Goal: Task Accomplishment & Management: Complete application form

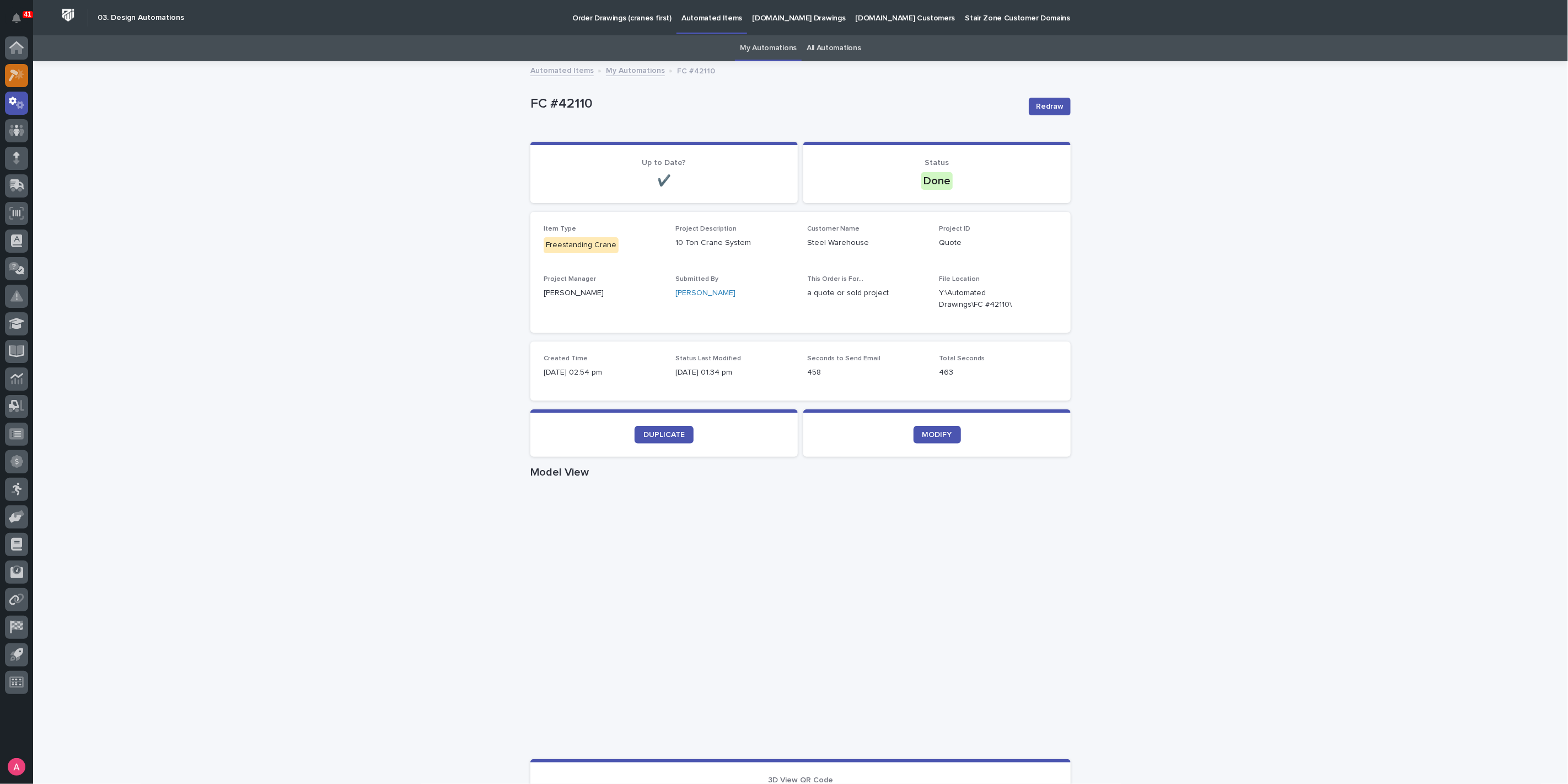
click at [14, 72] on icon at bounding box center [14, 75] width 10 height 12
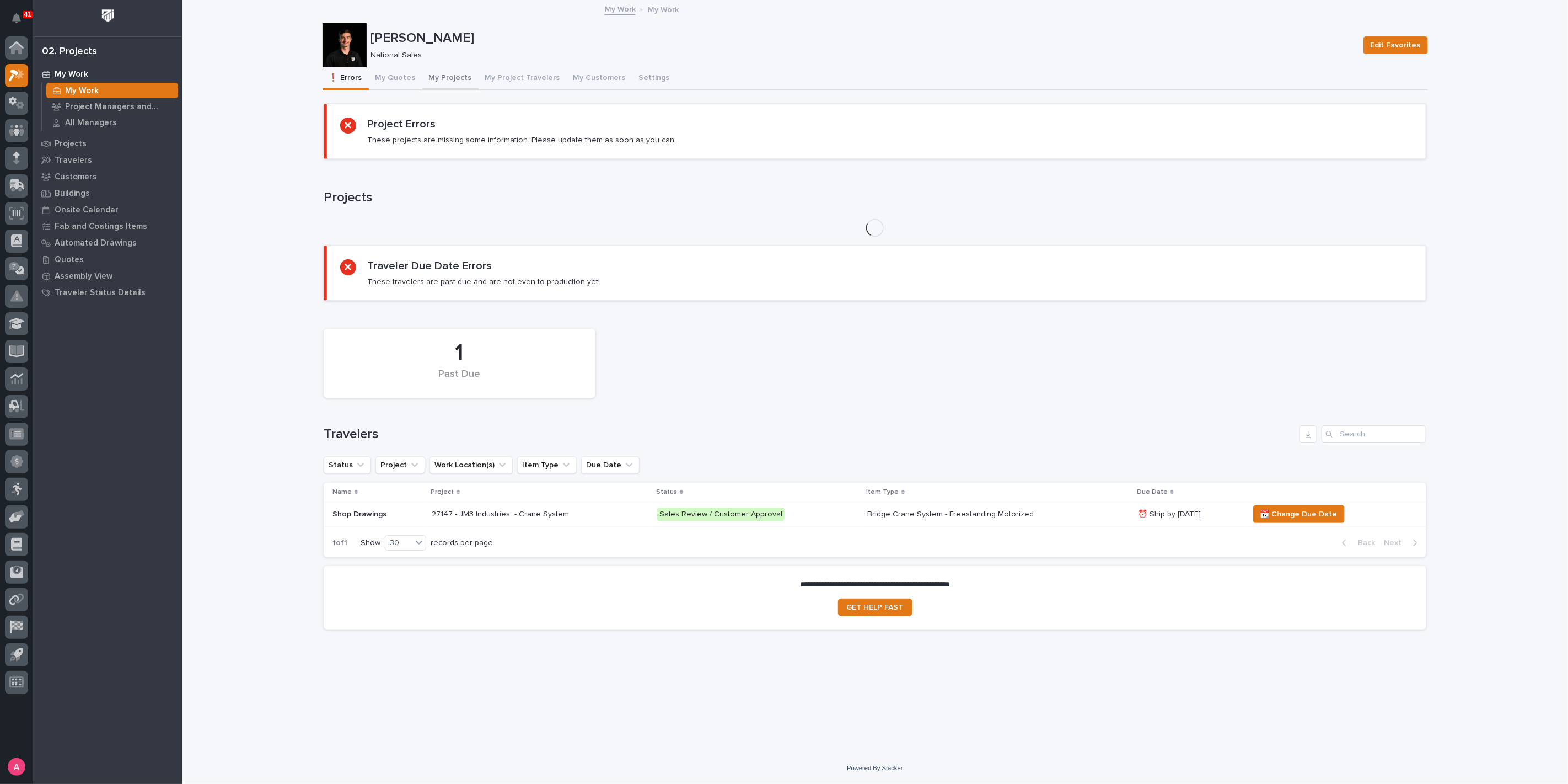
click at [440, 74] on button "My Projects" at bounding box center [450, 79] width 57 height 23
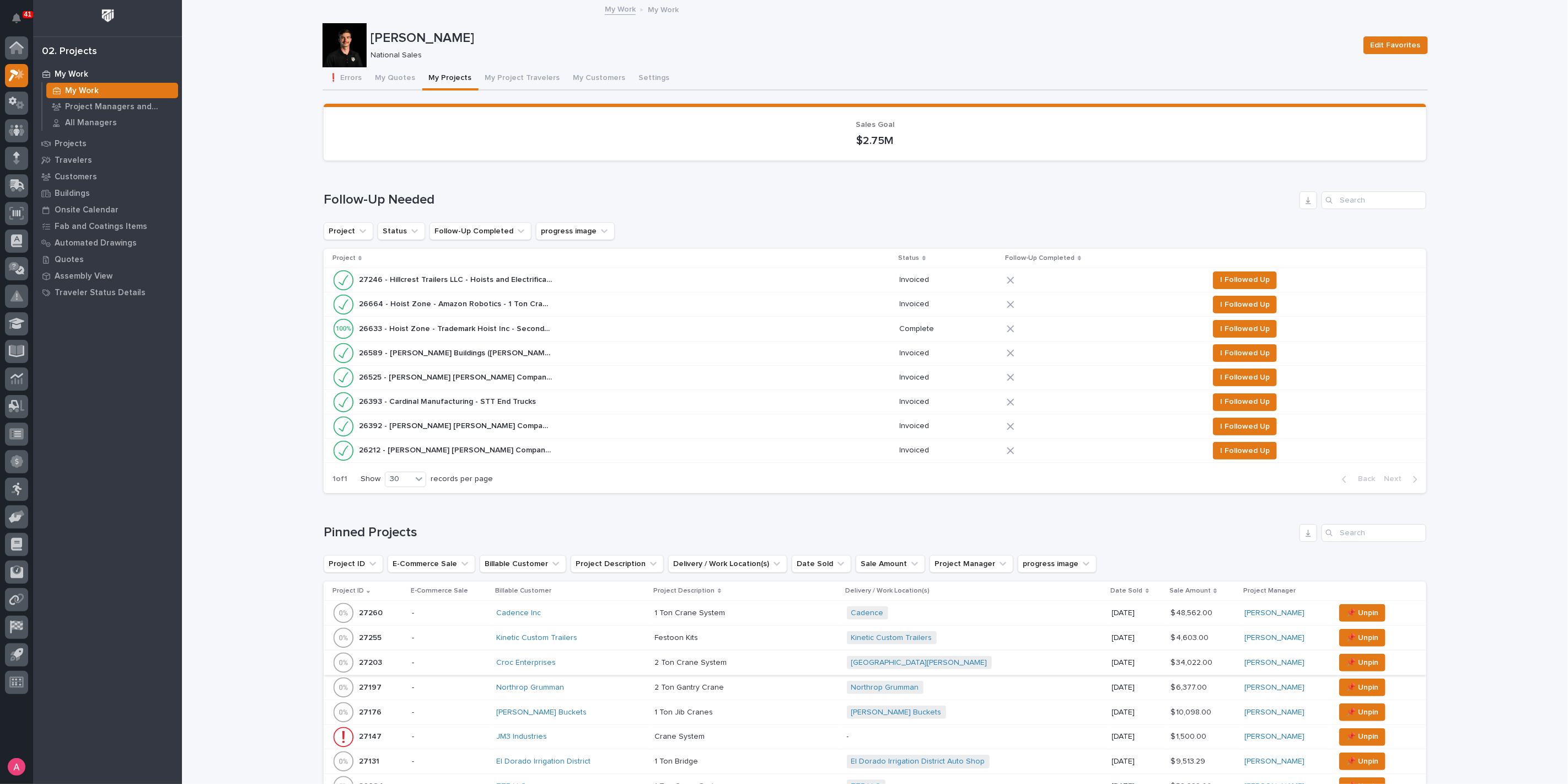
scroll to position [245, 0]
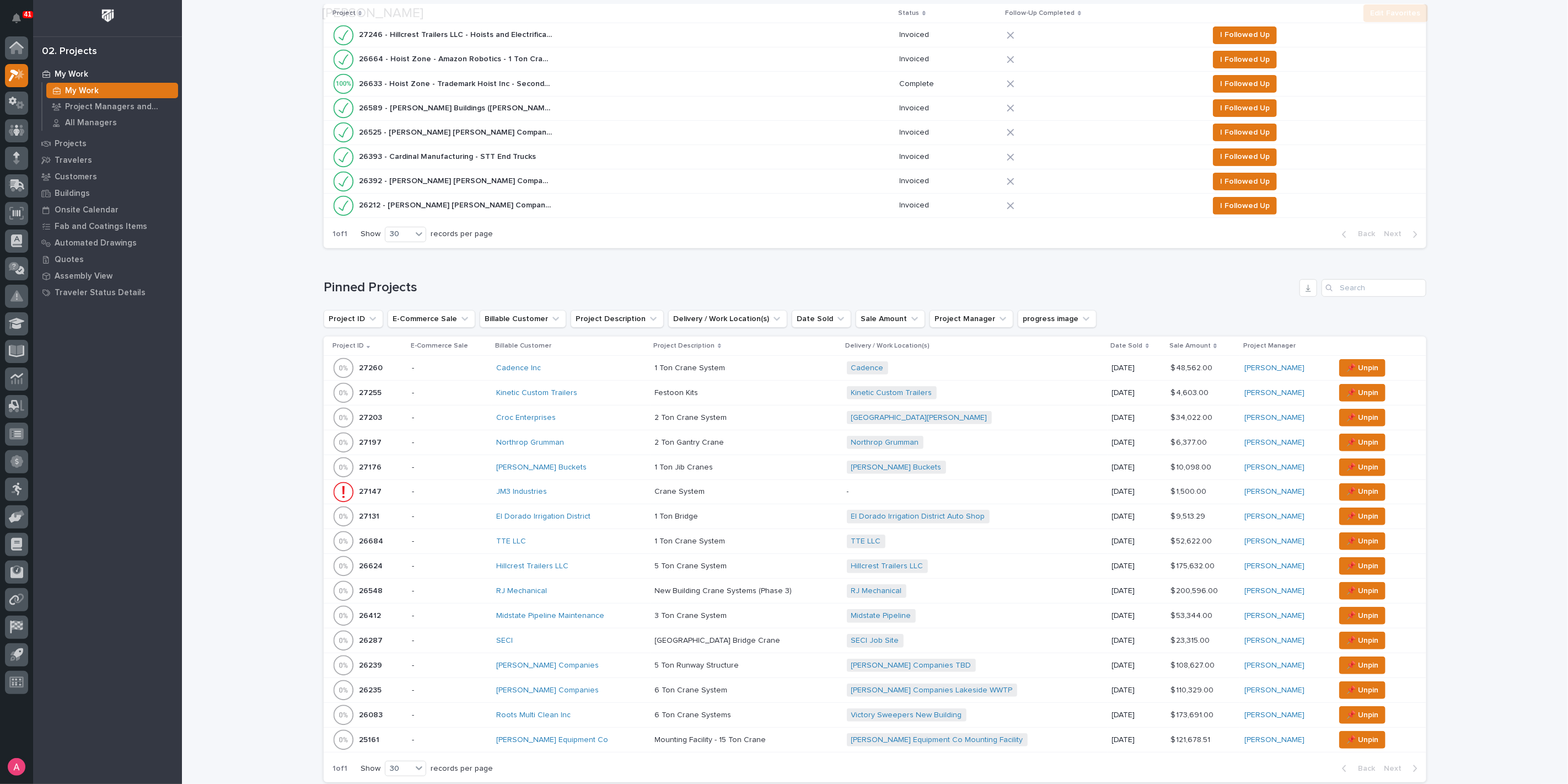
click at [624, 389] on div "Kinetic Custom Trailers" at bounding box center [571, 393] width 149 height 10
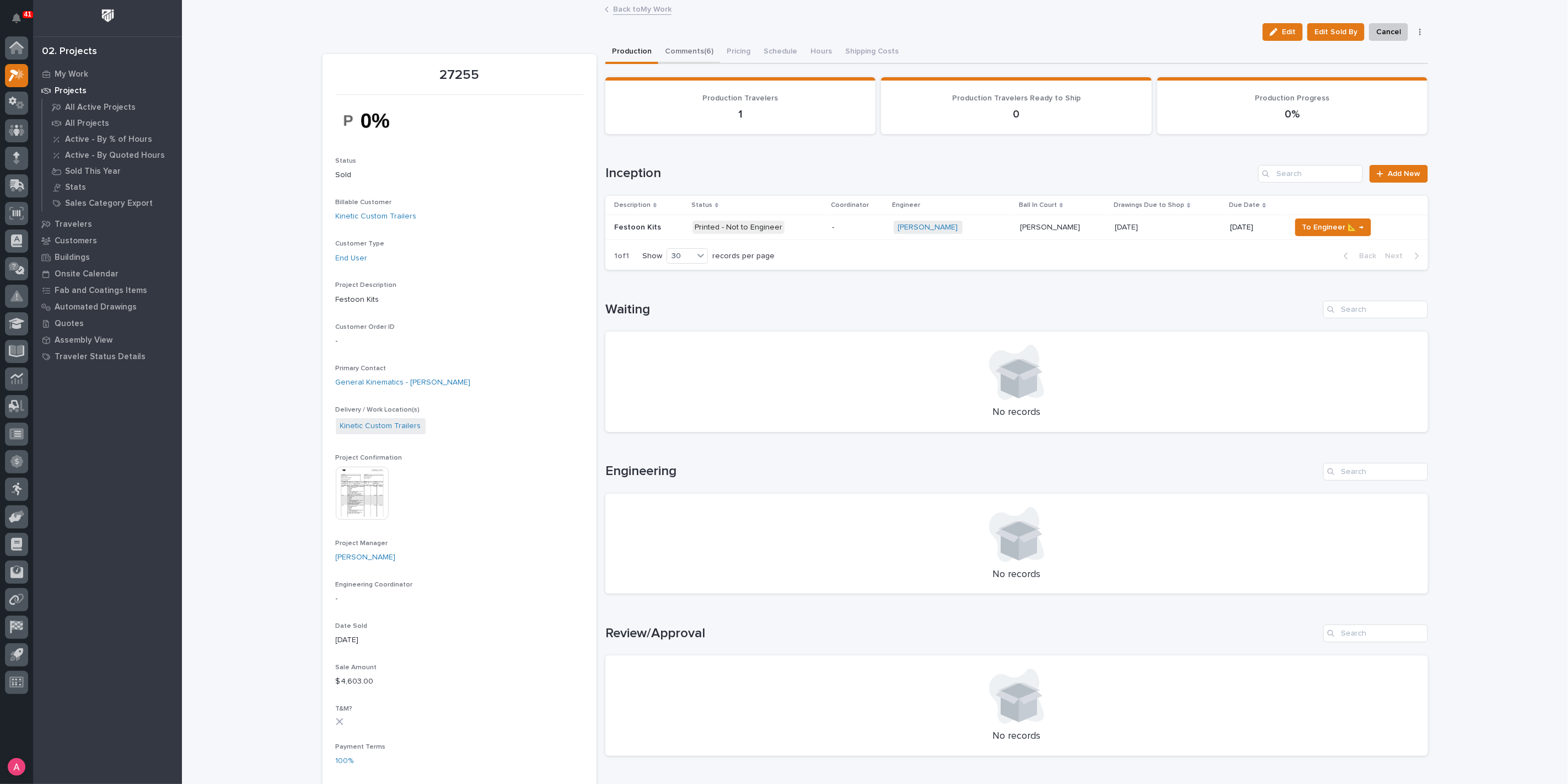
click at [682, 50] on button "Comments (6)" at bounding box center [689, 53] width 62 height 23
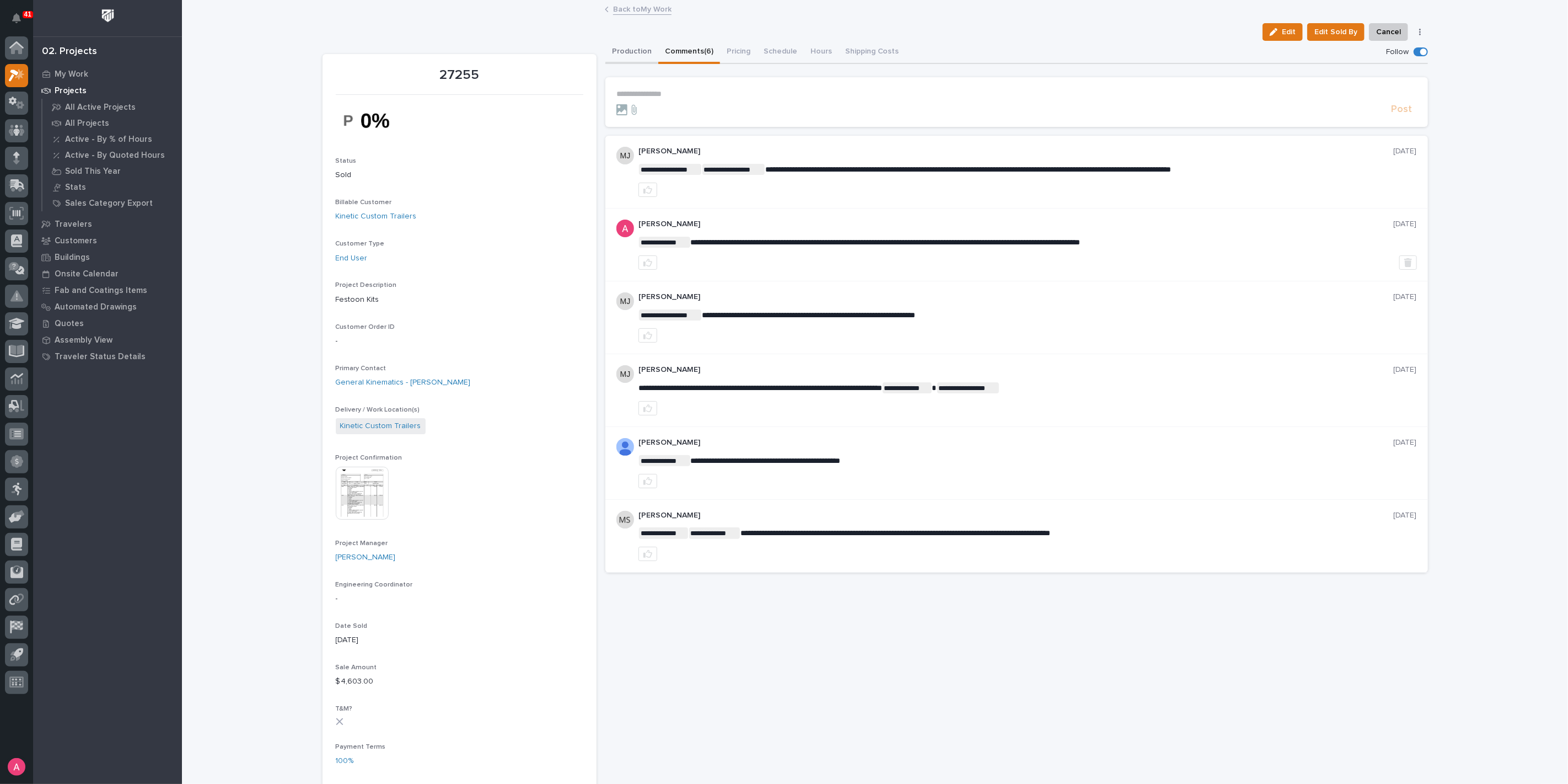
click at [626, 53] on button "Production" at bounding box center [631, 53] width 53 height 23
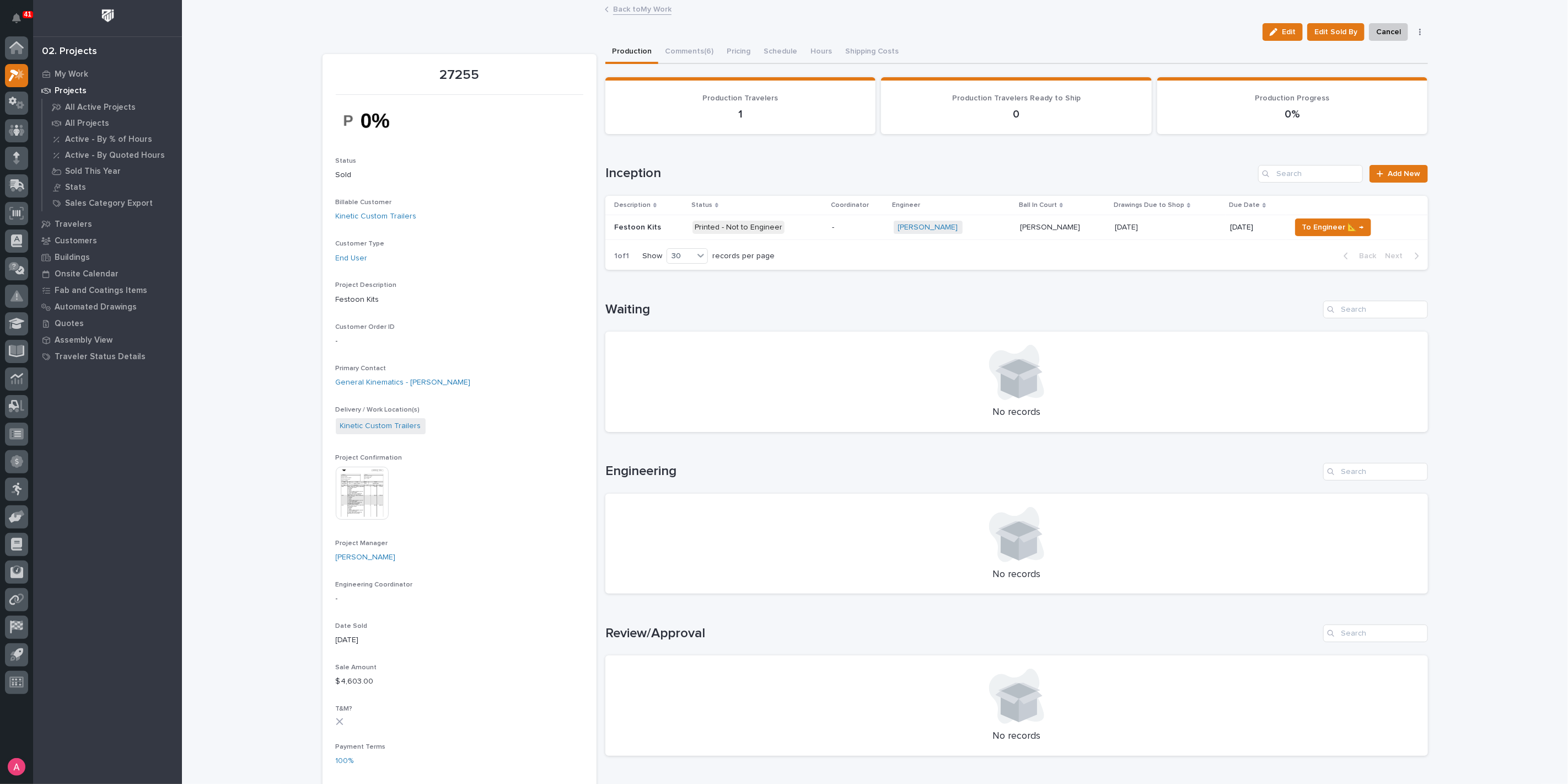
click at [788, 225] on p "Printed - Not to Engineer" at bounding box center [758, 228] width 131 height 14
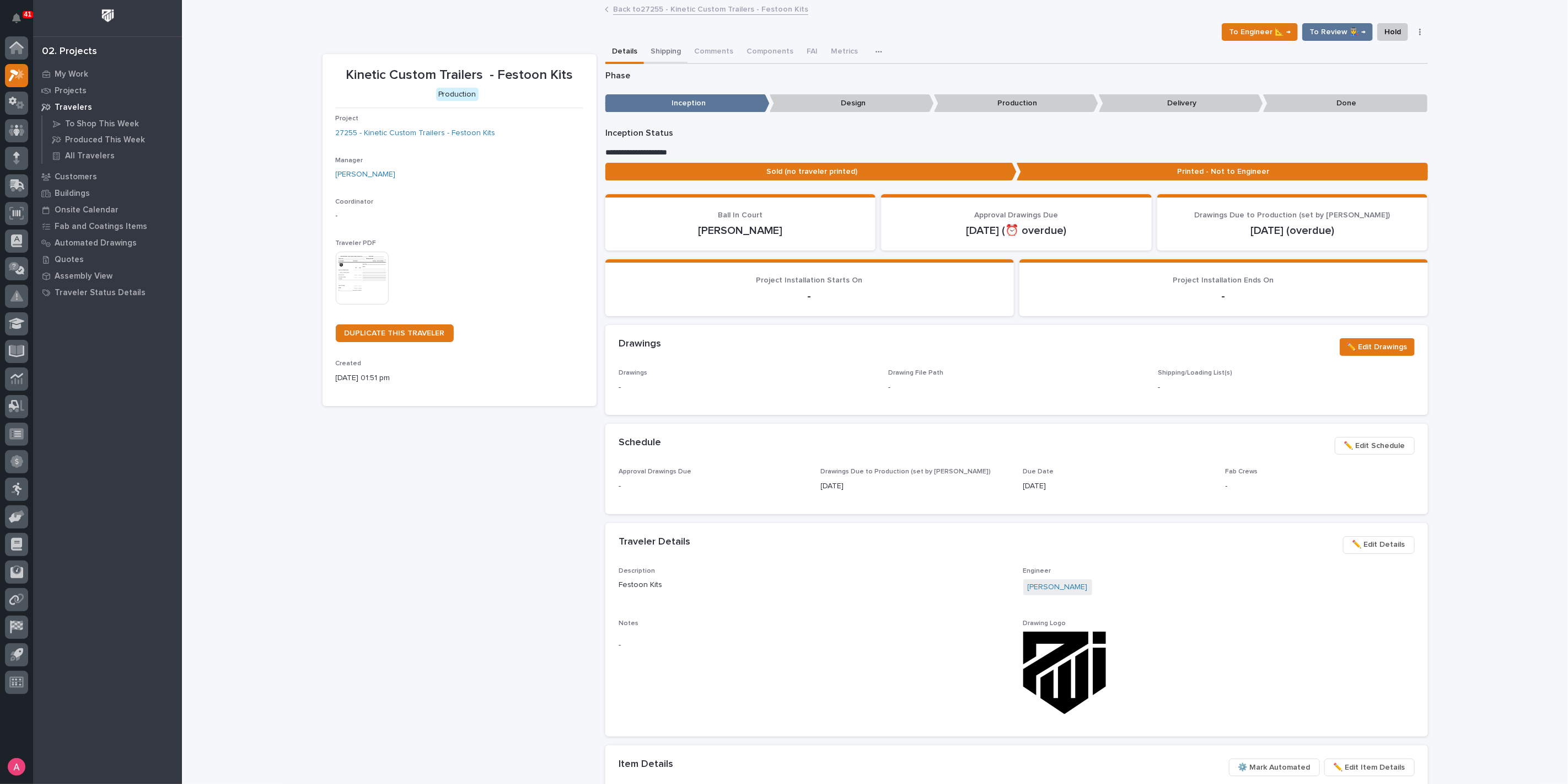
click at [657, 50] on button "Shipping" at bounding box center [665, 53] width 44 height 23
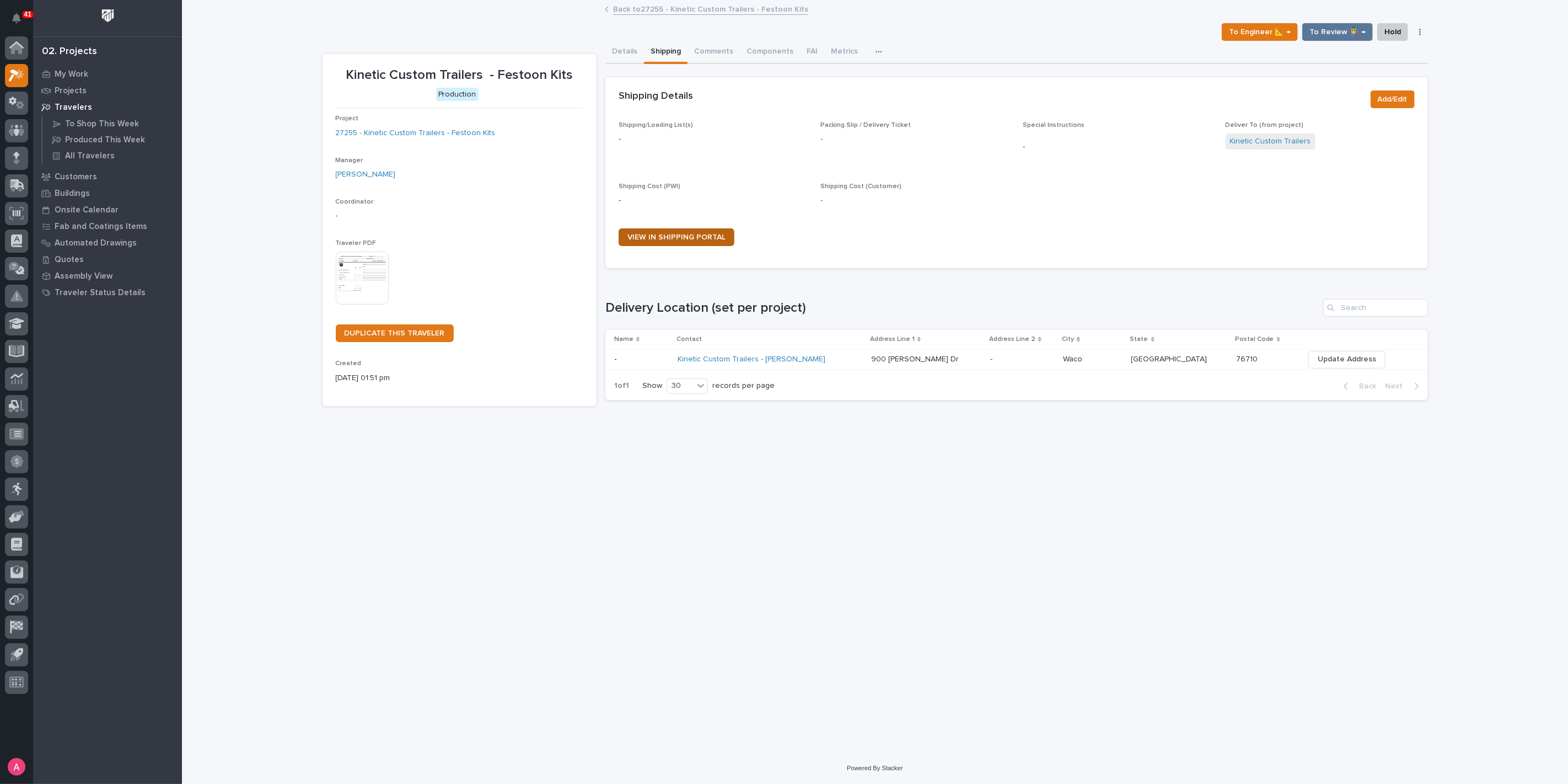
click at [684, 238] on span "VIEW IN SHIPPING PORTAL" at bounding box center [676, 238] width 98 height 8
click at [633, 9] on link "Back to 27255 - Kinetic Custom Trailers - Festoon Kits" at bounding box center [710, 8] width 195 height 13
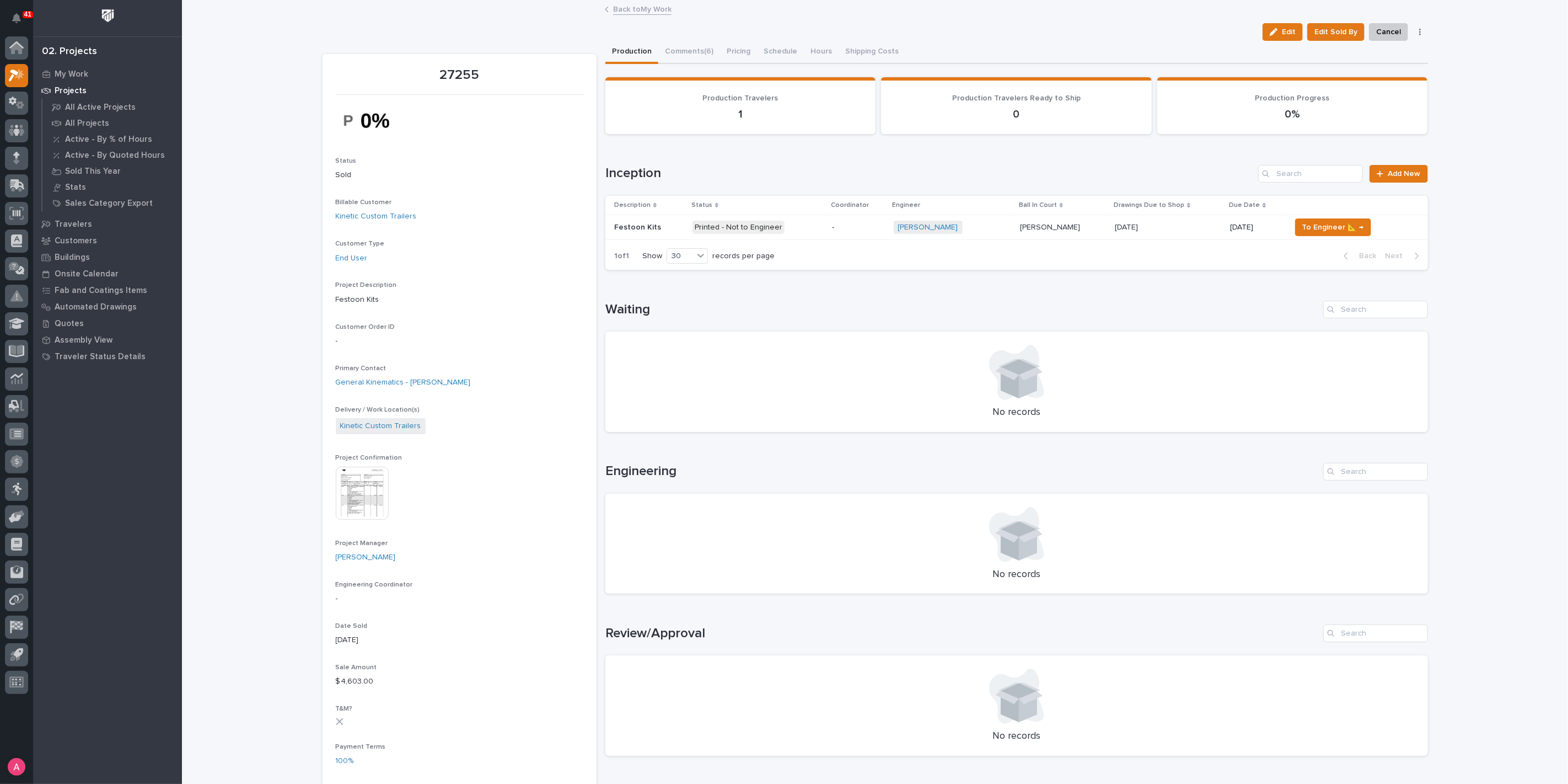
click at [991, 225] on div "Ashton Bontrager + 0" at bounding box center [953, 228] width 117 height 14
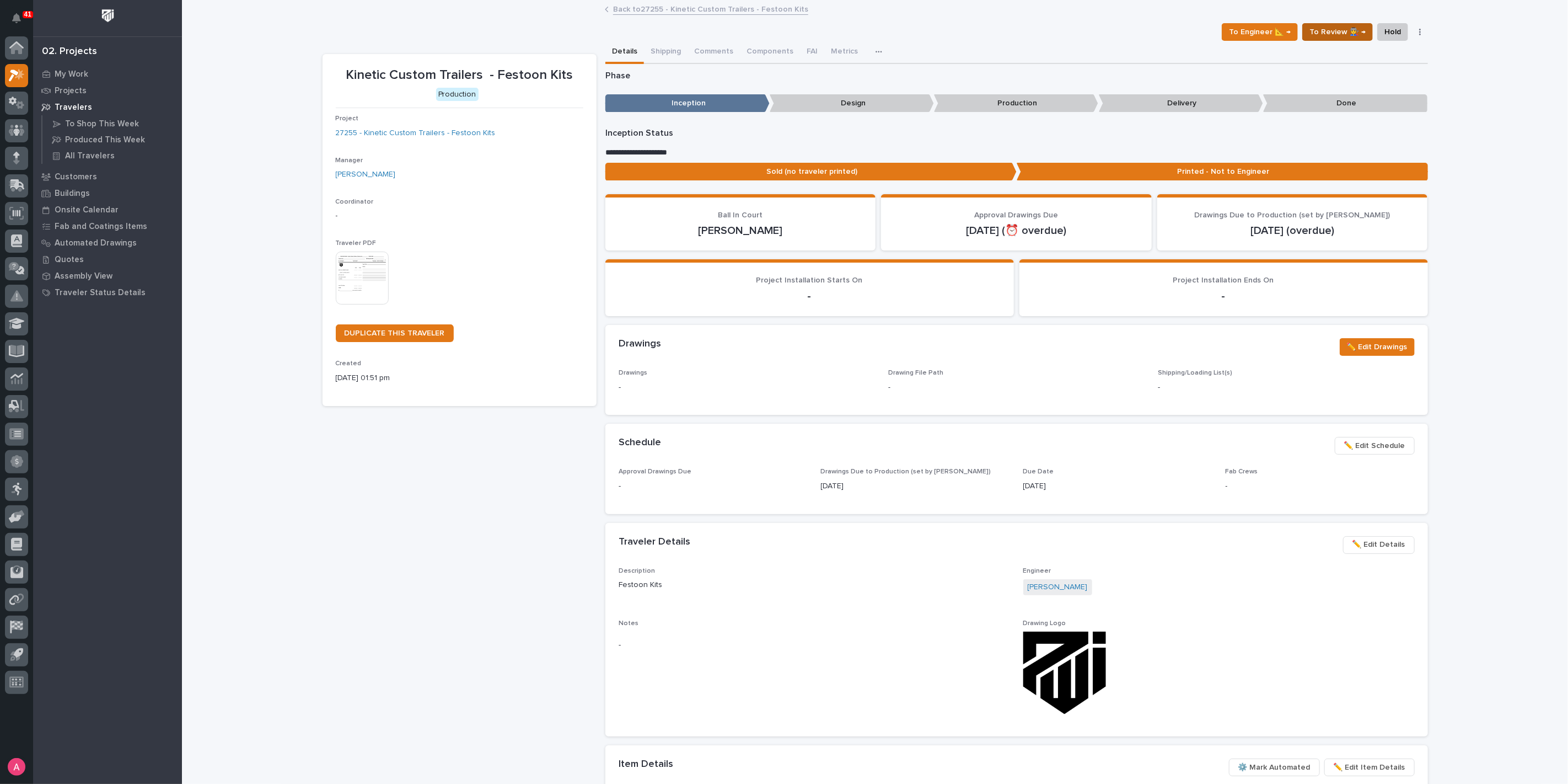
click at [1325, 31] on span "To Review 👨‍🏭 →" at bounding box center [1337, 32] width 57 height 14
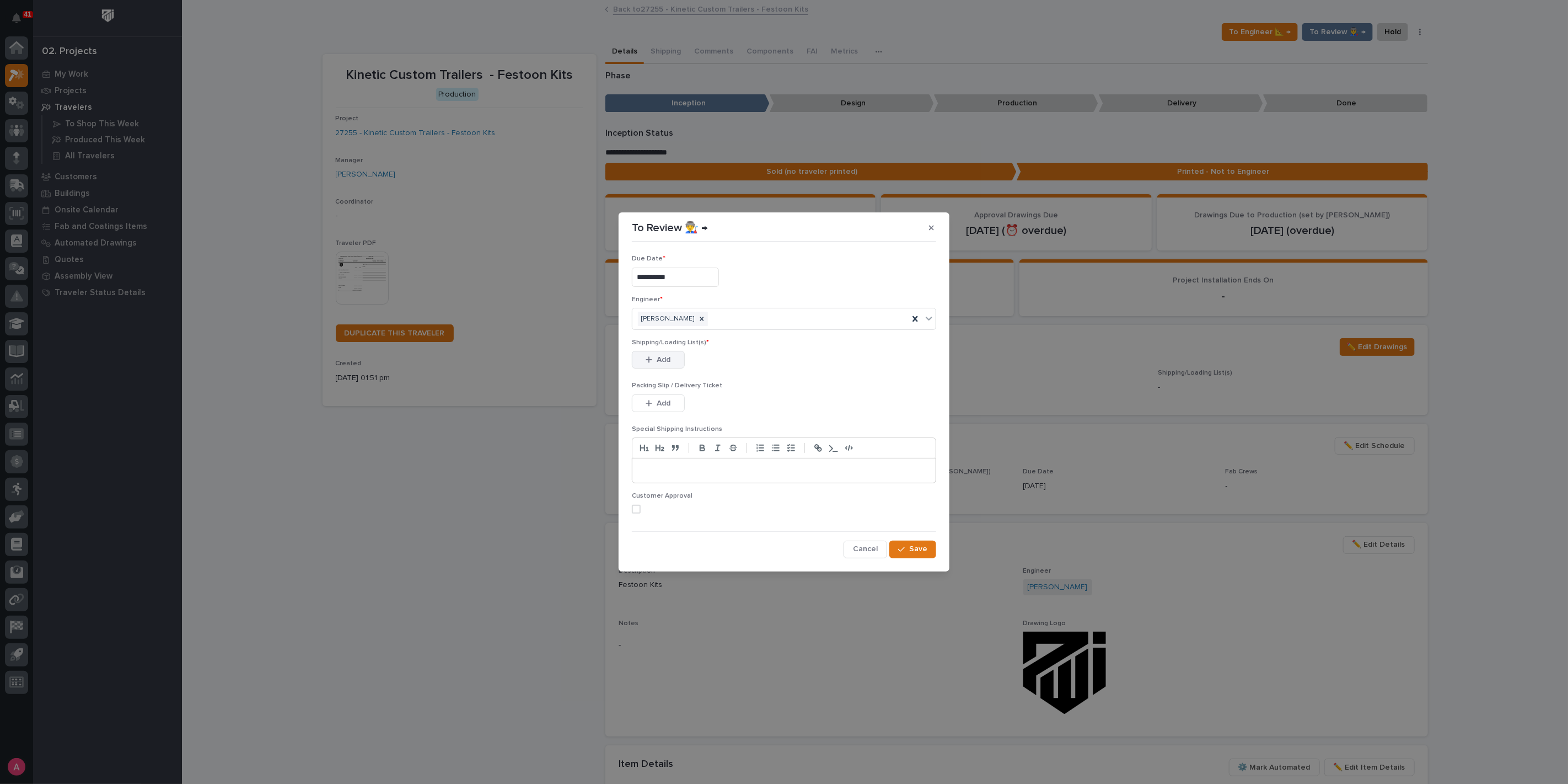
click at [673, 362] on button "Add" at bounding box center [658, 360] width 53 height 18
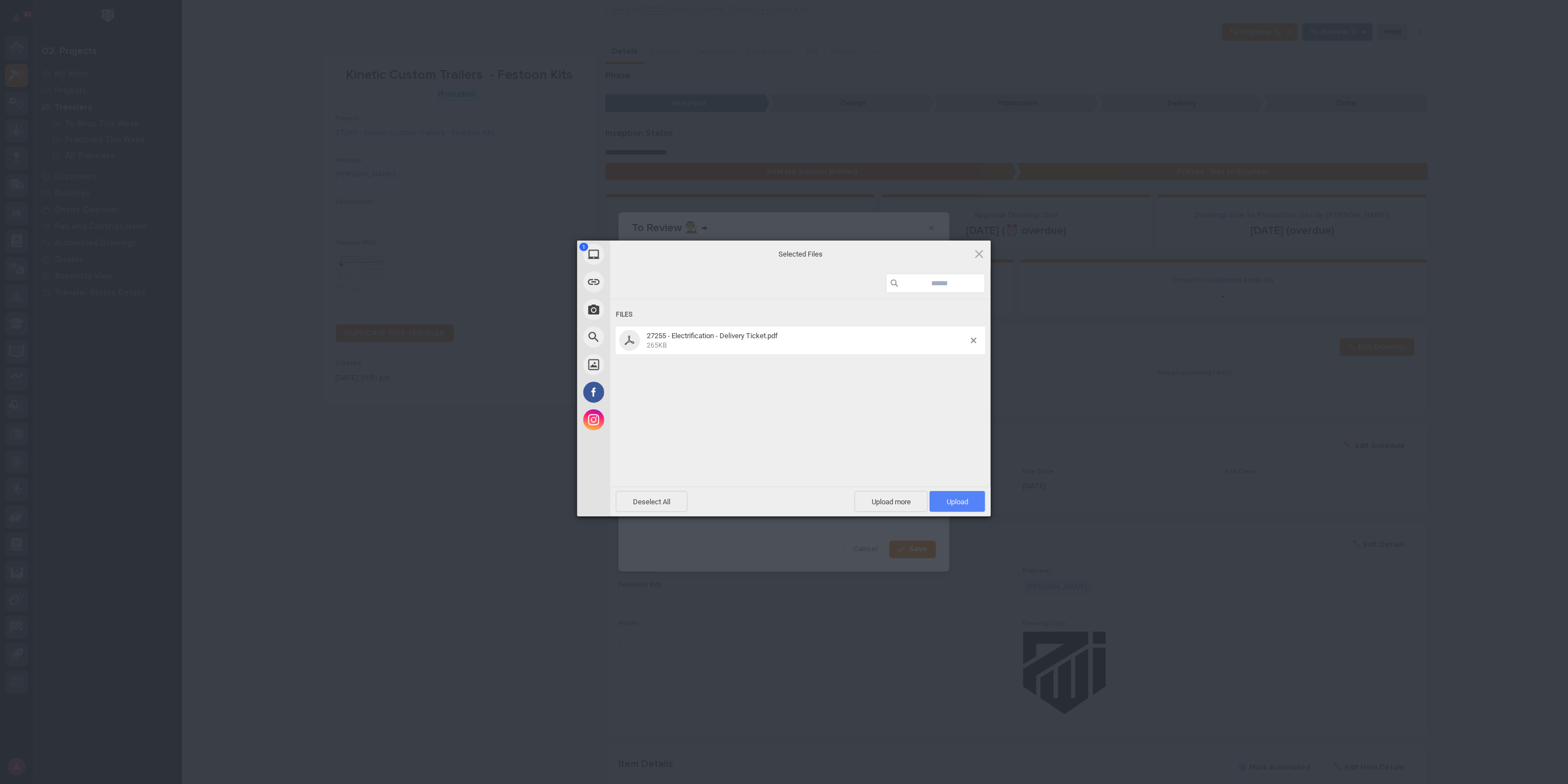
click at [937, 502] on span "Upload 1" at bounding box center [956, 501] width 56 height 21
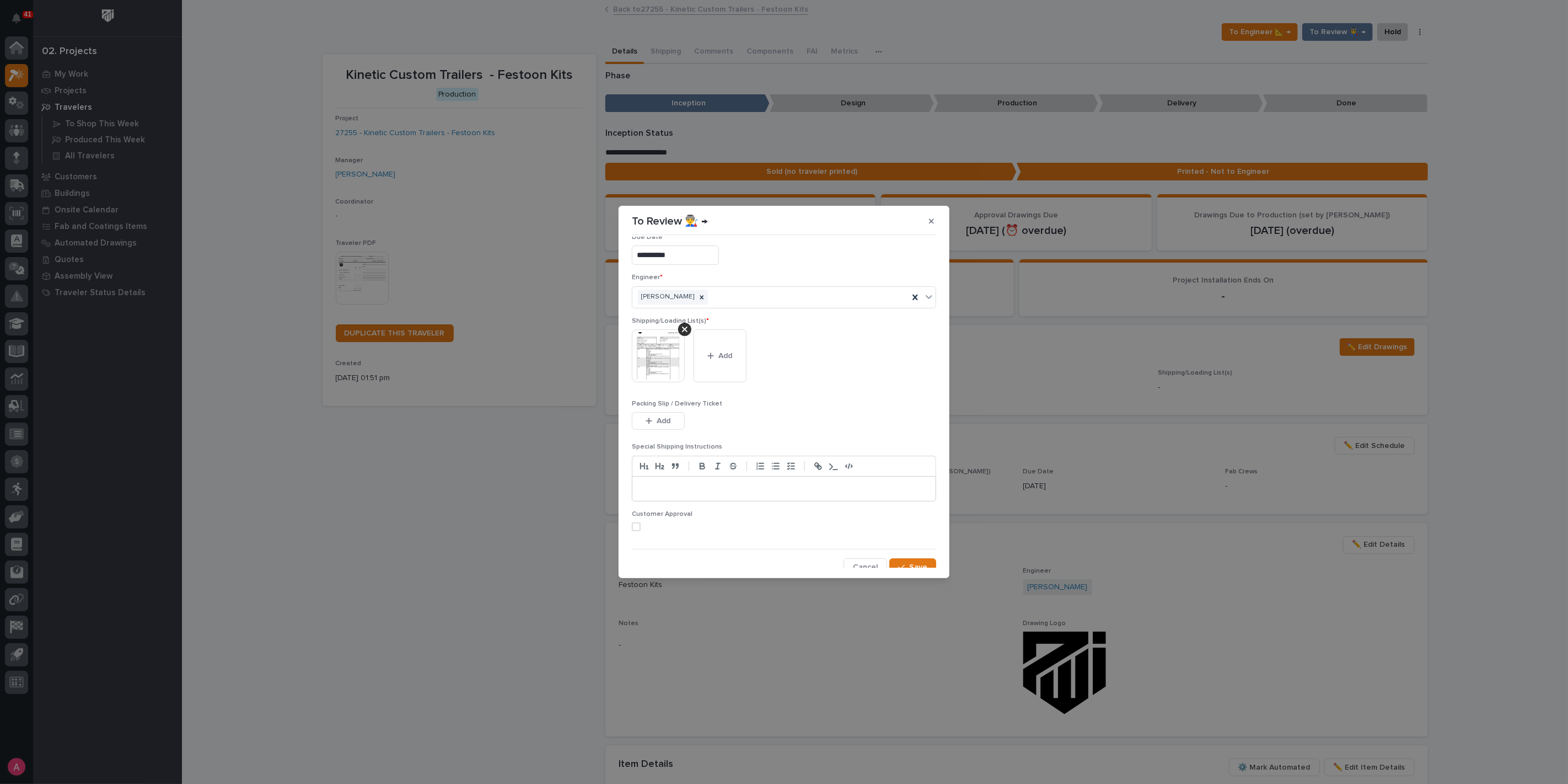
scroll to position [22, 0]
click at [898, 556] on icon "button" at bounding box center [901, 560] width 7 height 8
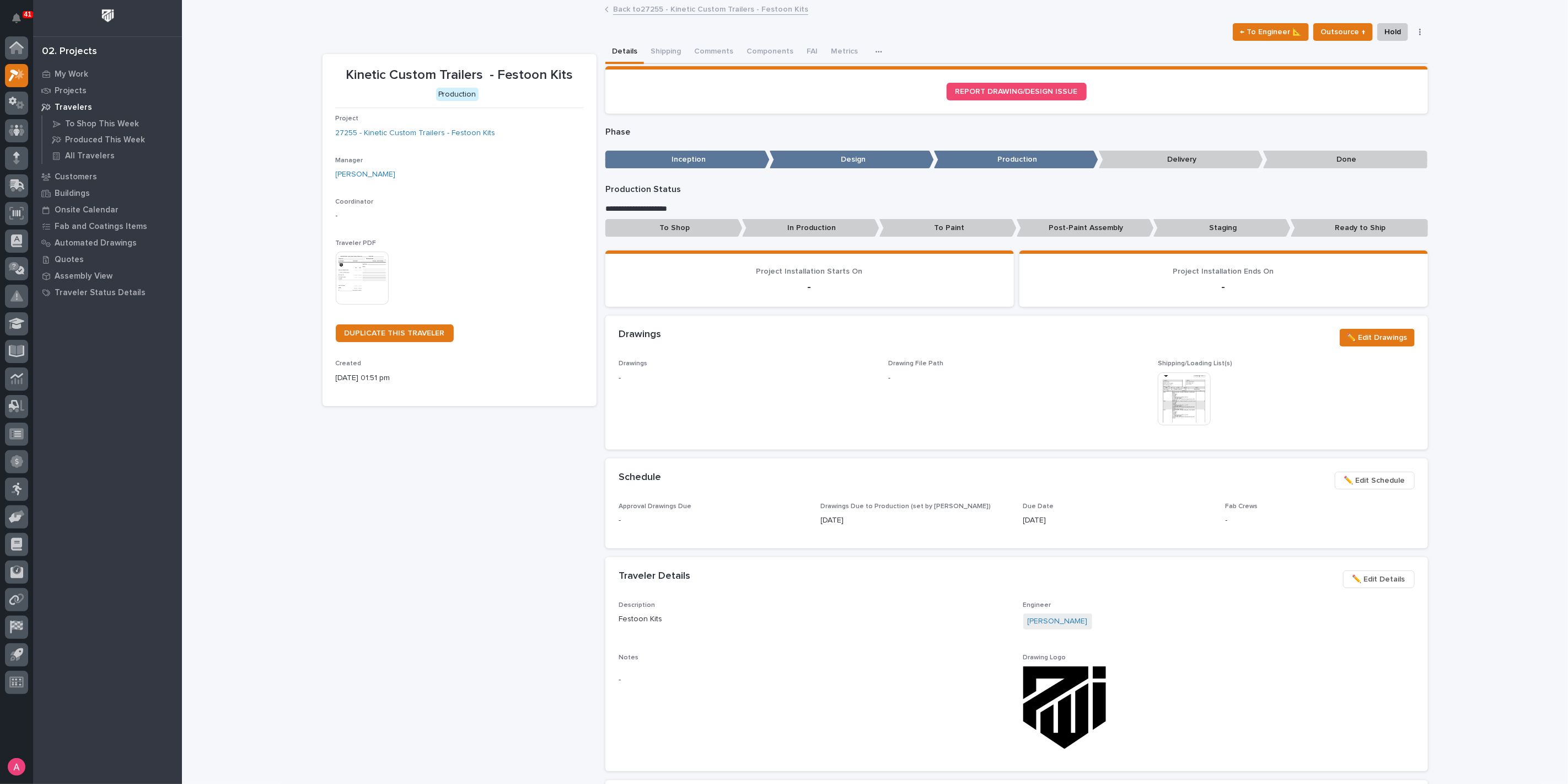
click at [1337, 221] on p "Ready to Ship" at bounding box center [1359, 228] width 137 height 19
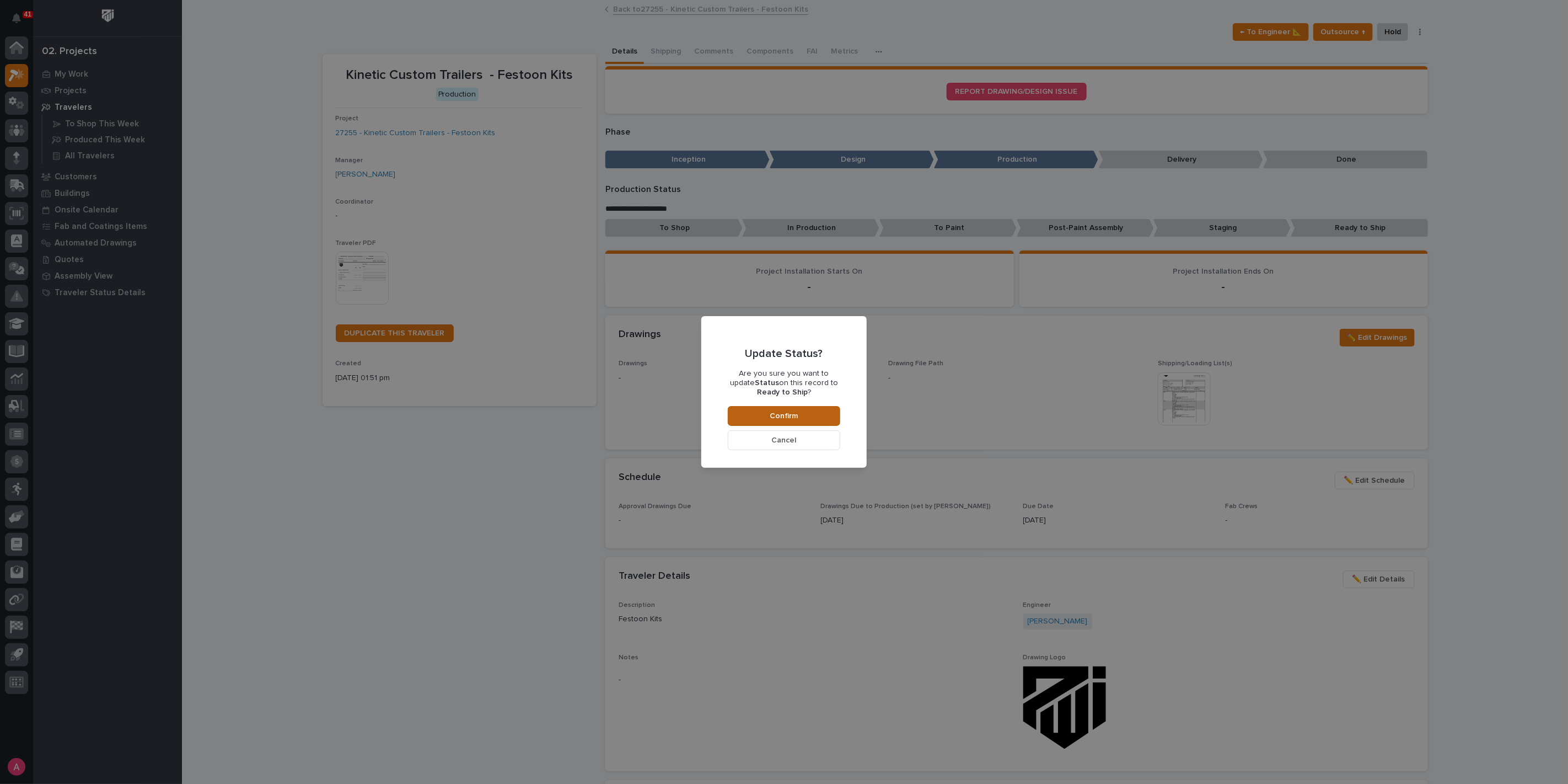
click at [793, 414] on span "Confirm" at bounding box center [784, 415] width 28 height 10
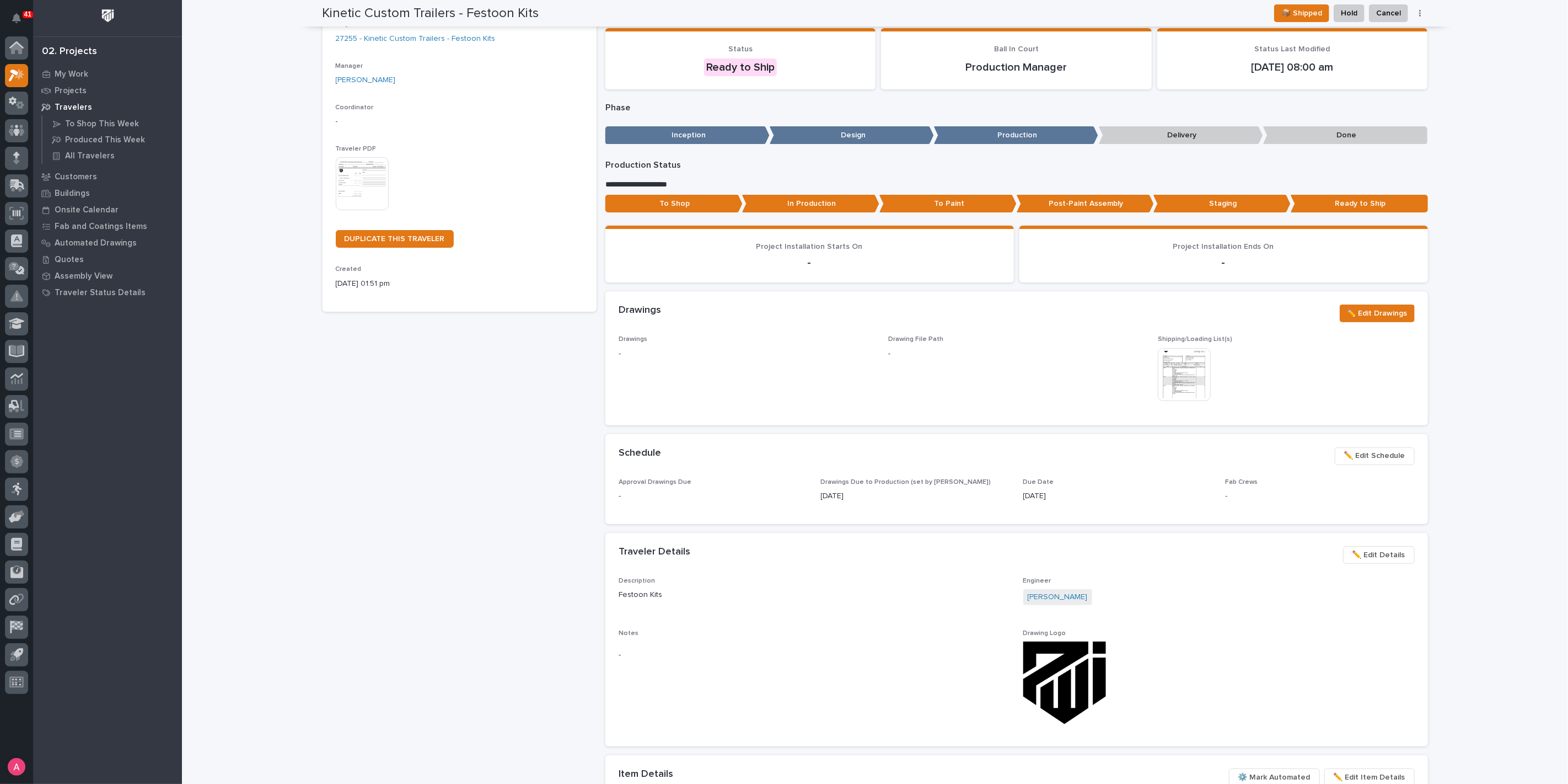
scroll to position [0, 0]
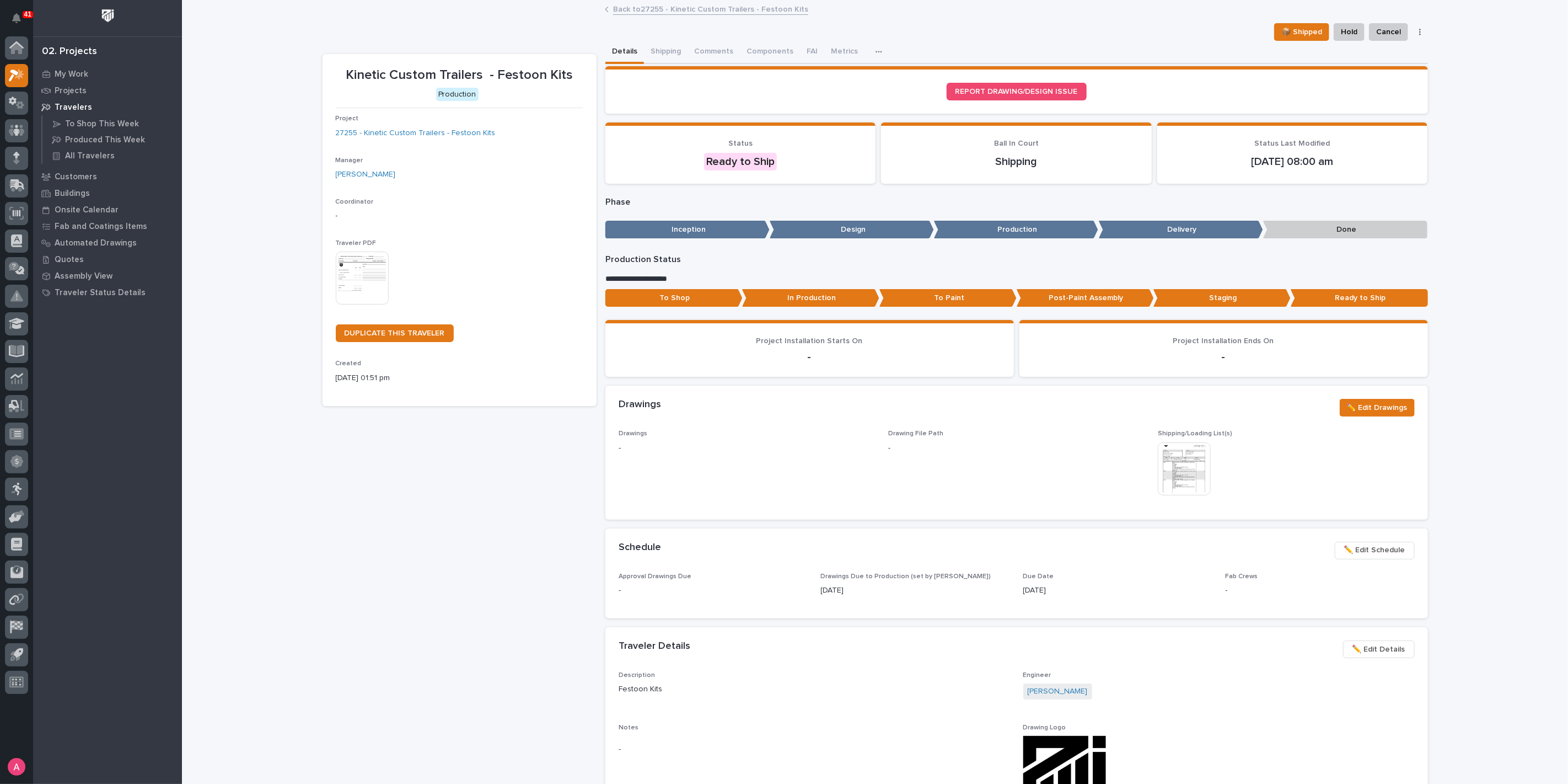
click at [637, 4] on link "Back to 27255 - Kinetic Custom Trailers - Festoon Kits" at bounding box center [710, 8] width 195 height 13
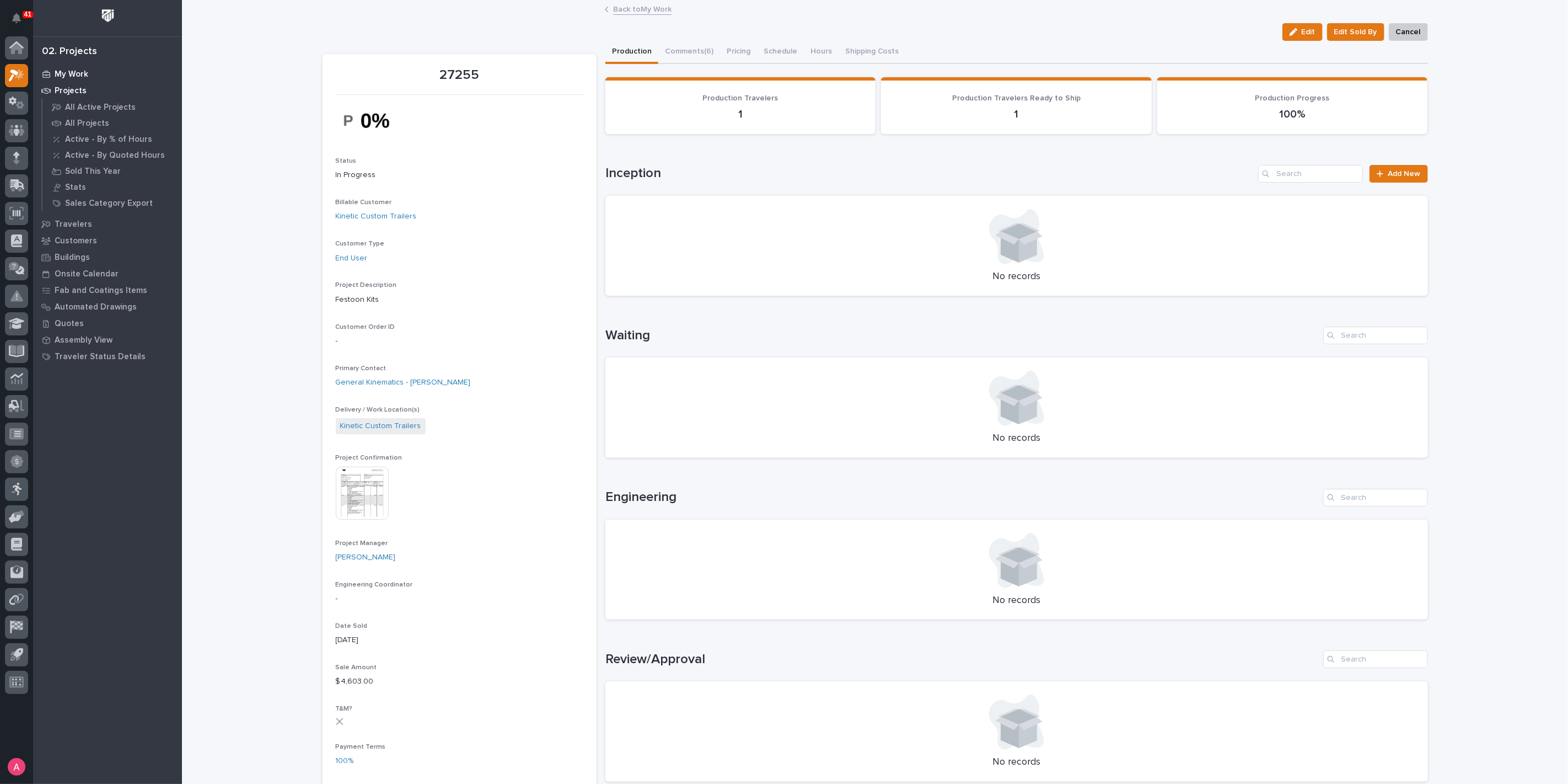
click at [69, 73] on p "My Work" at bounding box center [71, 74] width 33 height 10
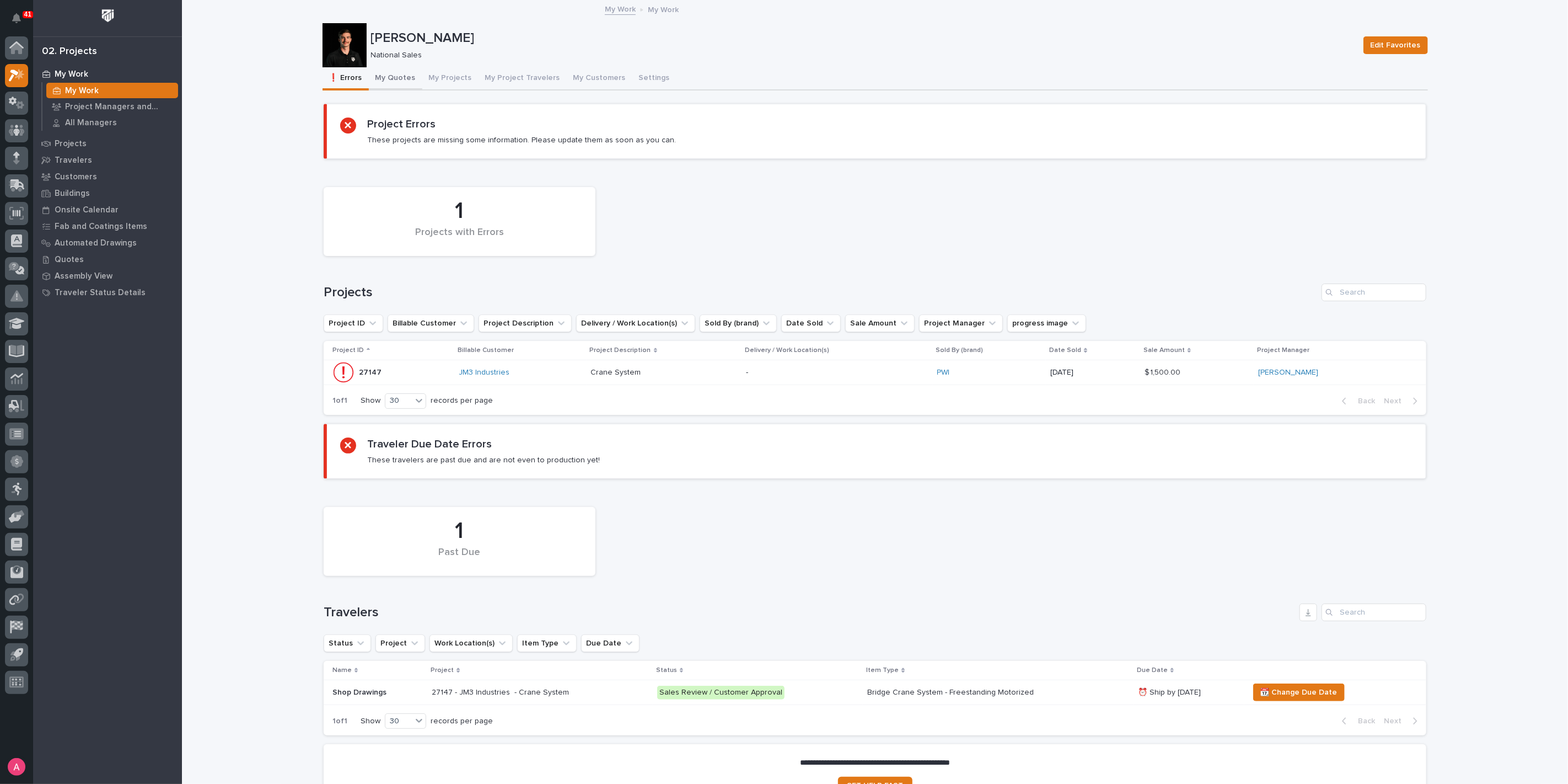
click at [394, 76] on button "My Quotes" at bounding box center [395, 79] width 54 height 23
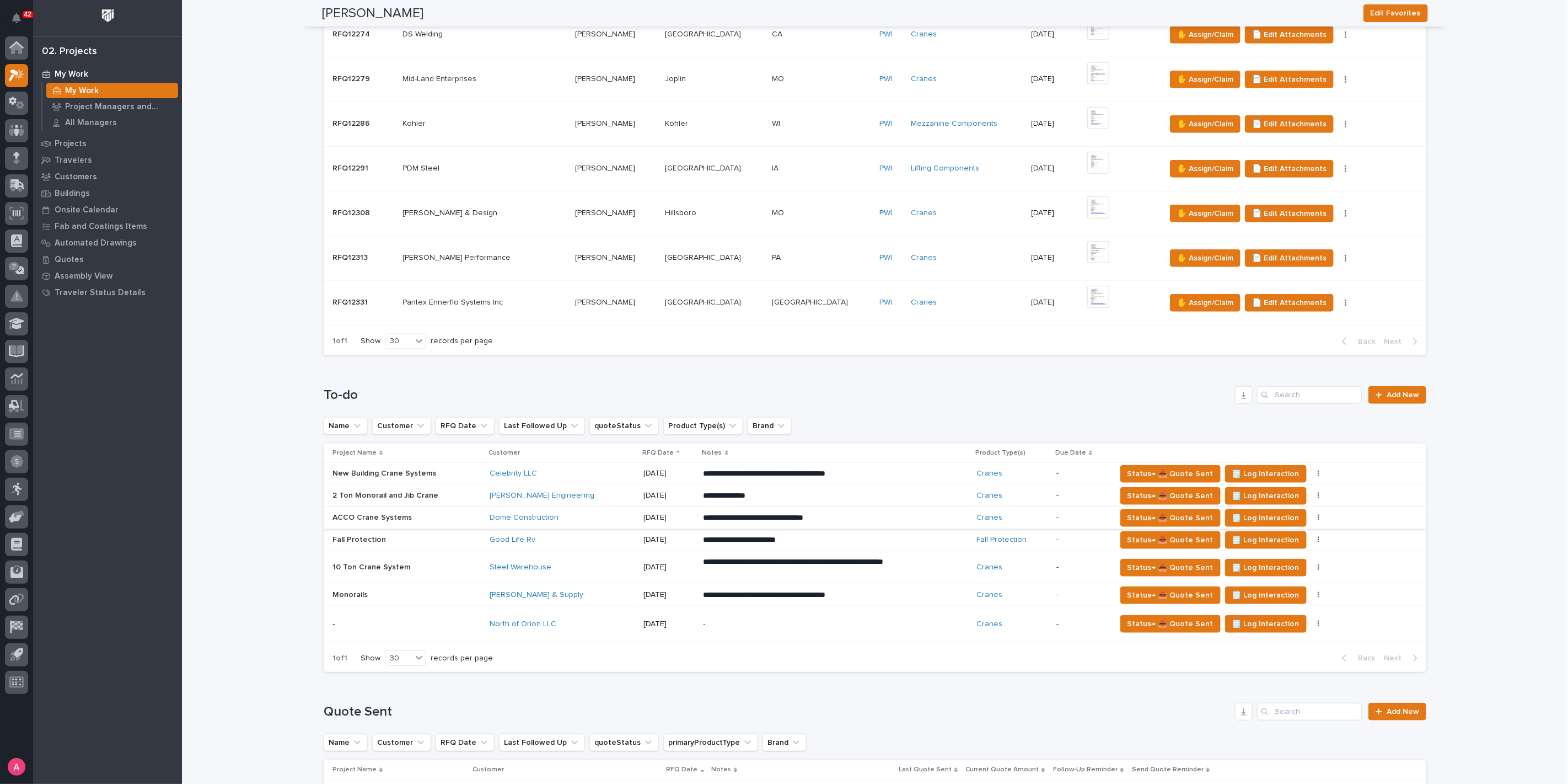
scroll to position [1470, 0]
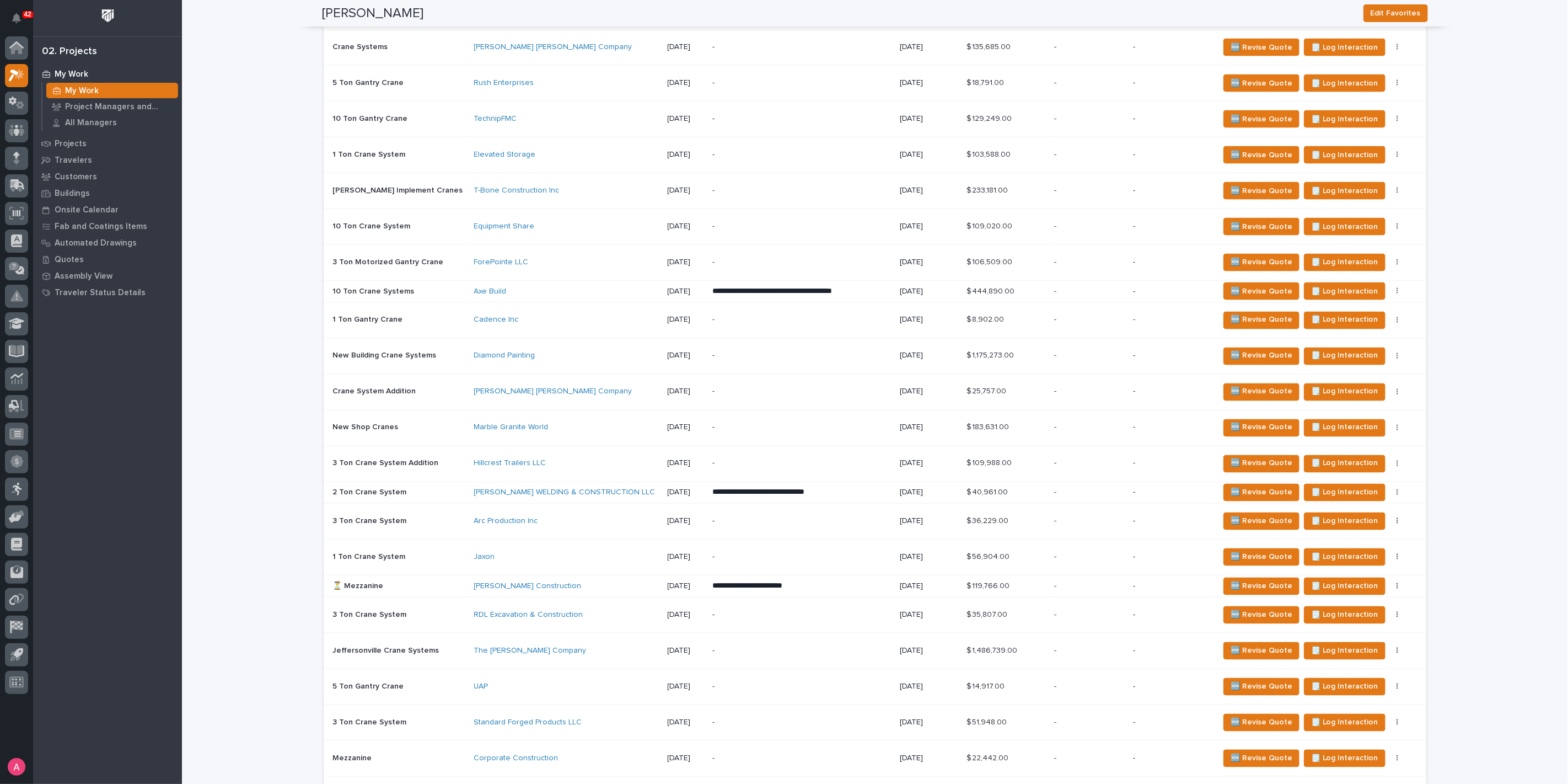
click at [824, 316] on p "-" at bounding box center [801, 321] width 179 height 10
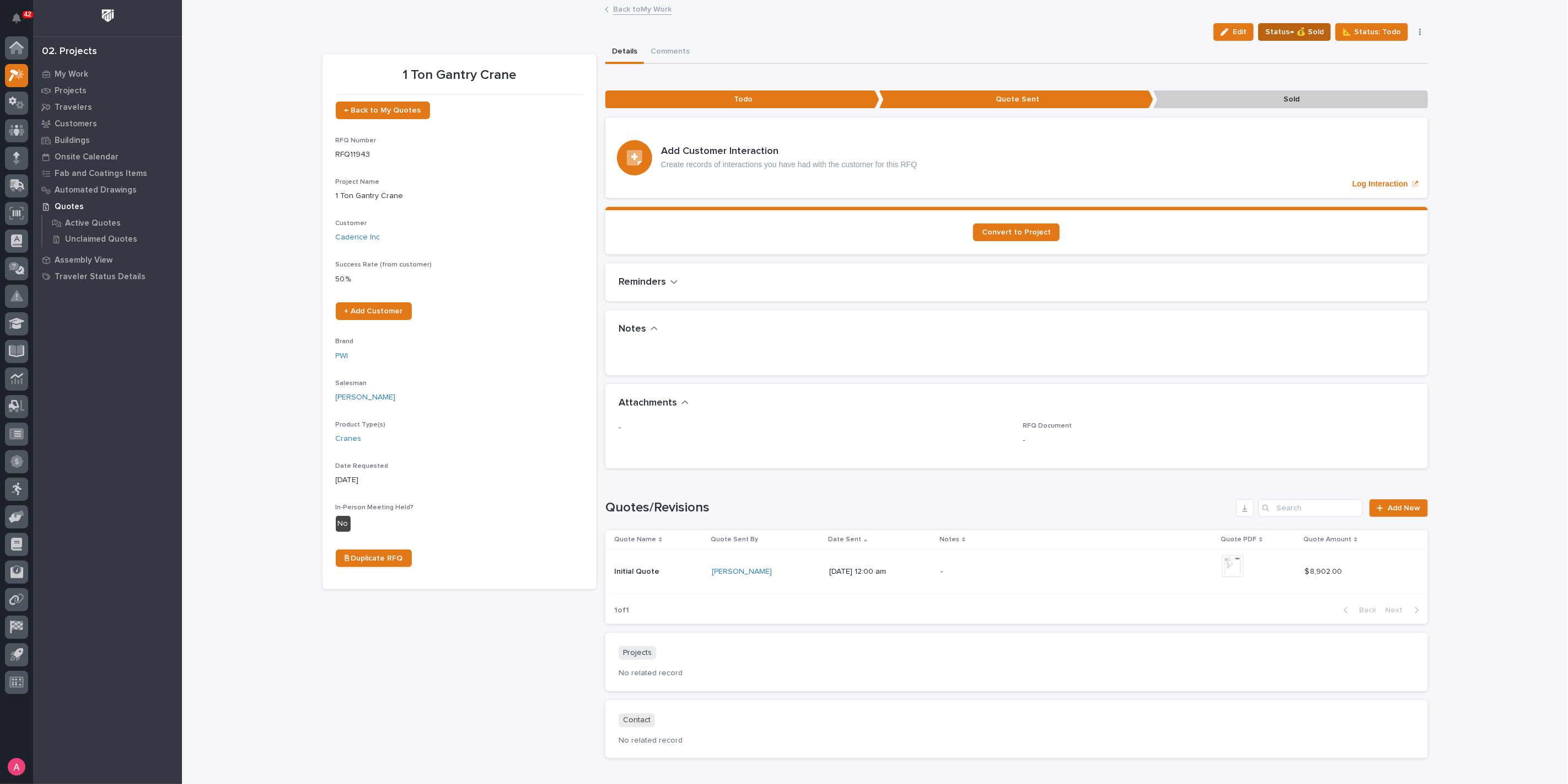
click at [1301, 31] on span "Status→ 💰 Sold" at bounding box center [1294, 32] width 59 height 14
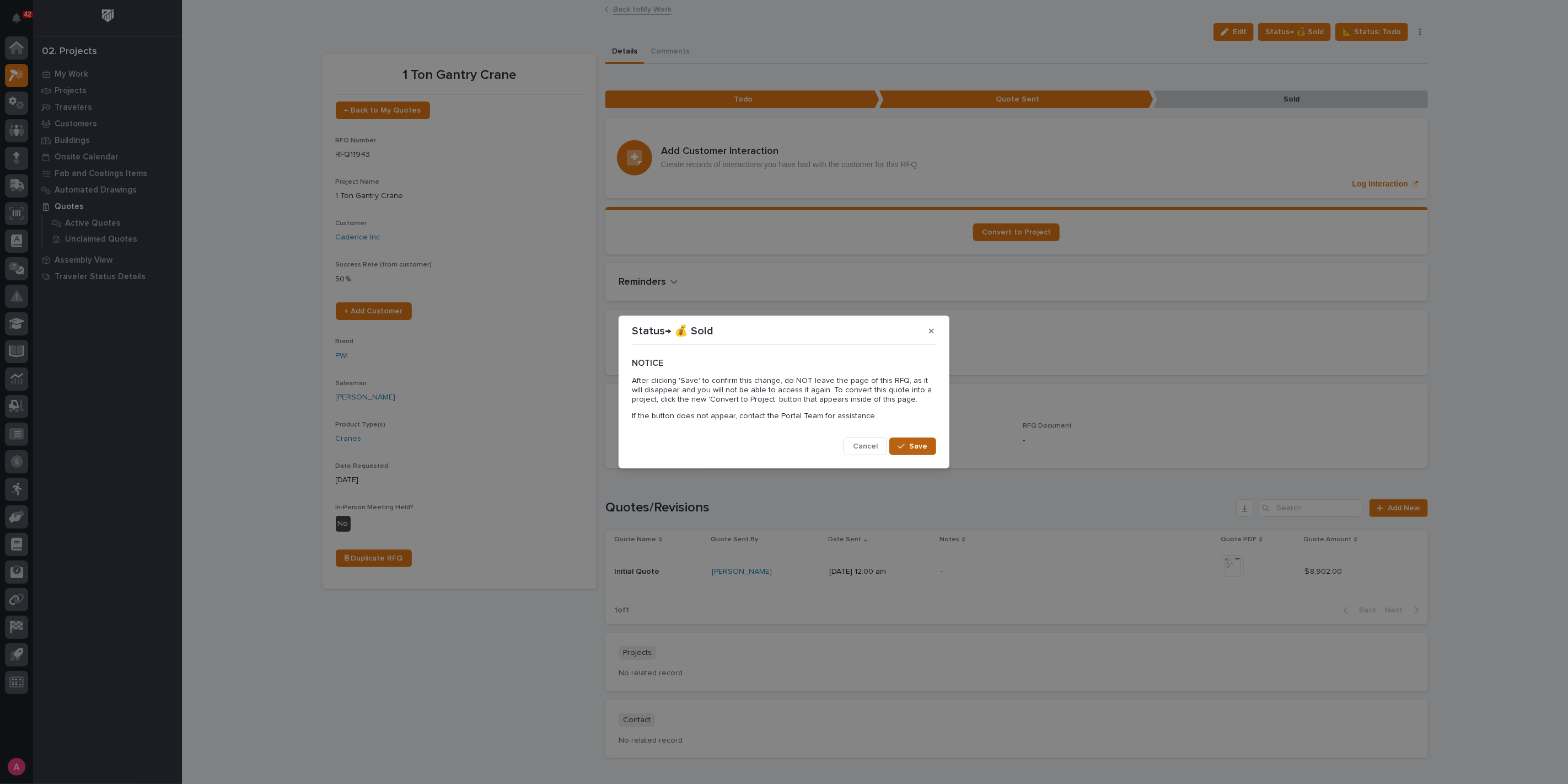
click at [919, 448] on span "Save" at bounding box center [917, 446] width 19 height 10
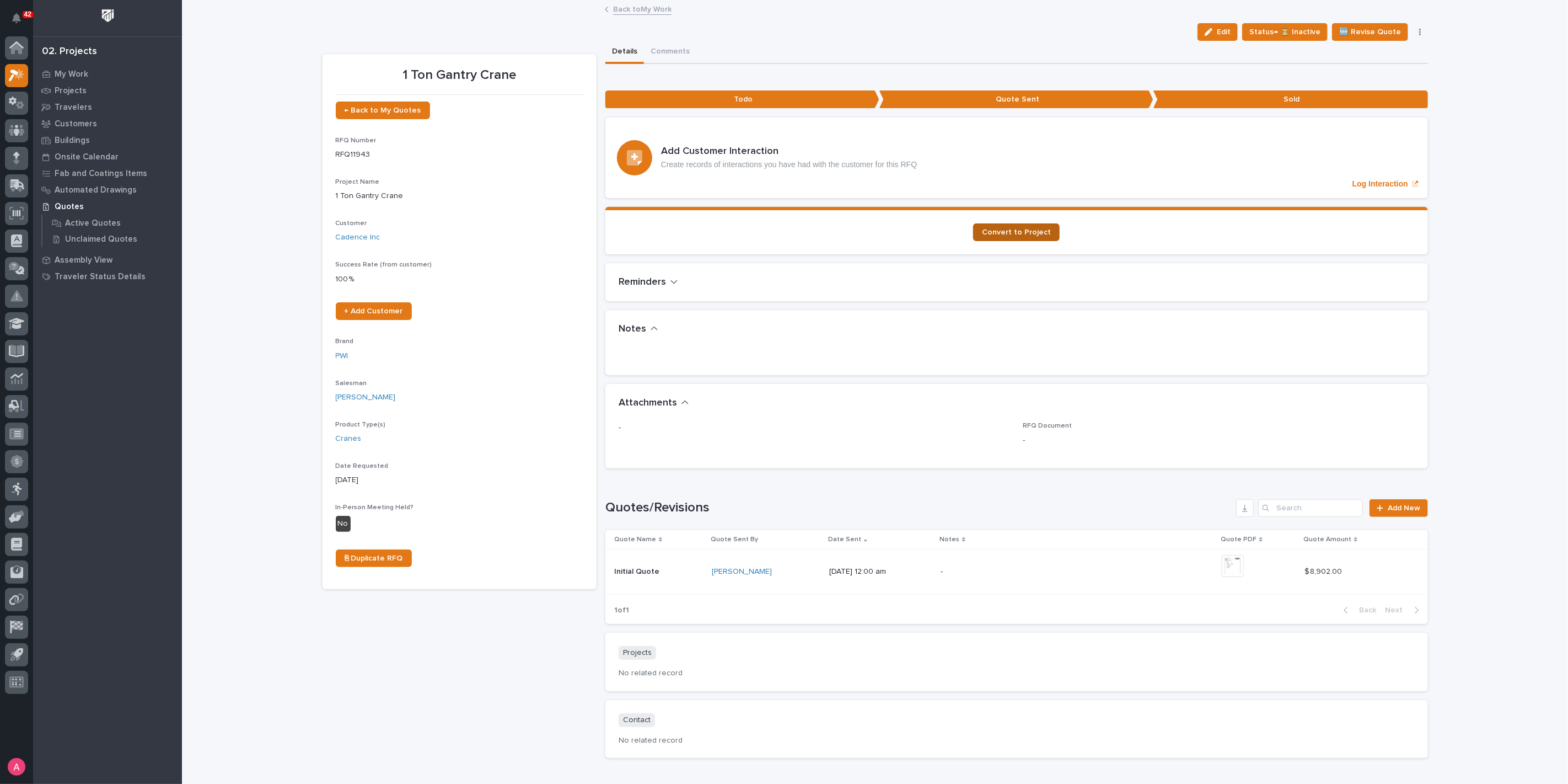
click at [1019, 224] on link "Convert to Project" at bounding box center [1016, 233] width 87 height 18
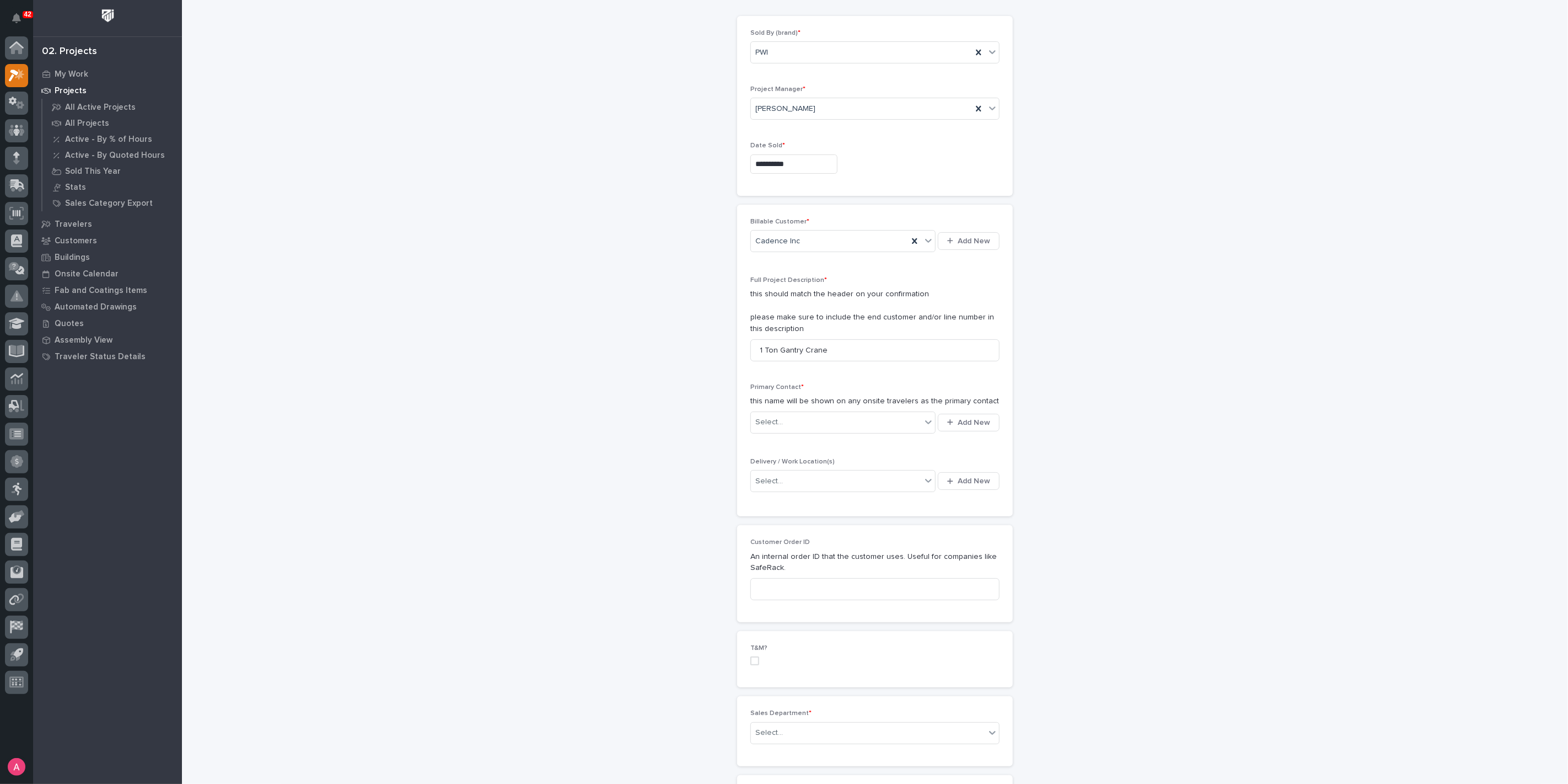
scroll to position [122, 0]
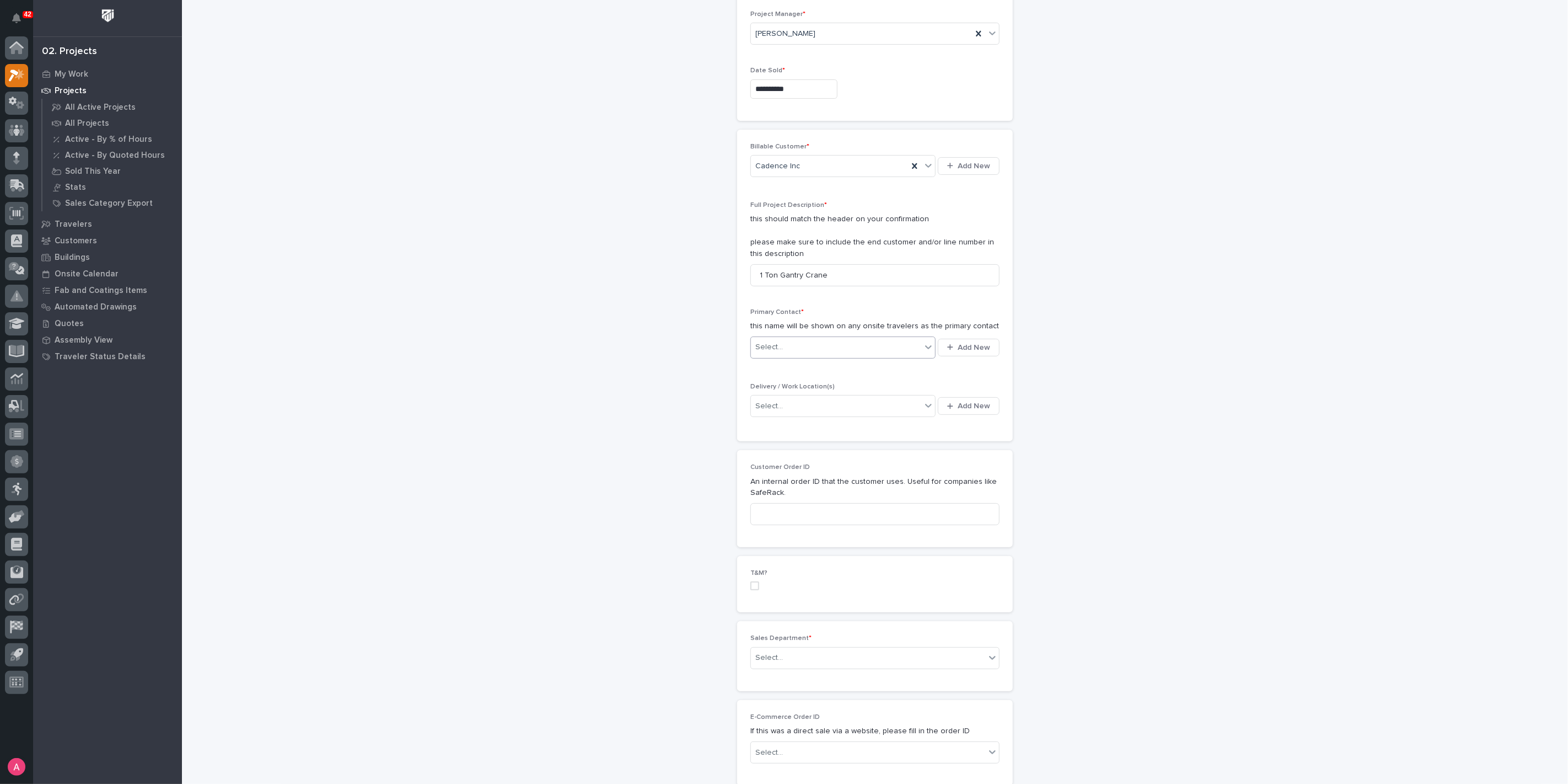
click at [815, 343] on div "Select..." at bounding box center [835, 347] width 170 height 19
type input "******"
click at [840, 365] on div "Cadence - [PERSON_NAME]" at bounding box center [838, 367] width 185 height 20
click at [830, 404] on div "Select..." at bounding box center [835, 406] width 170 height 19
type input "*******"
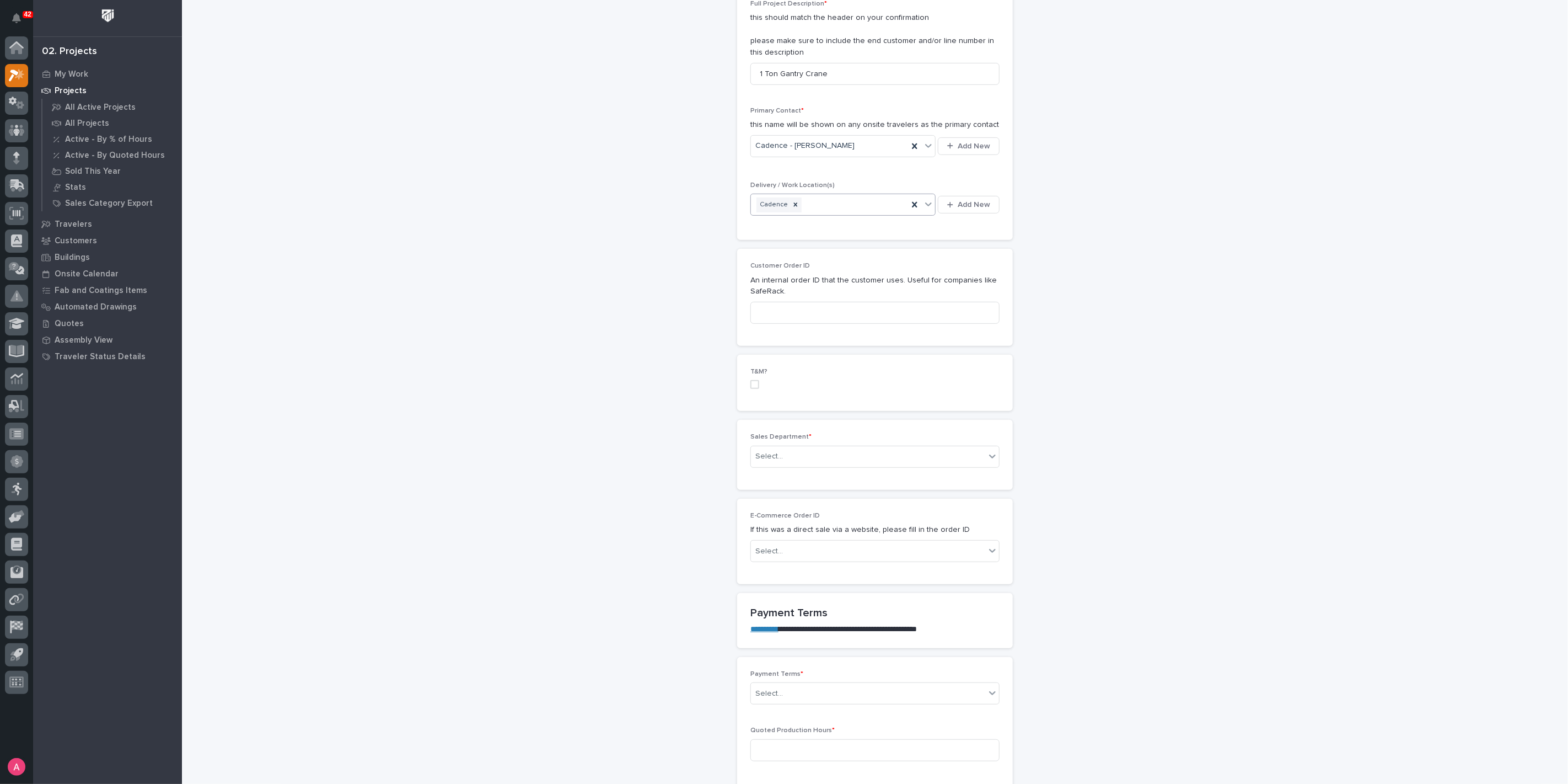
scroll to position [368, 0]
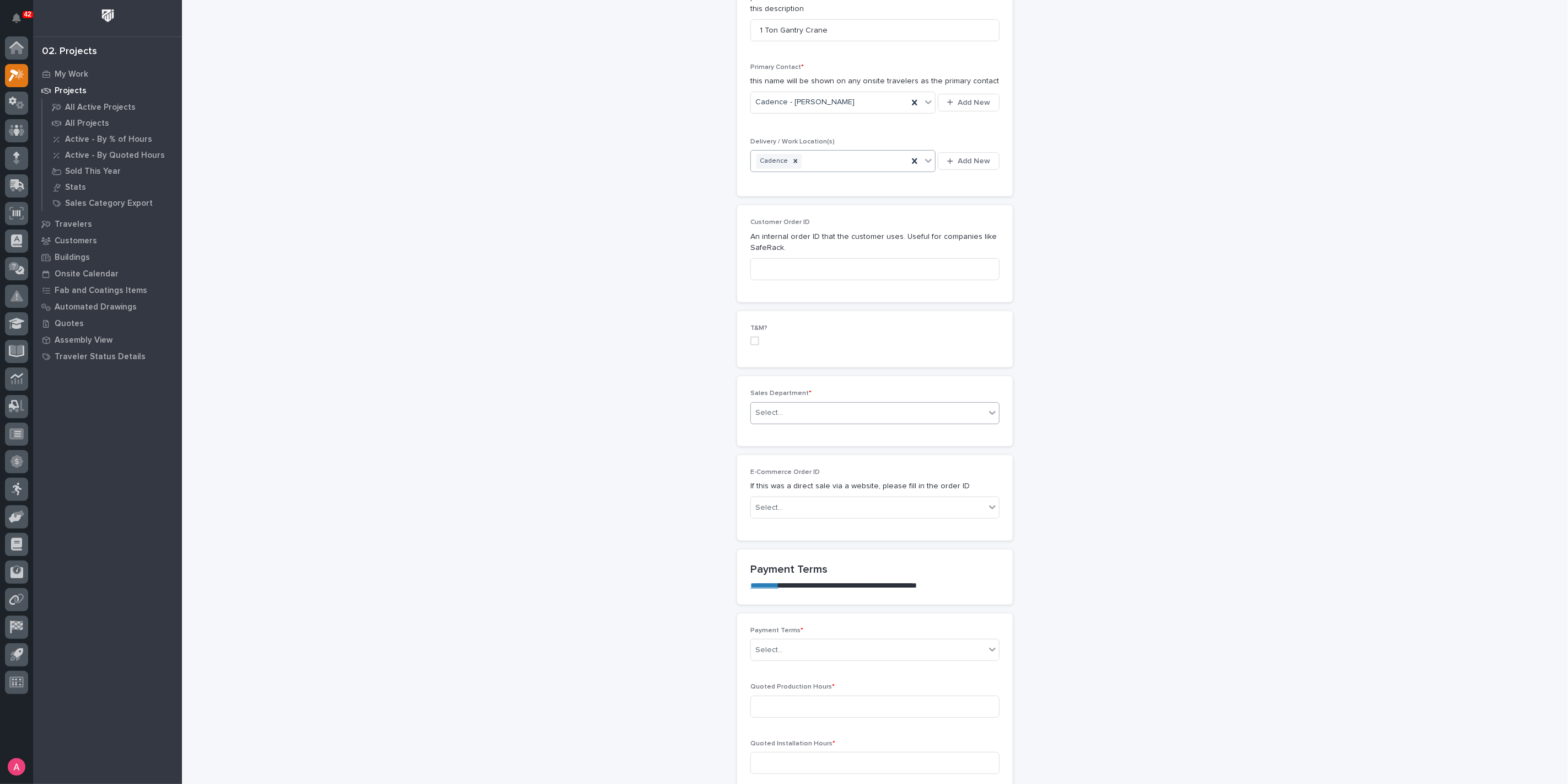
click at [786, 404] on div "Select..." at bounding box center [868, 413] width 234 height 19
click at [785, 427] on span "National Sales" at bounding box center [778, 430] width 56 height 12
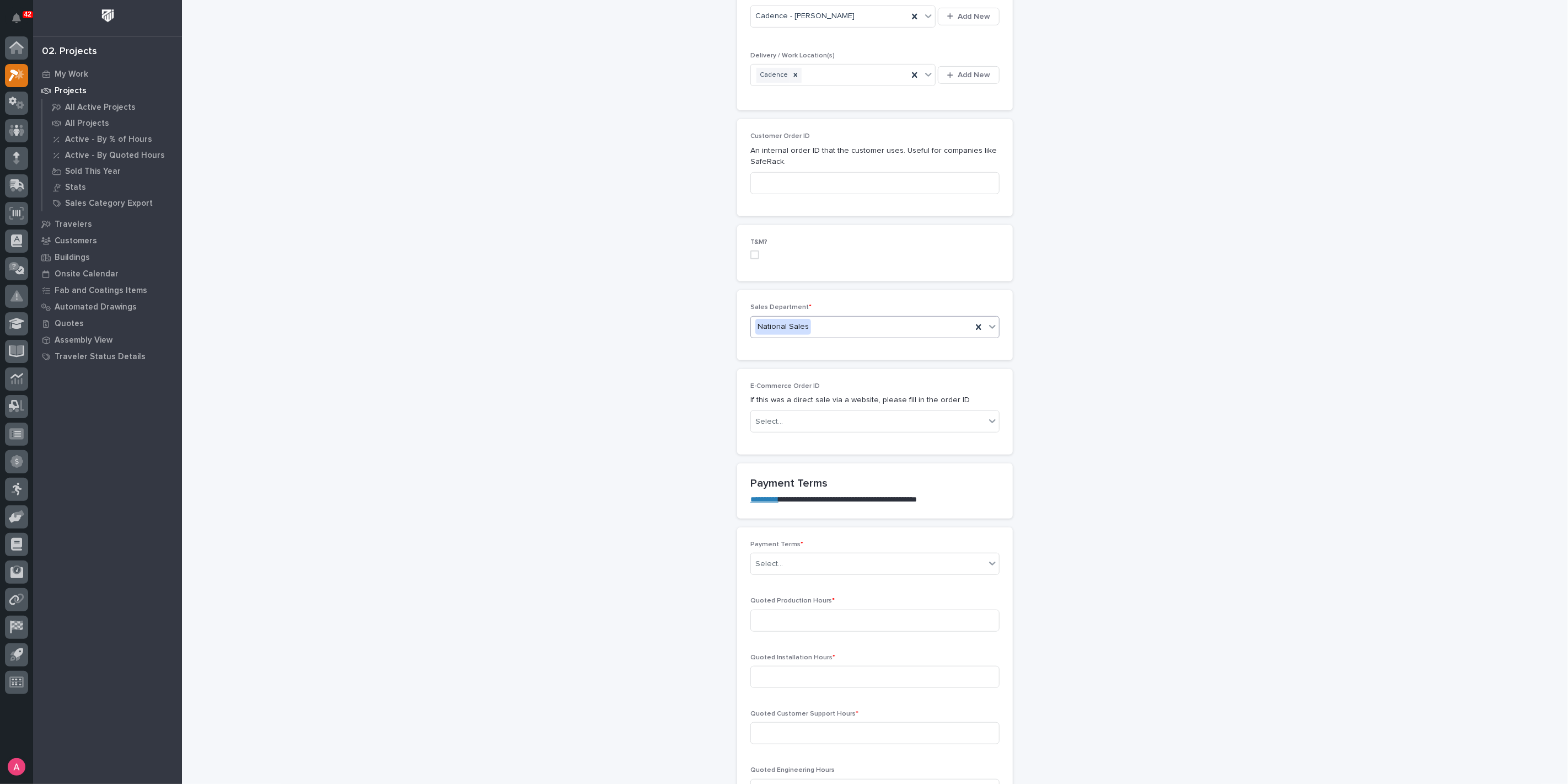
scroll to position [490, 0]
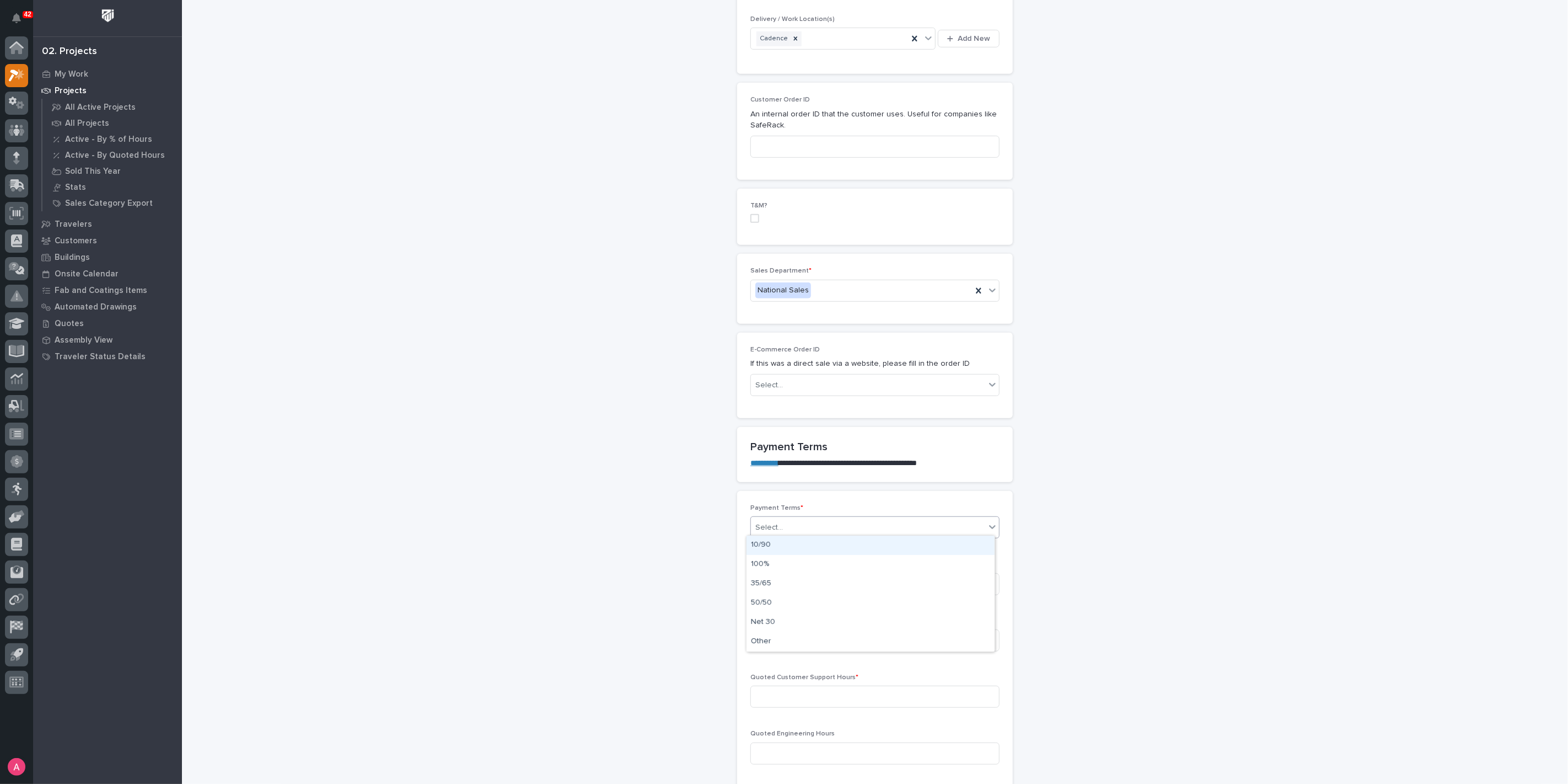
click at [796, 525] on div "Select..." at bounding box center [868, 527] width 234 height 19
click at [785, 620] on div "Net 30" at bounding box center [870, 623] width 248 height 20
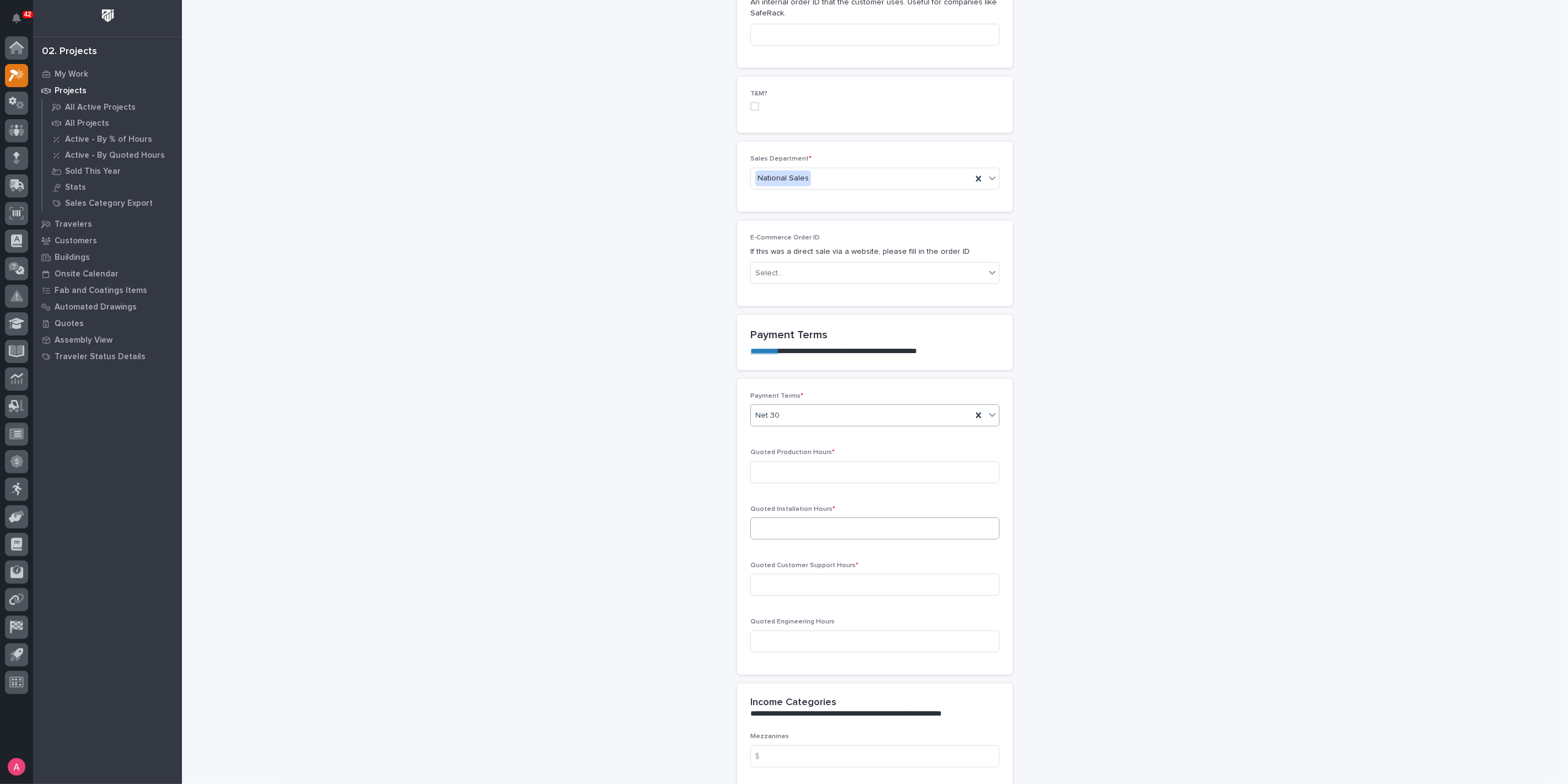
scroll to position [613, 0]
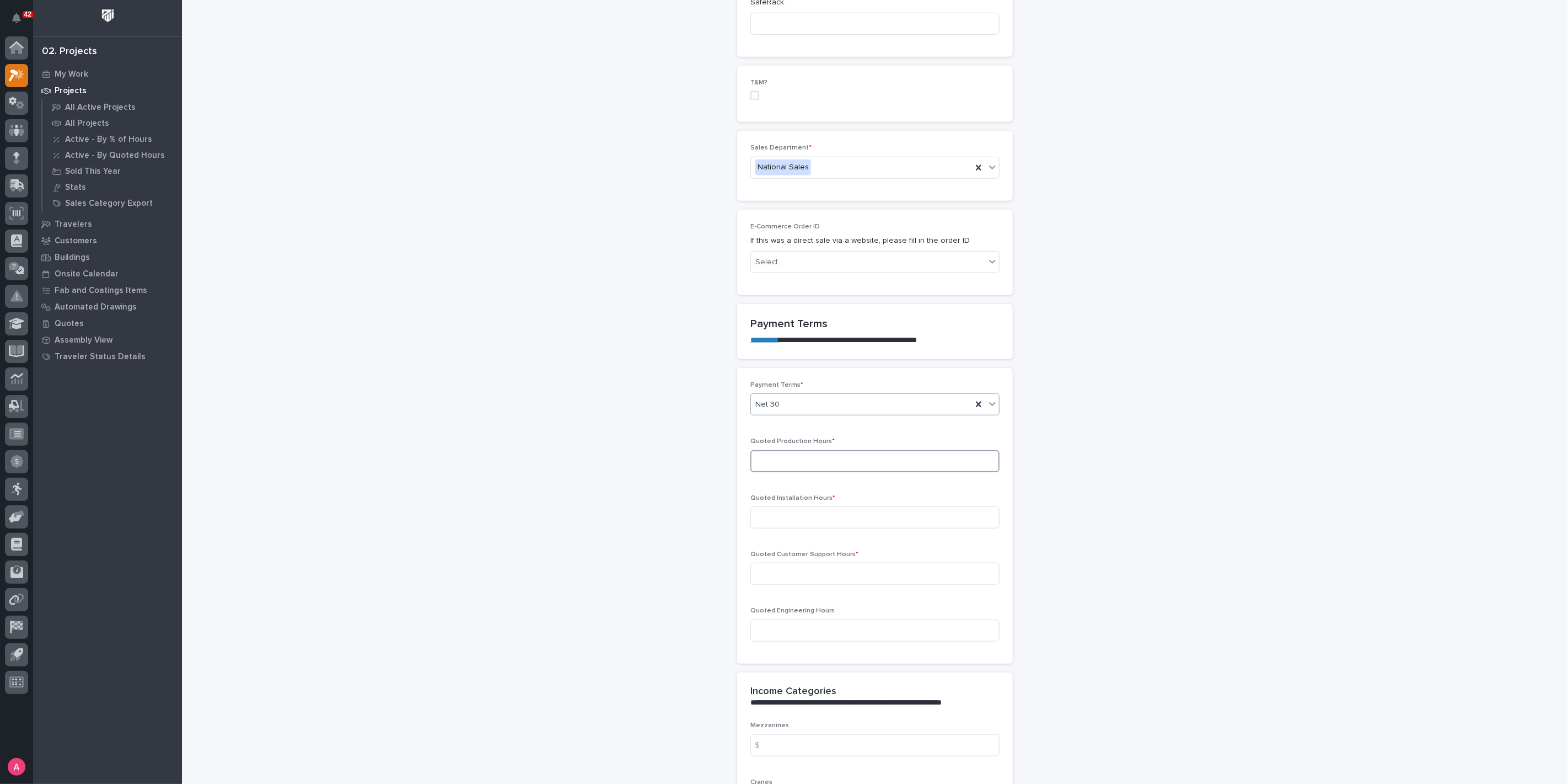
click at [798, 456] on input at bounding box center [874, 460] width 249 height 22
click at [767, 457] on input at bounding box center [874, 460] width 249 height 22
type input "19"
type input "0"
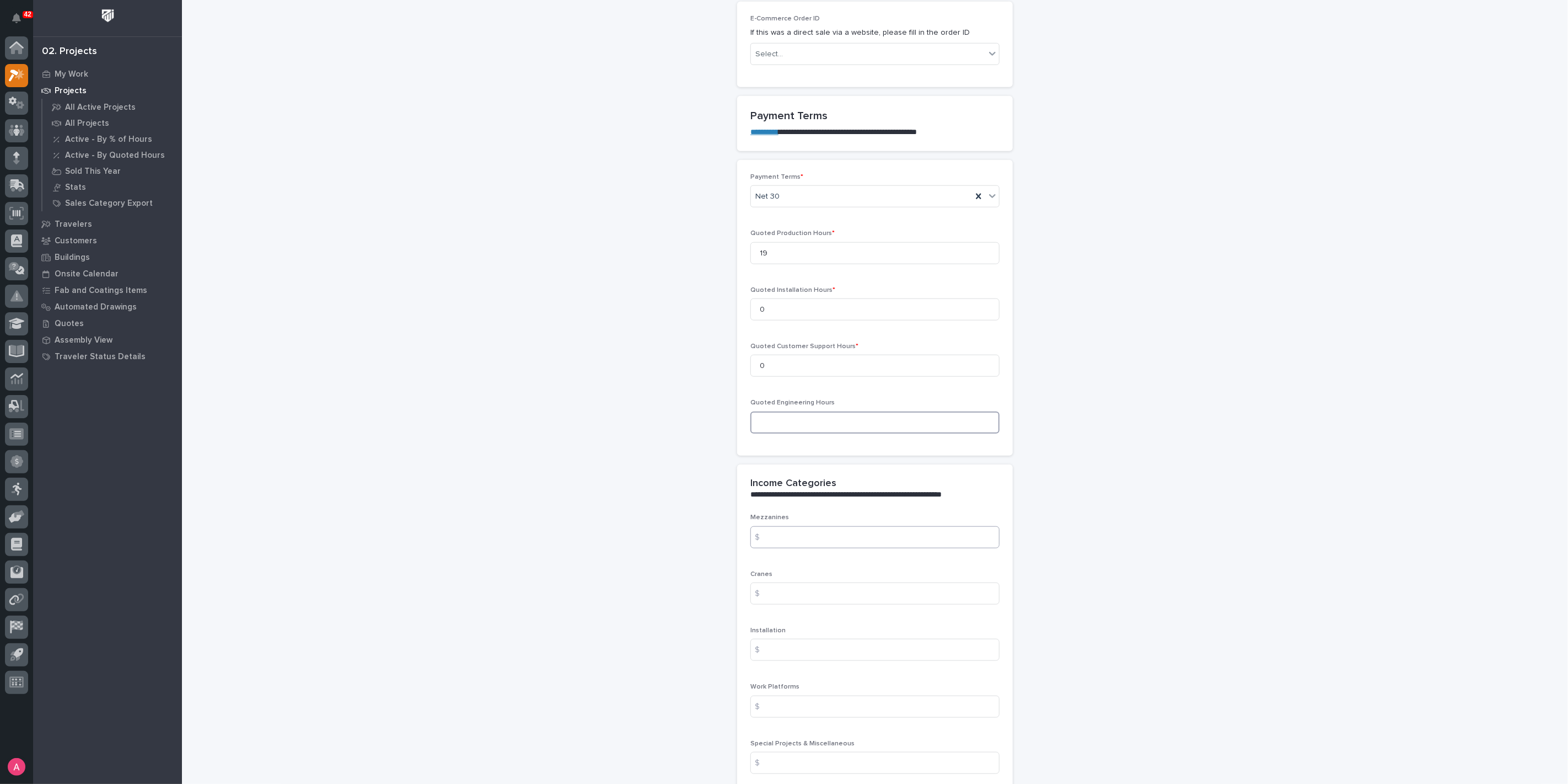
scroll to position [857, 0]
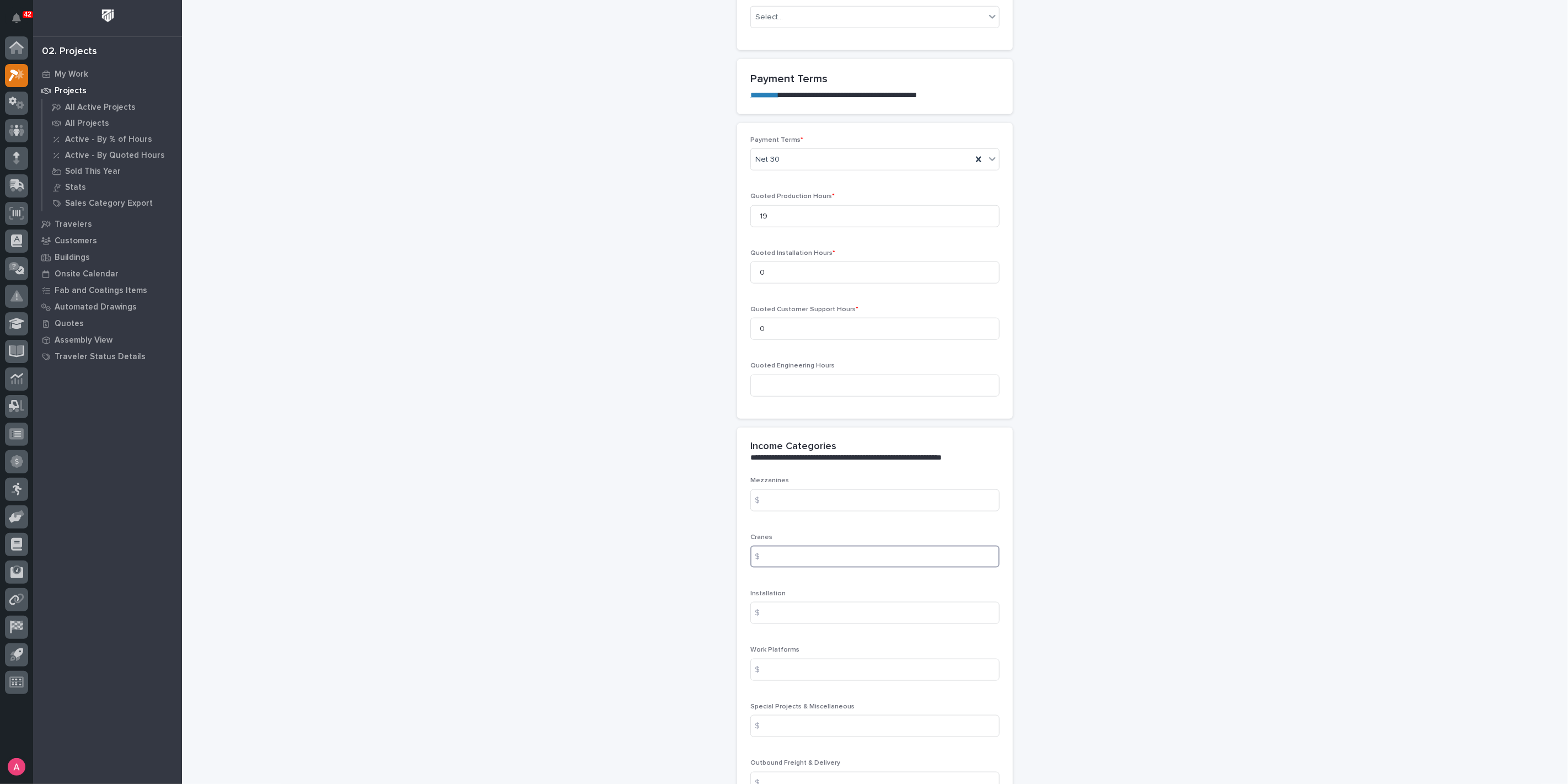
click at [809, 553] on input at bounding box center [874, 556] width 249 height 22
type input "8402"
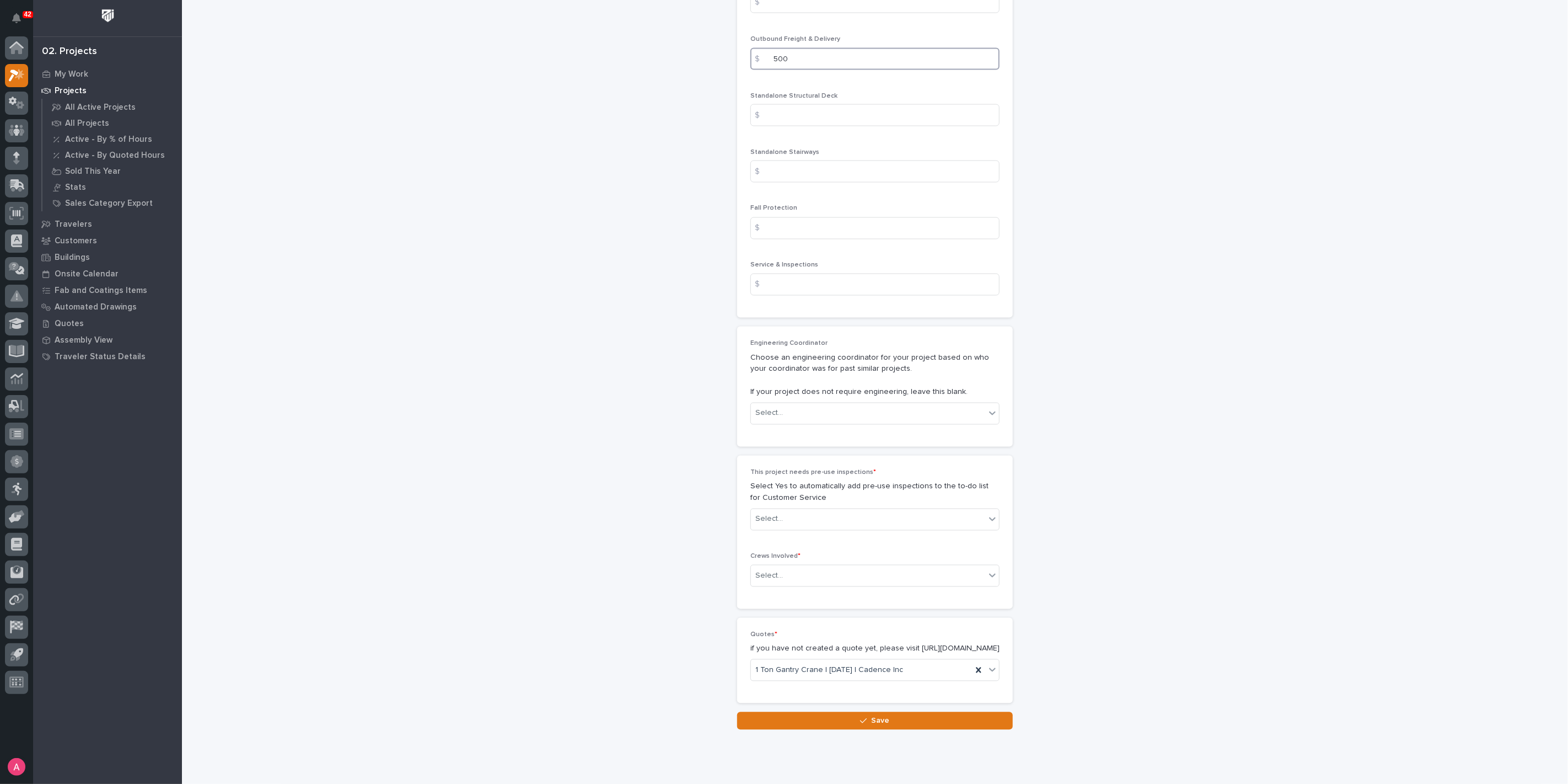
scroll to position [1599, 0]
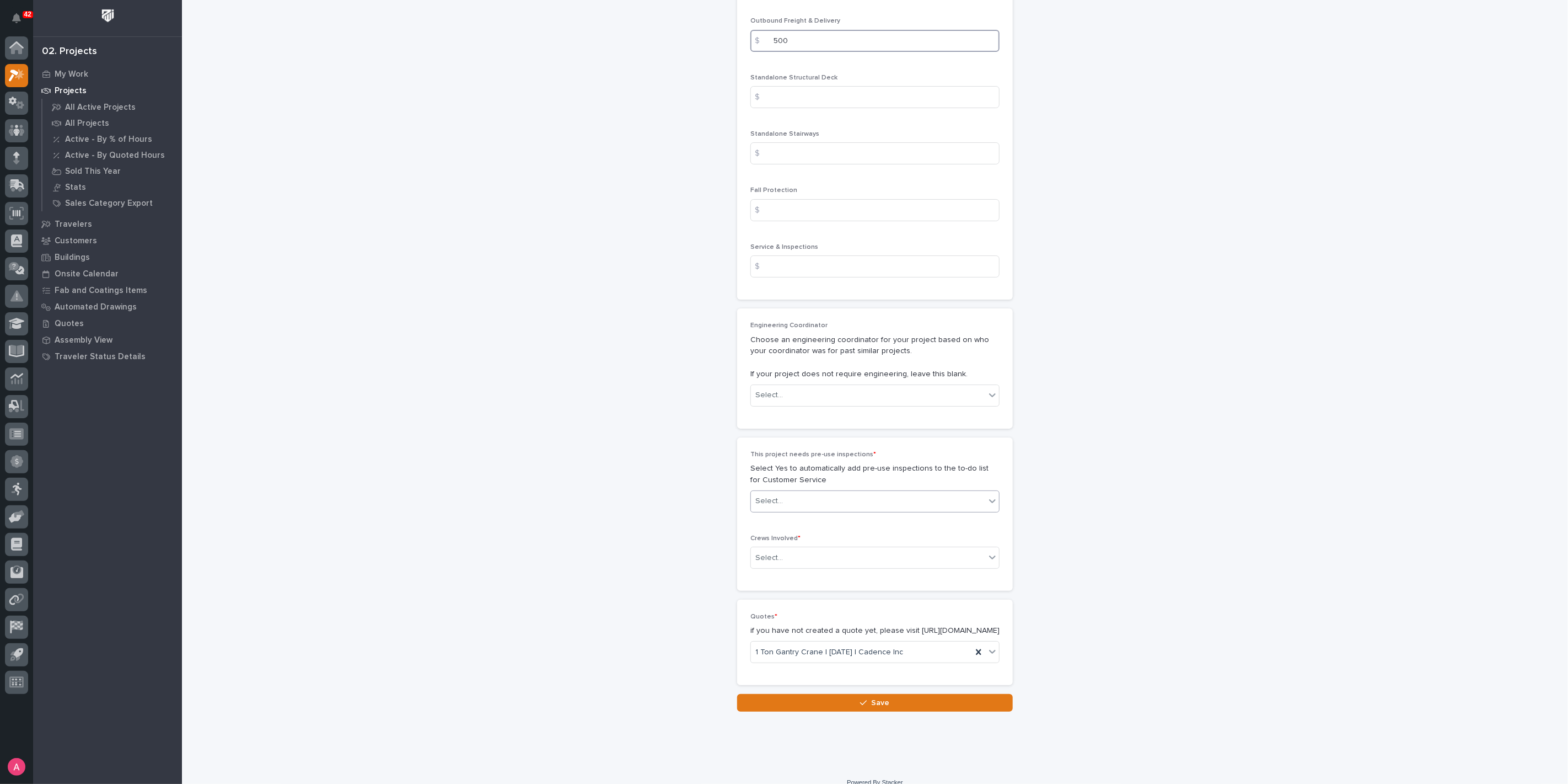
type input "500"
click at [800, 492] on div "Select..." at bounding box center [868, 501] width 234 height 19
click at [785, 538] on div "No" at bounding box center [870, 539] width 248 height 20
click at [798, 556] on div "Select..." at bounding box center [868, 557] width 234 height 19
click at [796, 579] on div "Production" at bounding box center [870, 575] width 248 height 20
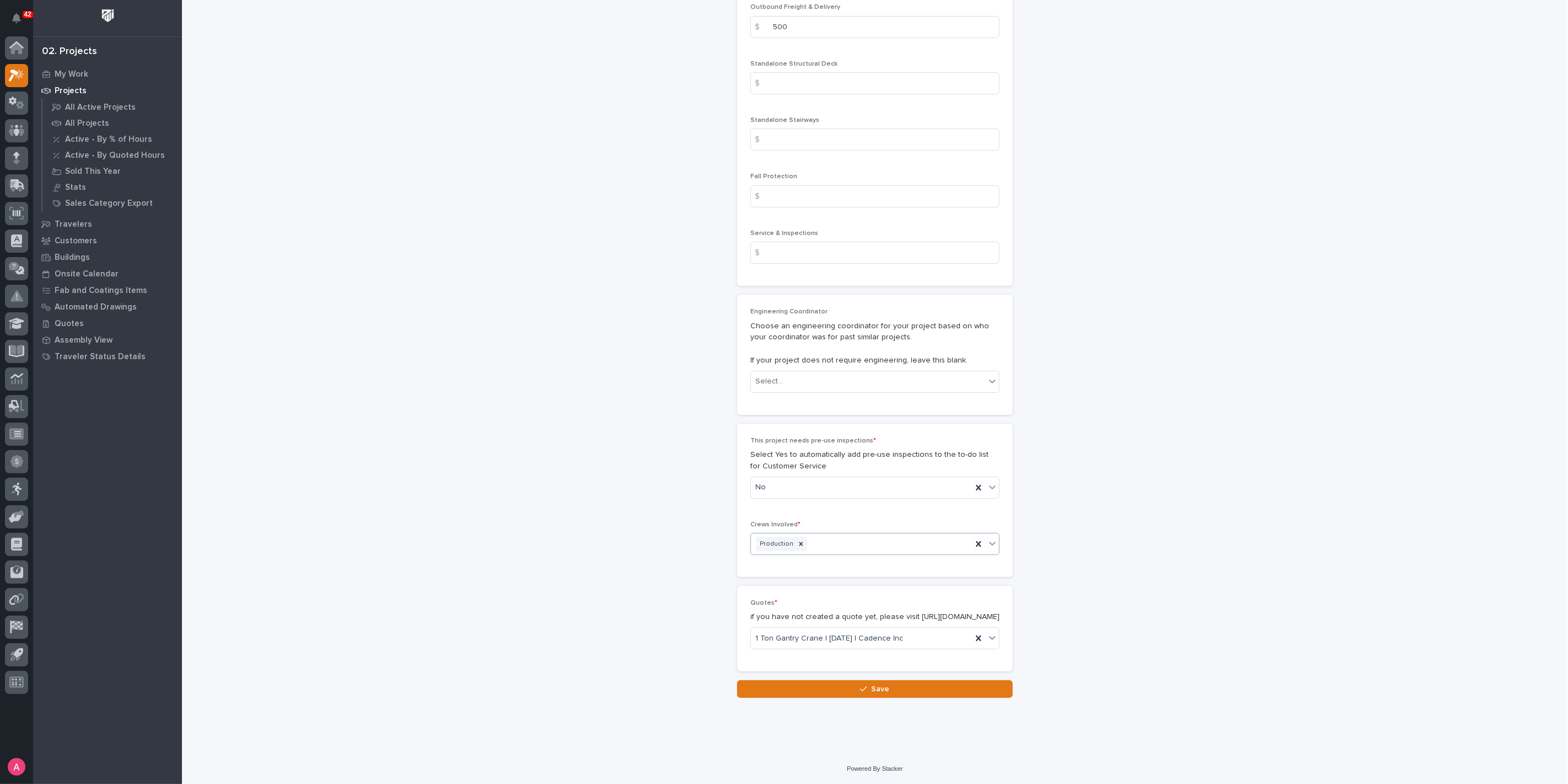
scroll to position [1621, 0]
click at [884, 690] on button "Save" at bounding box center [874, 688] width 275 height 18
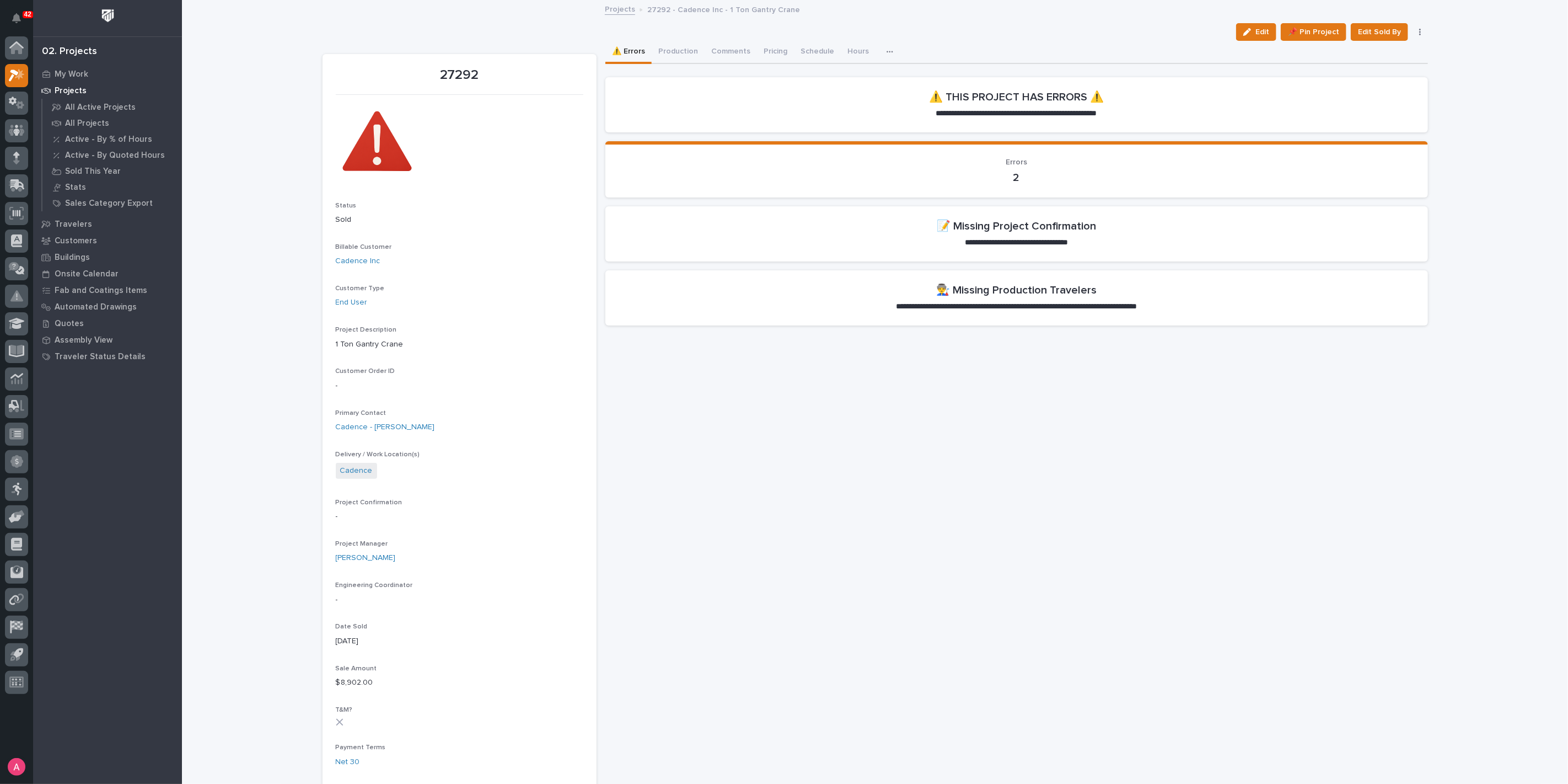
click at [1242, 31] on button "Edit" at bounding box center [1255, 32] width 40 height 18
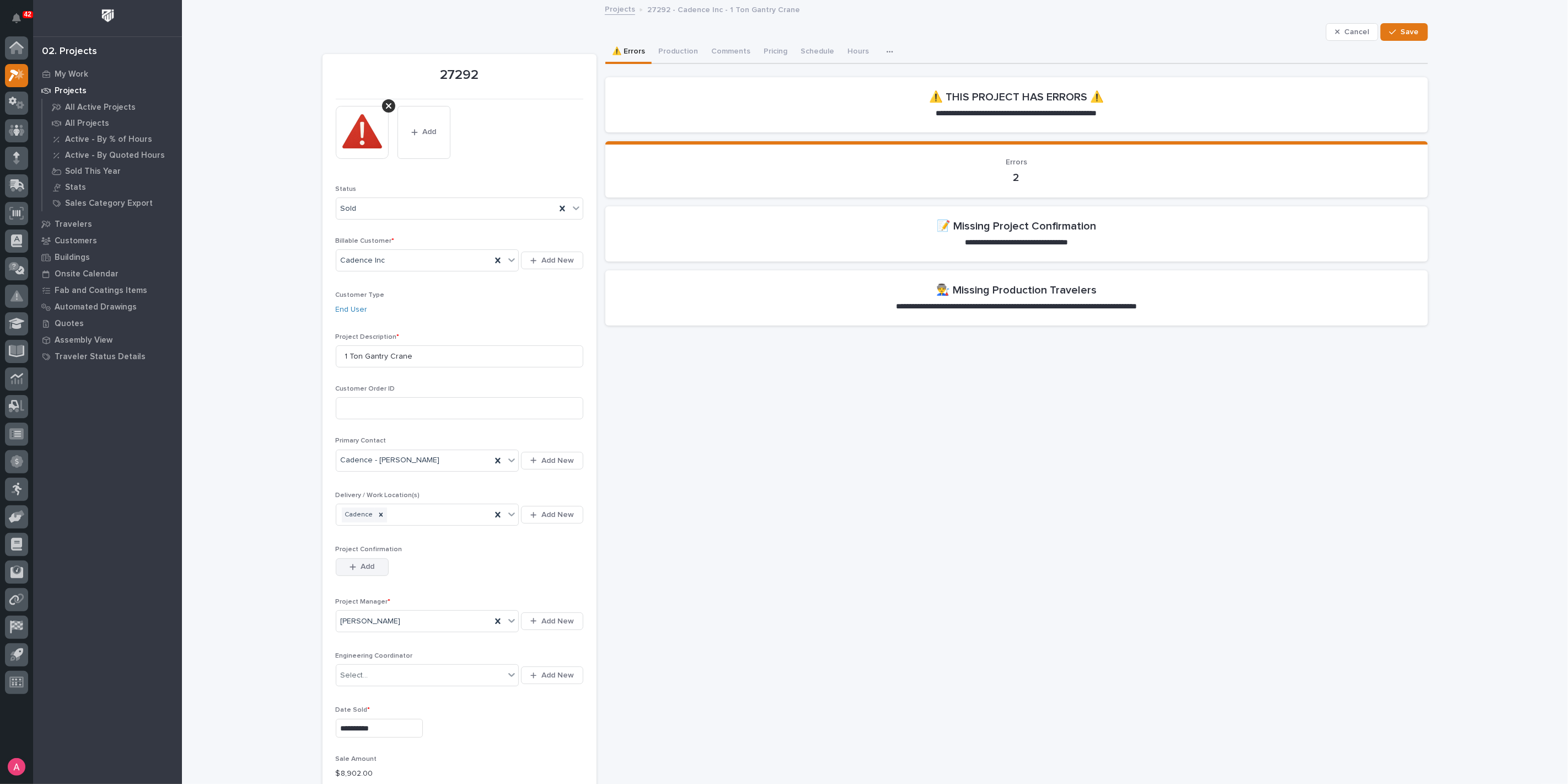
click at [346, 570] on button "Add" at bounding box center [362, 567] width 53 height 18
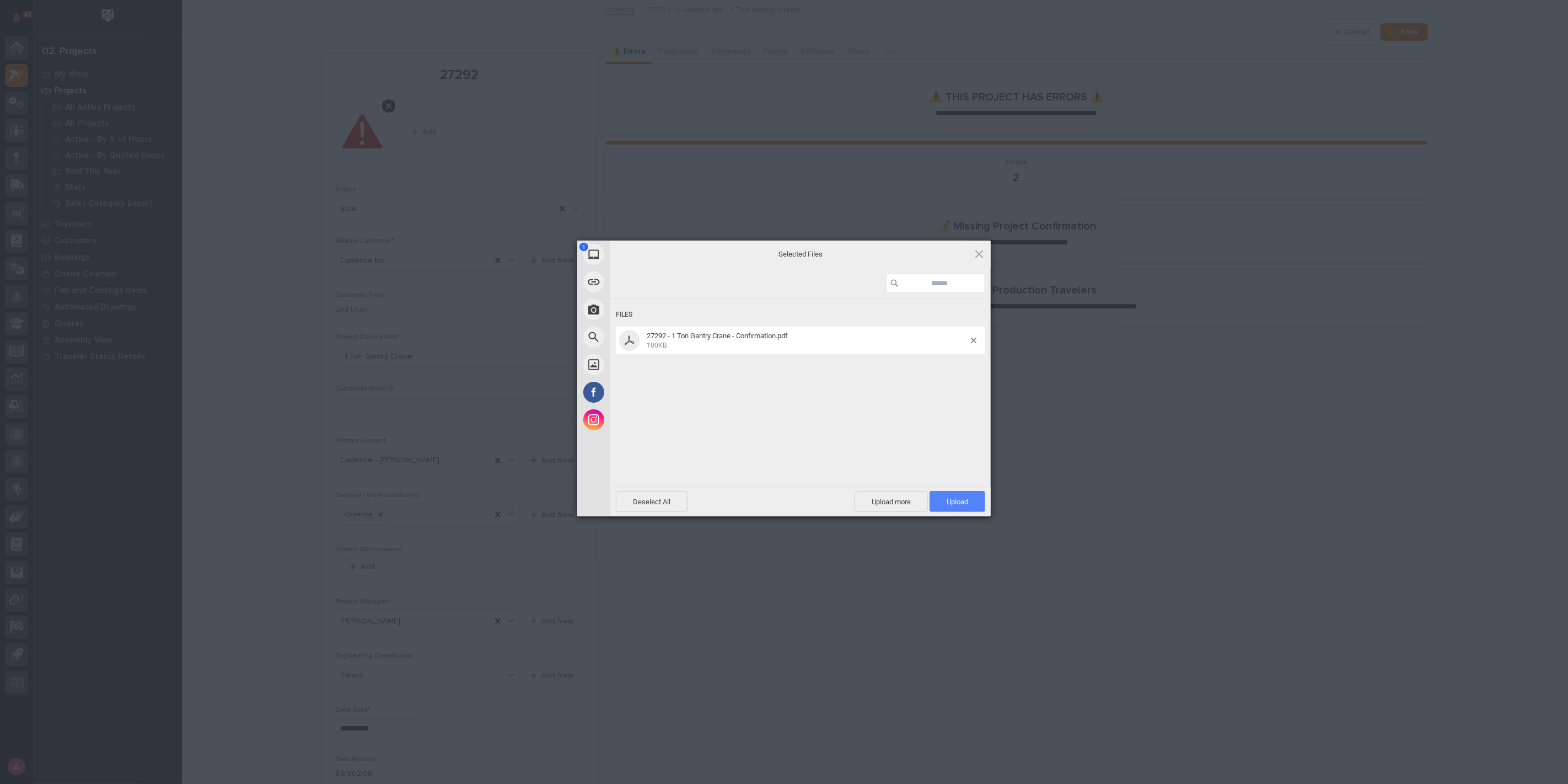
click at [963, 500] on span "Upload 1" at bounding box center [957, 501] width 21 height 8
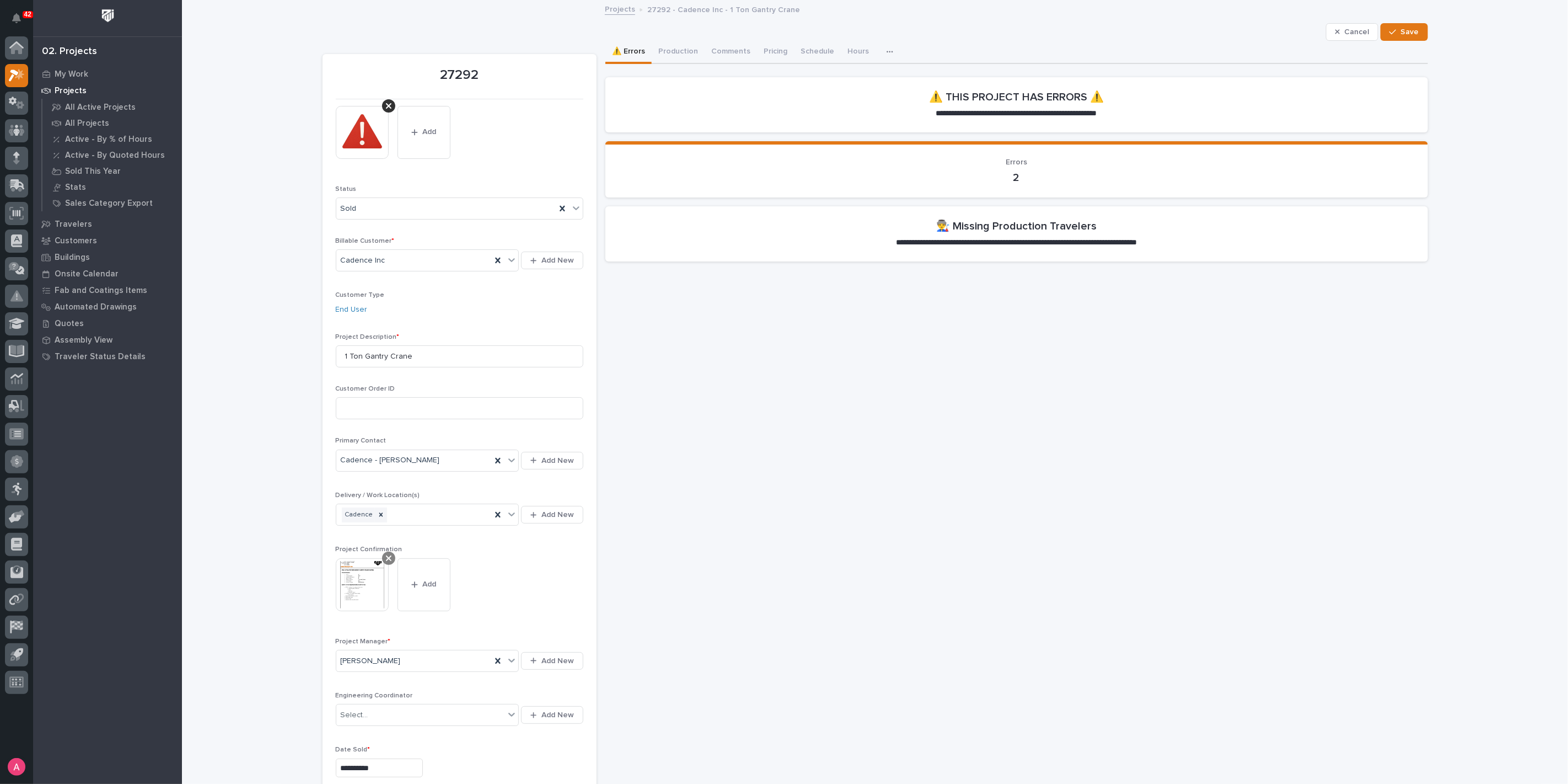
click at [386, 557] on icon at bounding box center [389, 557] width 6 height 9
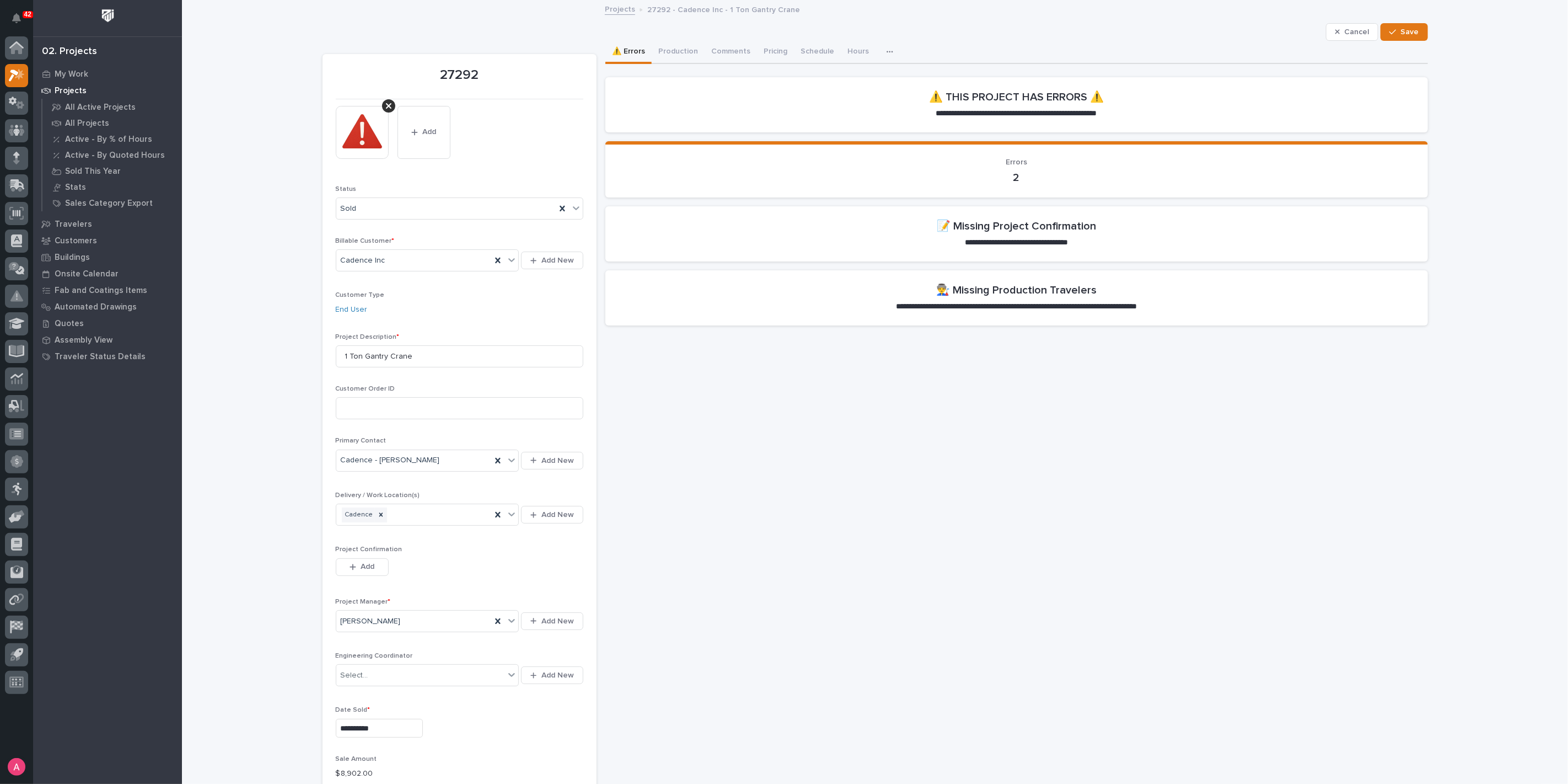
drag, startPoint x: 370, startPoint y: 563, endPoint x: 418, endPoint y: 532, distance: 57.1
click at [370, 563] on button "Add" at bounding box center [362, 567] width 53 height 18
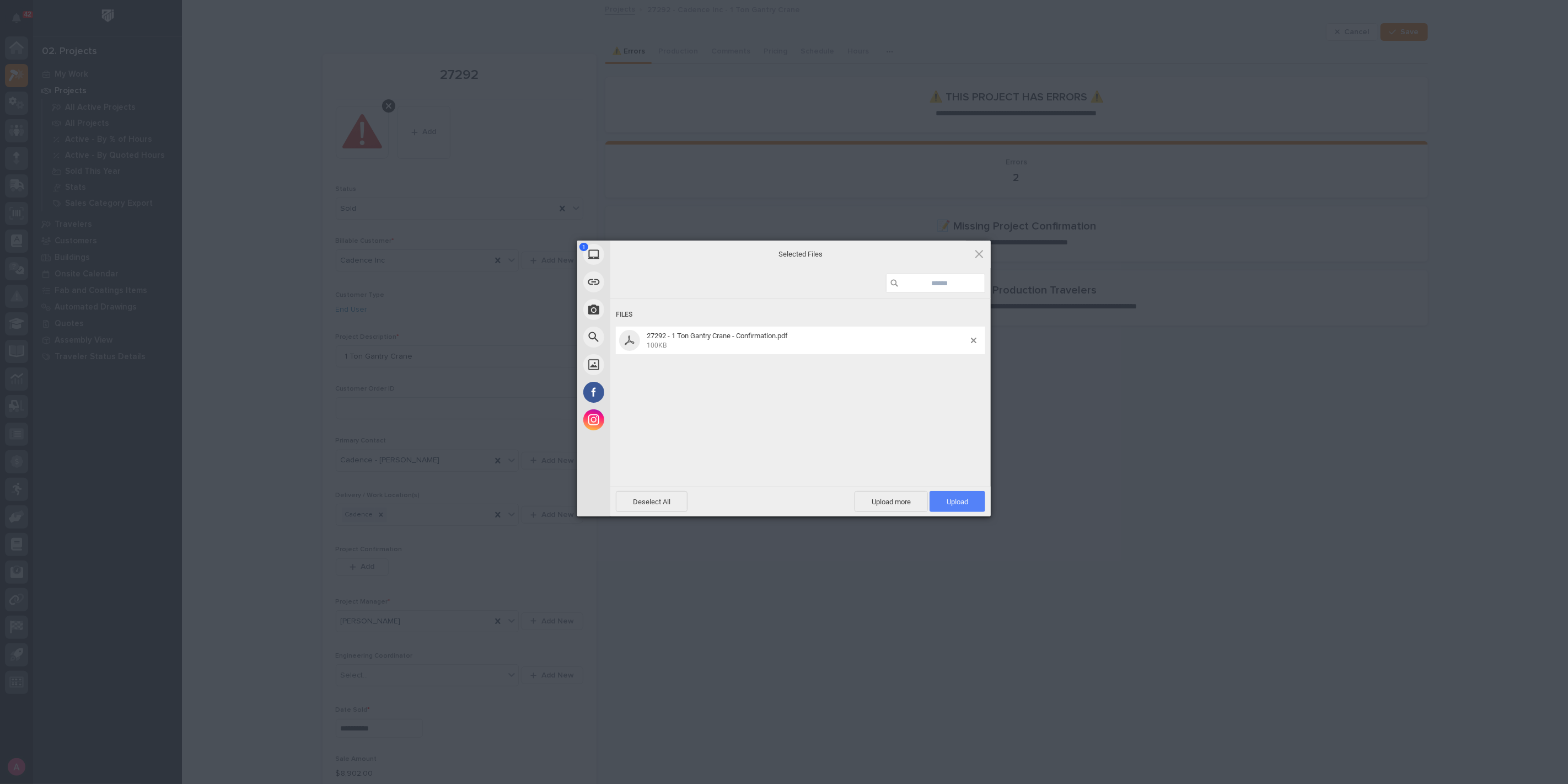
click at [967, 504] on span "Upload 1" at bounding box center [957, 501] width 21 height 8
click at [1071, 435] on div "My Device Link (URL) Take Photo Web Search Unsplash Facebook Instagram Uploaded…" at bounding box center [784, 392] width 1568 height 784
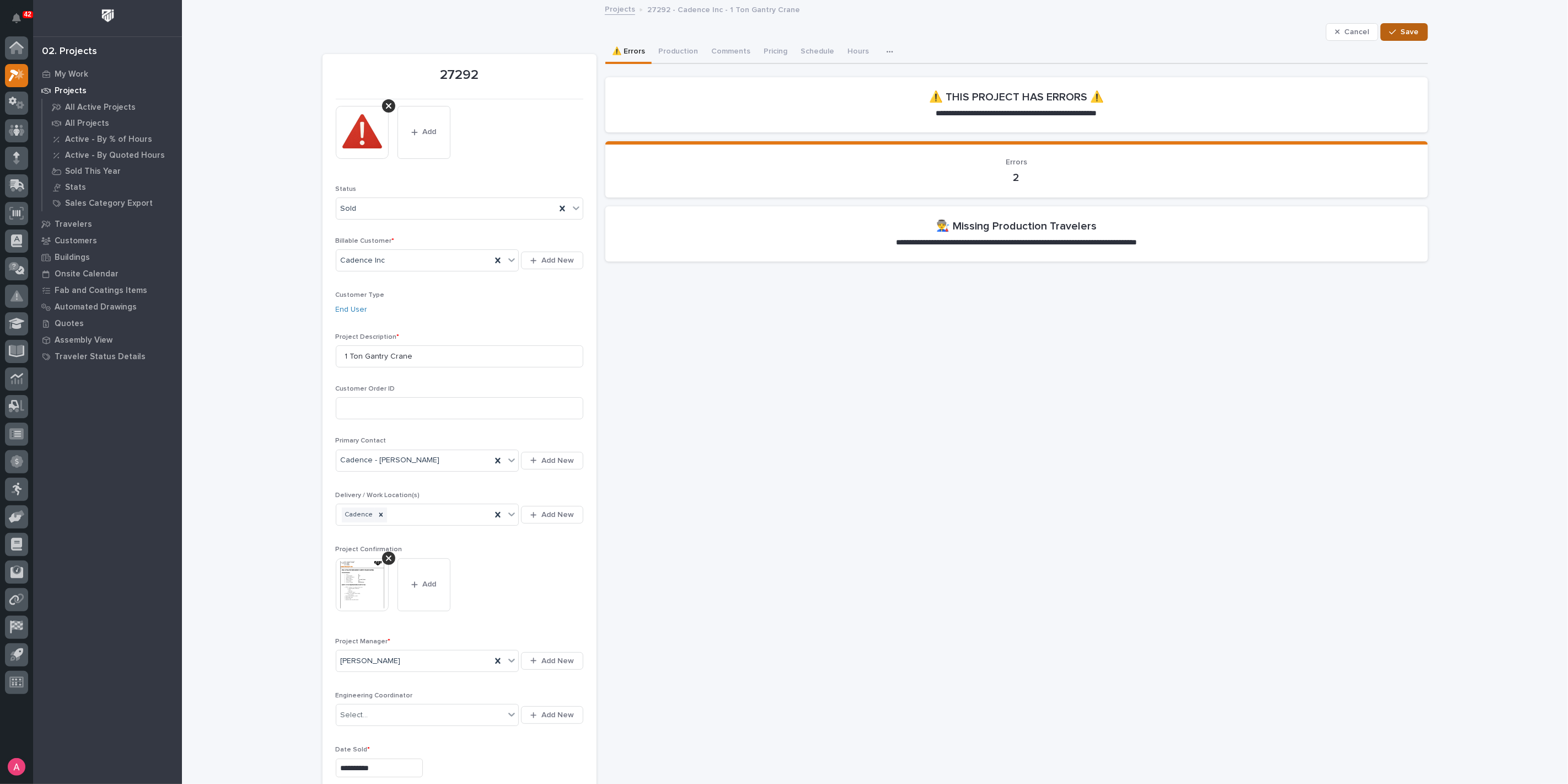
click at [1403, 28] on span "Save" at bounding box center [1410, 32] width 19 height 10
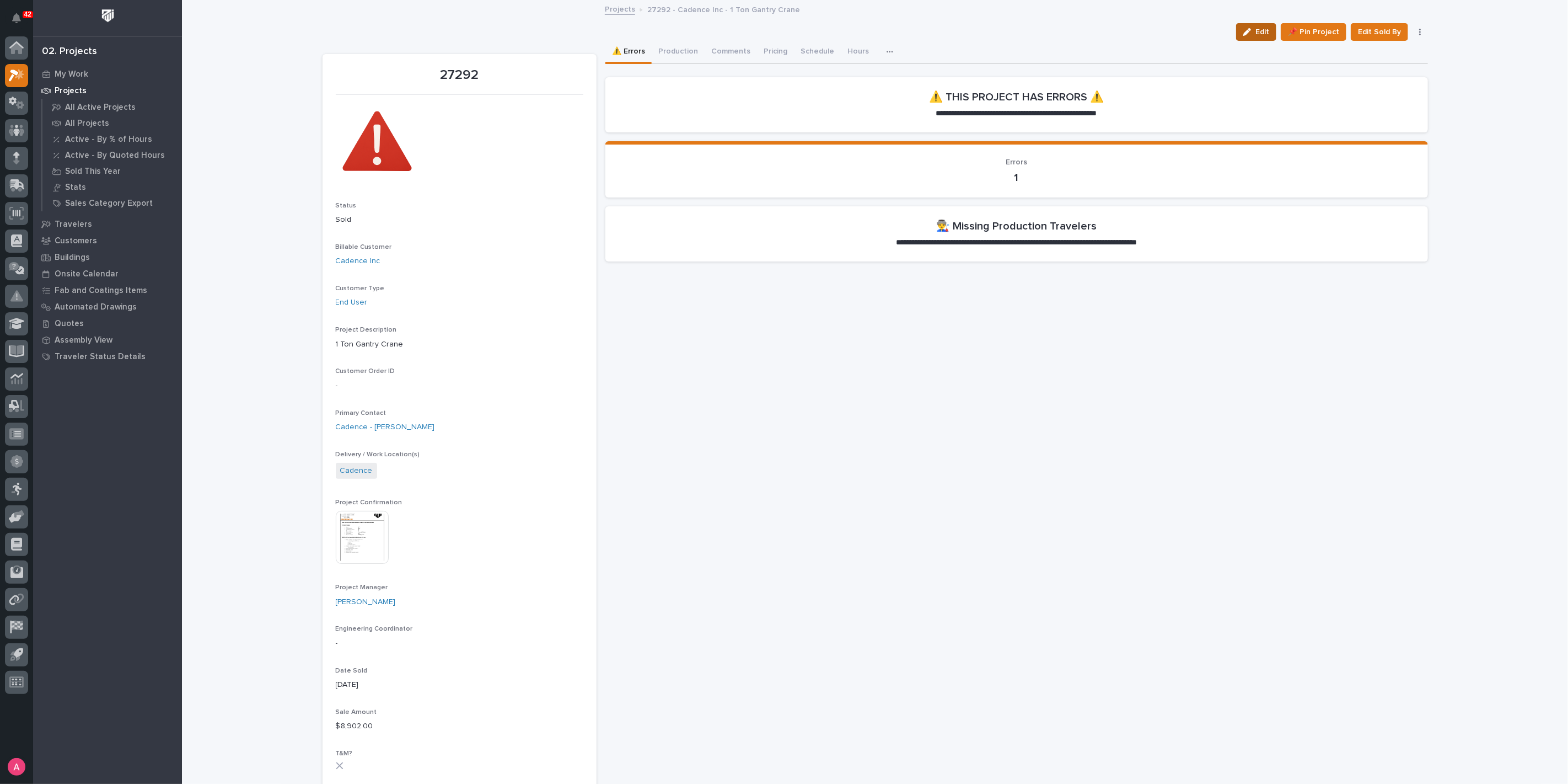
click at [1252, 28] on div "button" at bounding box center [1249, 32] width 12 height 8
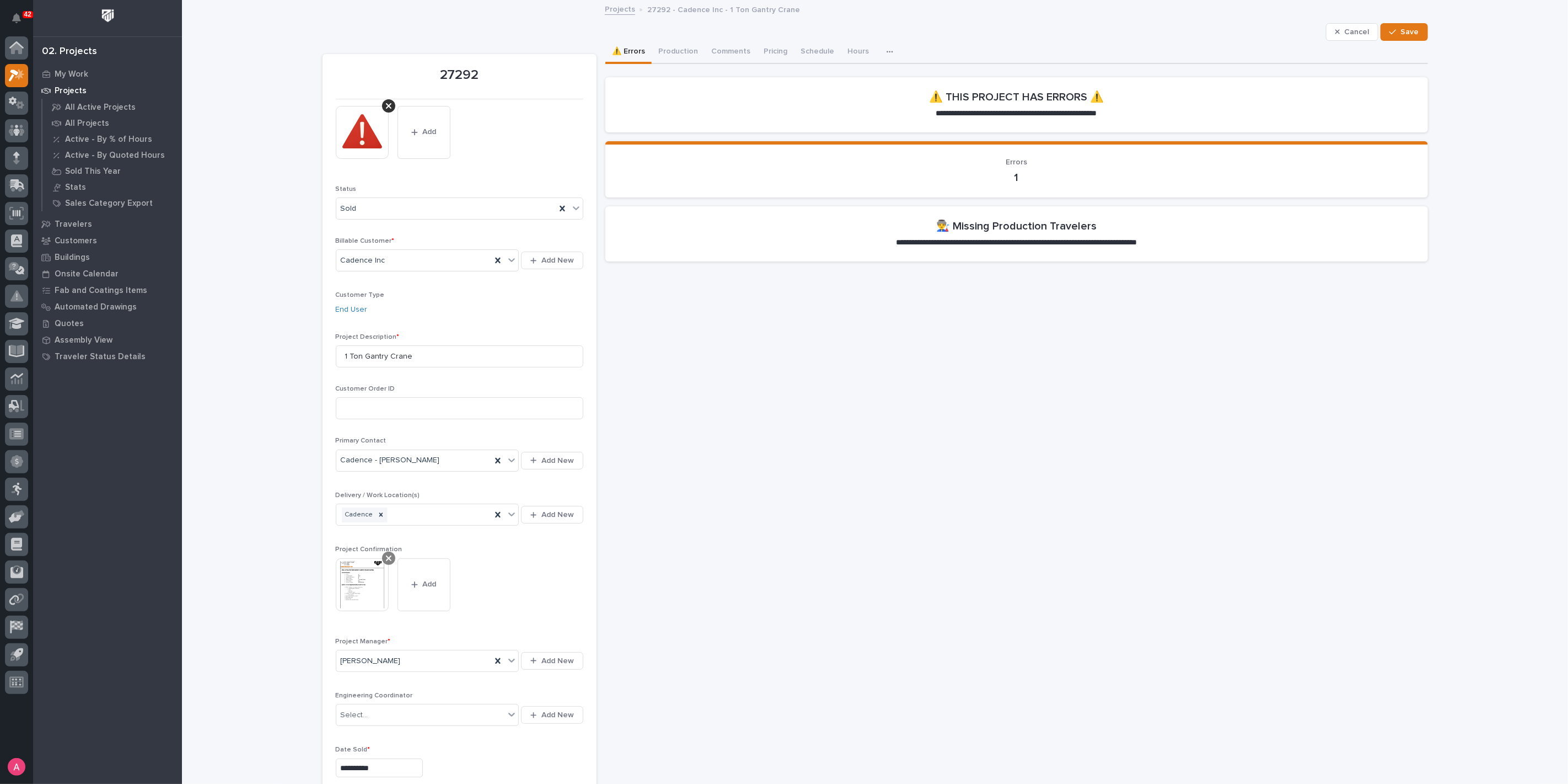
click at [387, 555] on div at bounding box center [389, 558] width 14 height 14
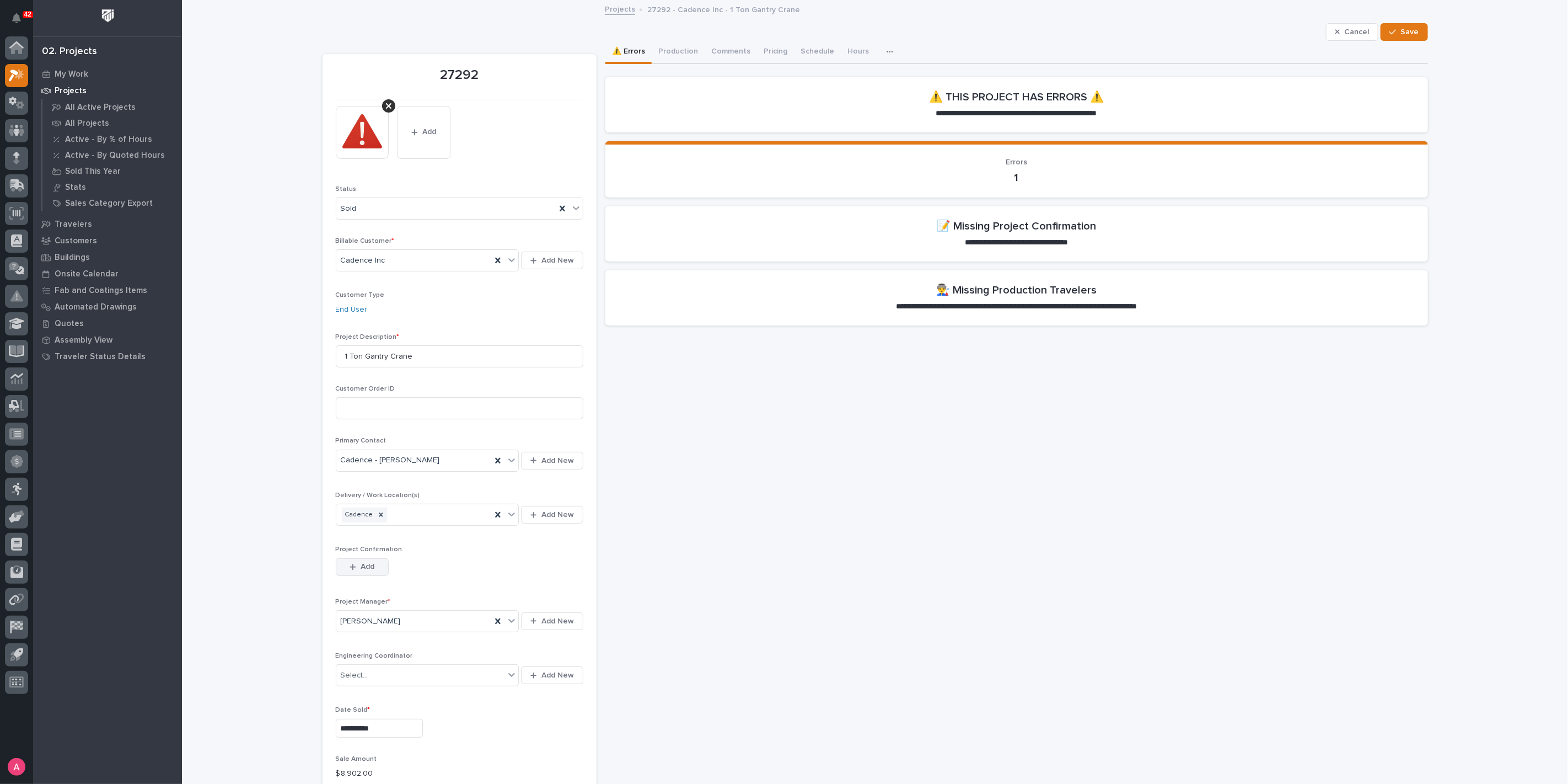
click at [362, 568] on span "Add" at bounding box center [367, 566] width 14 height 10
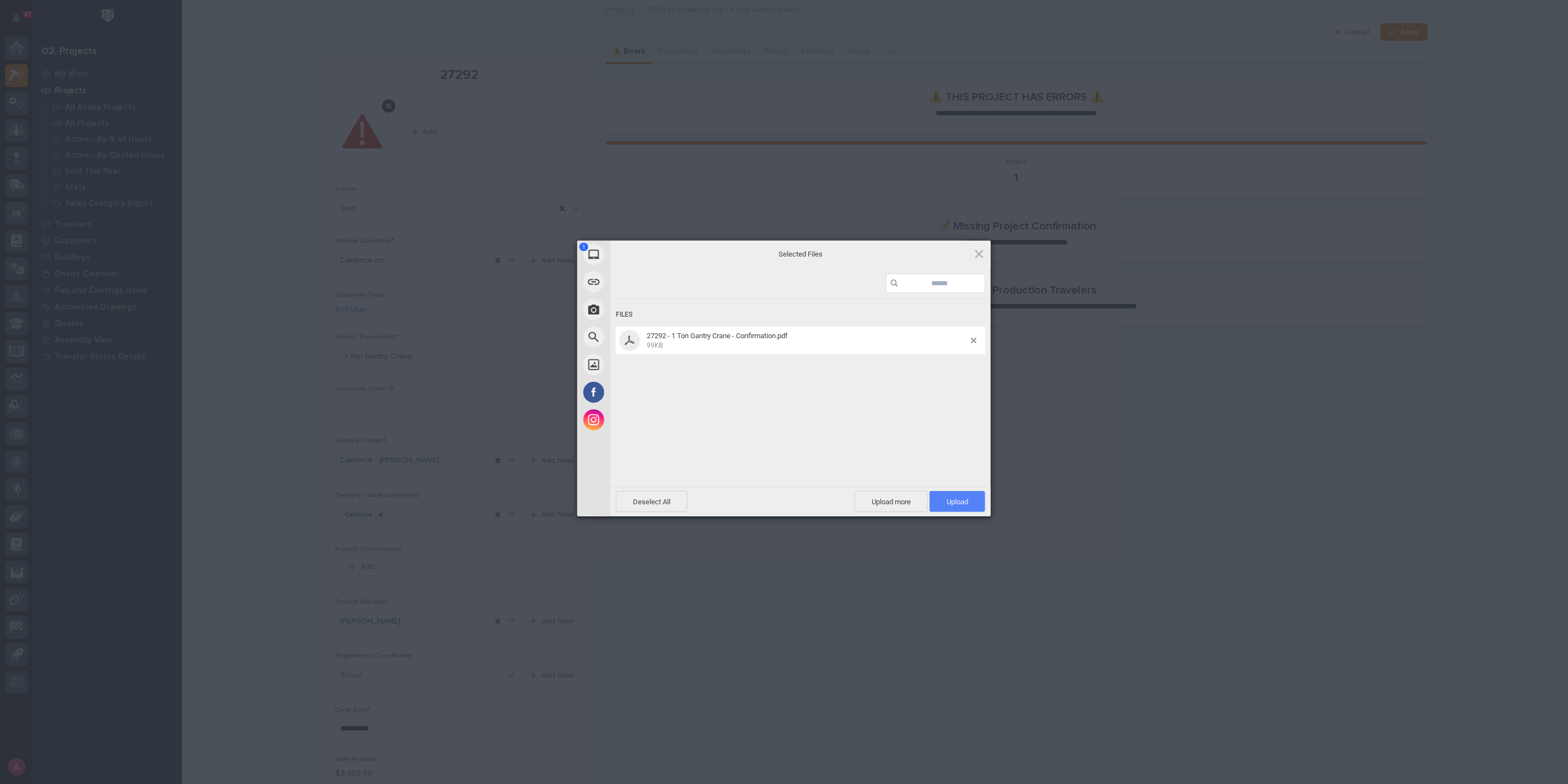
click at [951, 491] on span "Upload 1" at bounding box center [956, 501] width 56 height 21
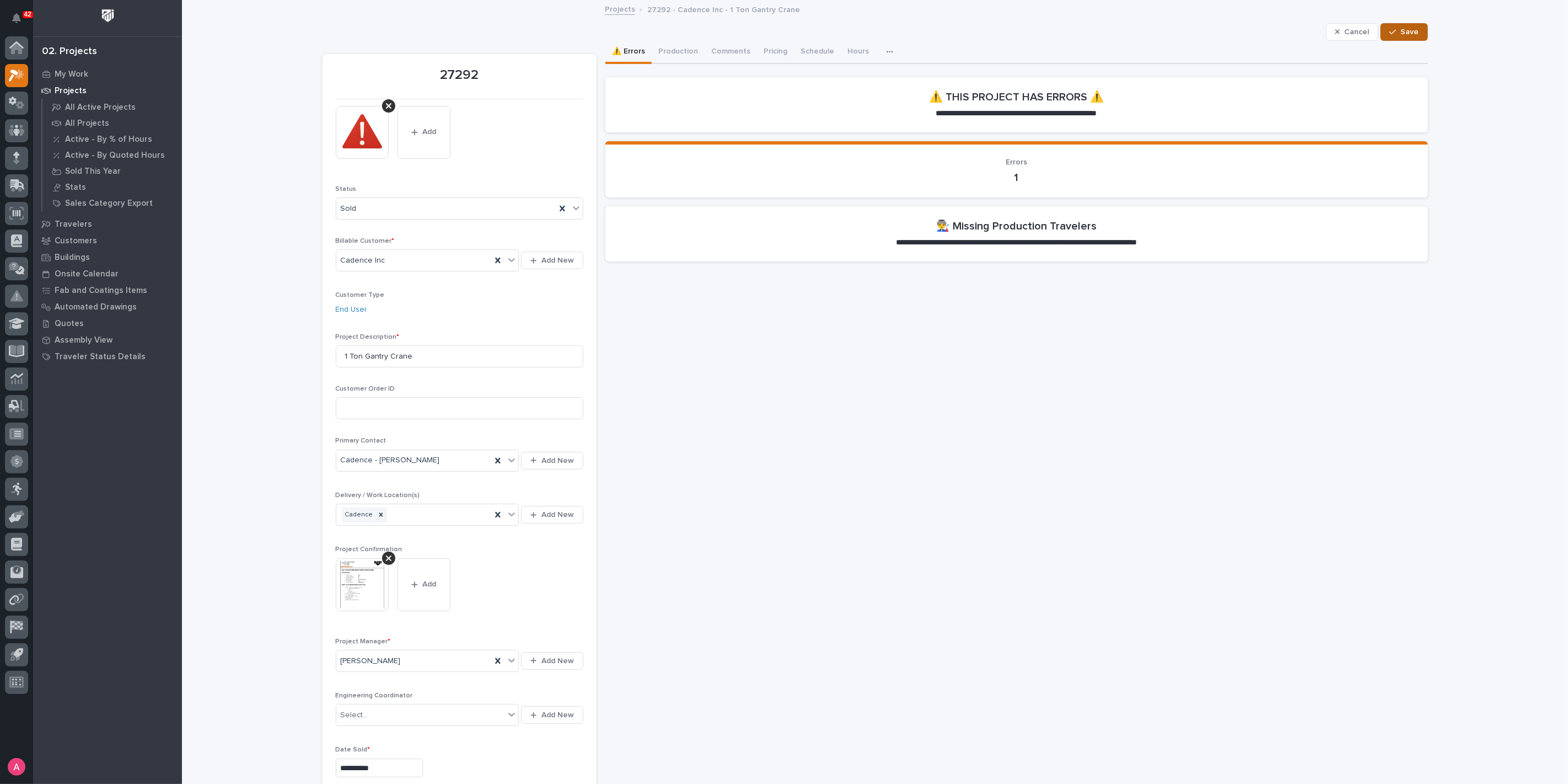
click at [1412, 31] on span "Save" at bounding box center [1410, 32] width 19 height 10
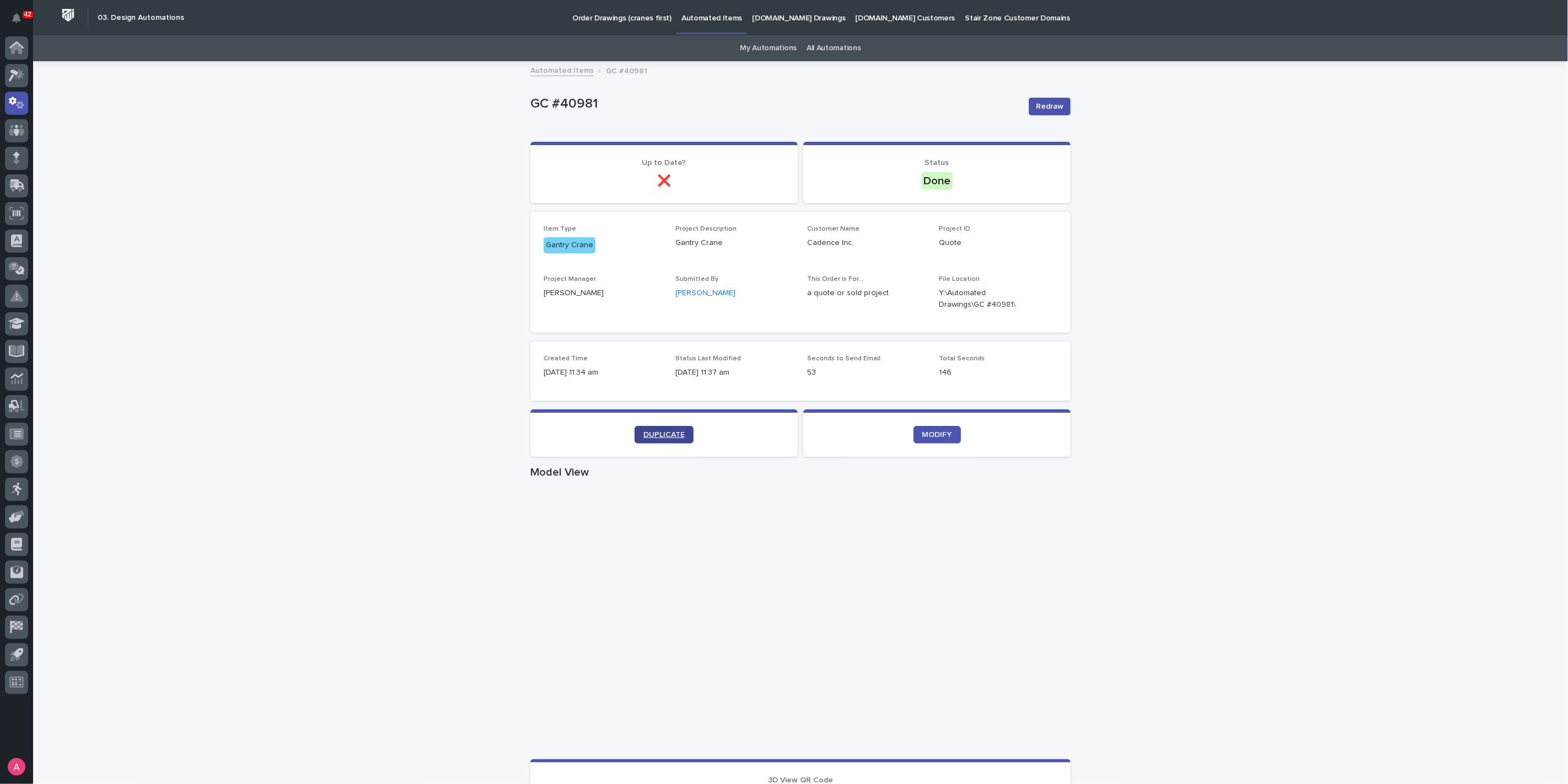
click at [664, 429] on link "DUPLICATE" at bounding box center [663, 435] width 59 height 18
click at [938, 437] on span "MODIFY" at bounding box center [937, 435] width 29 height 8
click at [1039, 298] on icon "button" at bounding box center [1043, 298] width 9 height 9
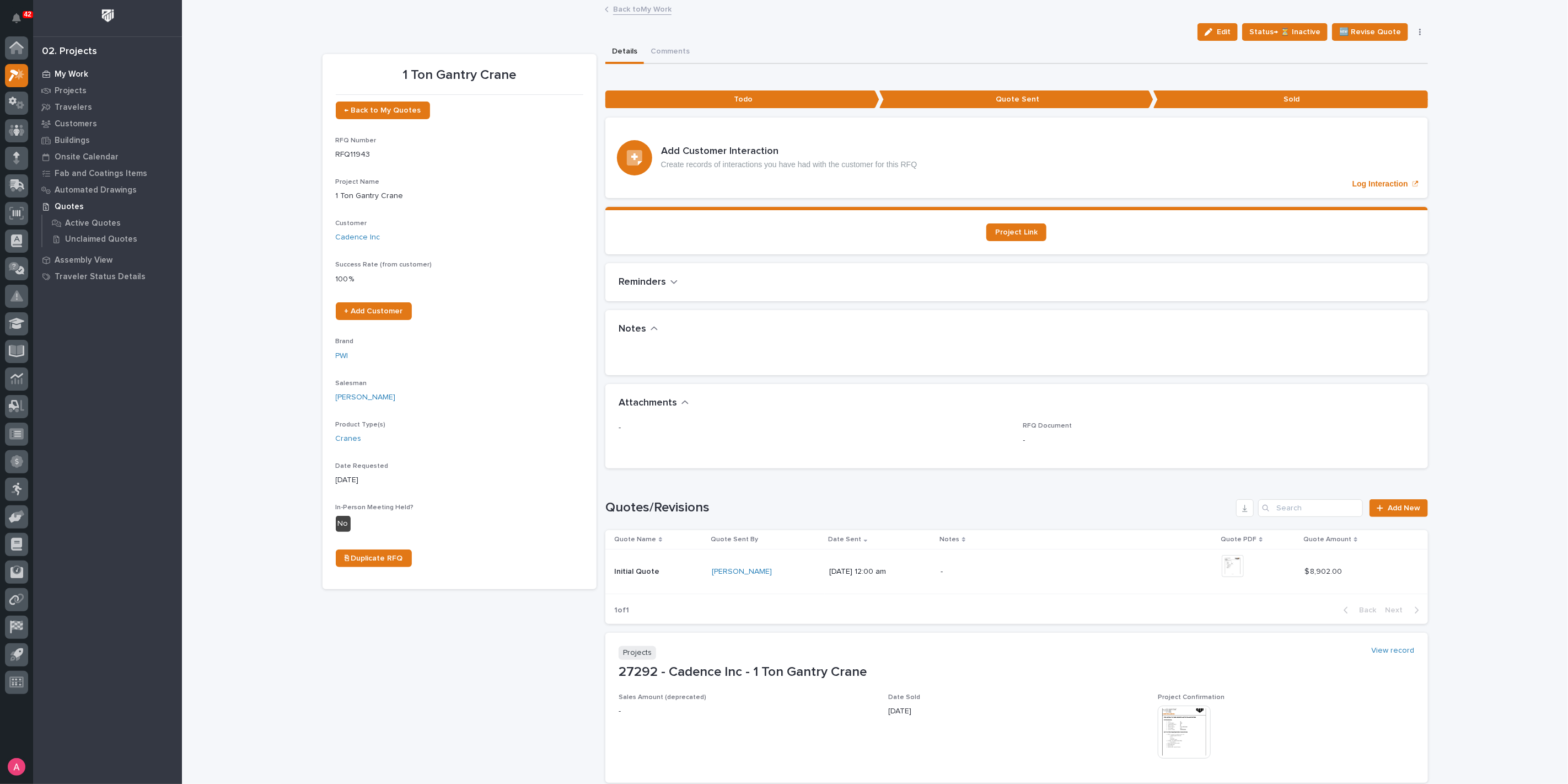
click at [70, 74] on p "My Work" at bounding box center [71, 74] width 33 height 10
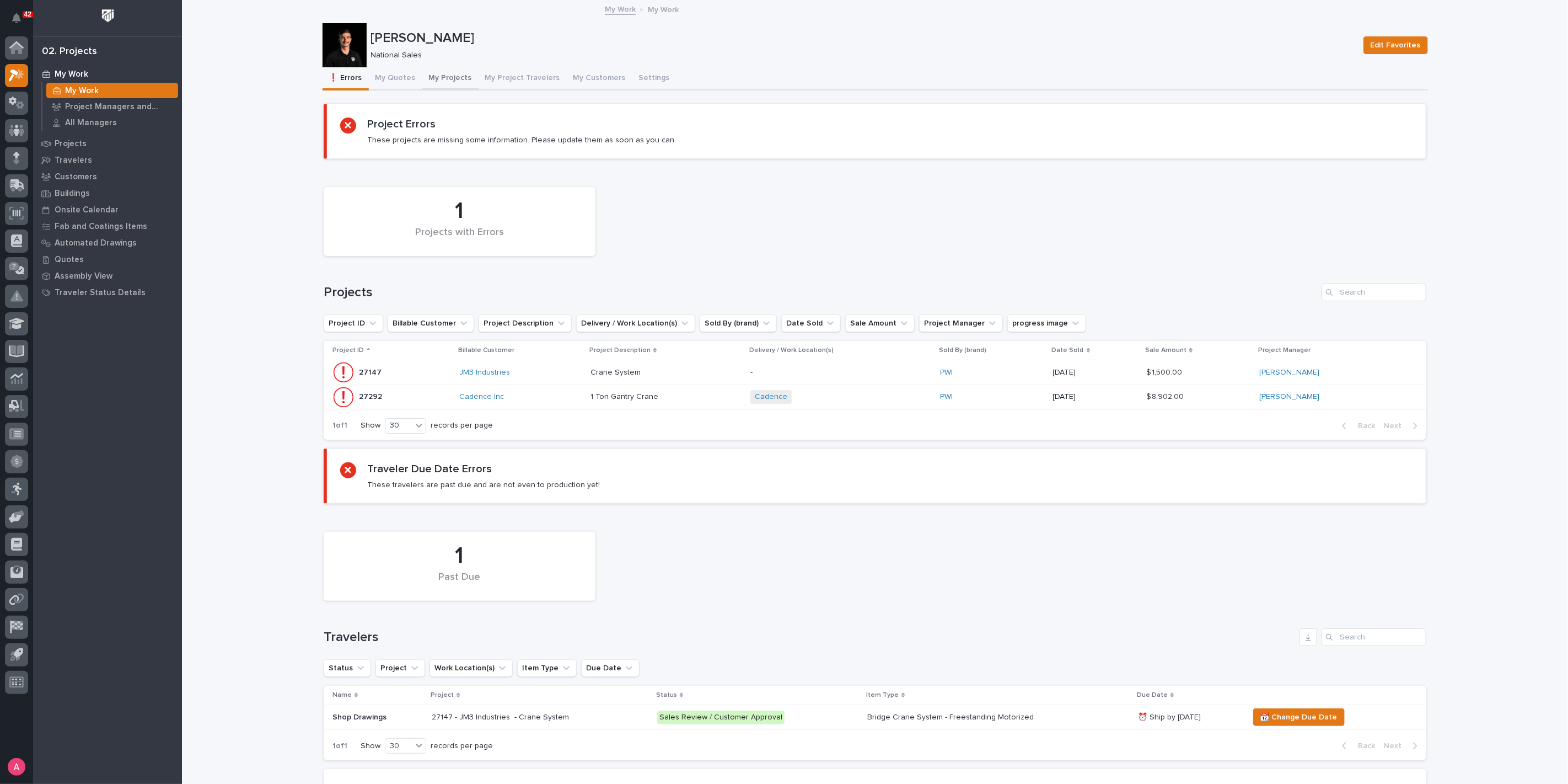
click at [429, 78] on button "My Projects" at bounding box center [450, 79] width 57 height 23
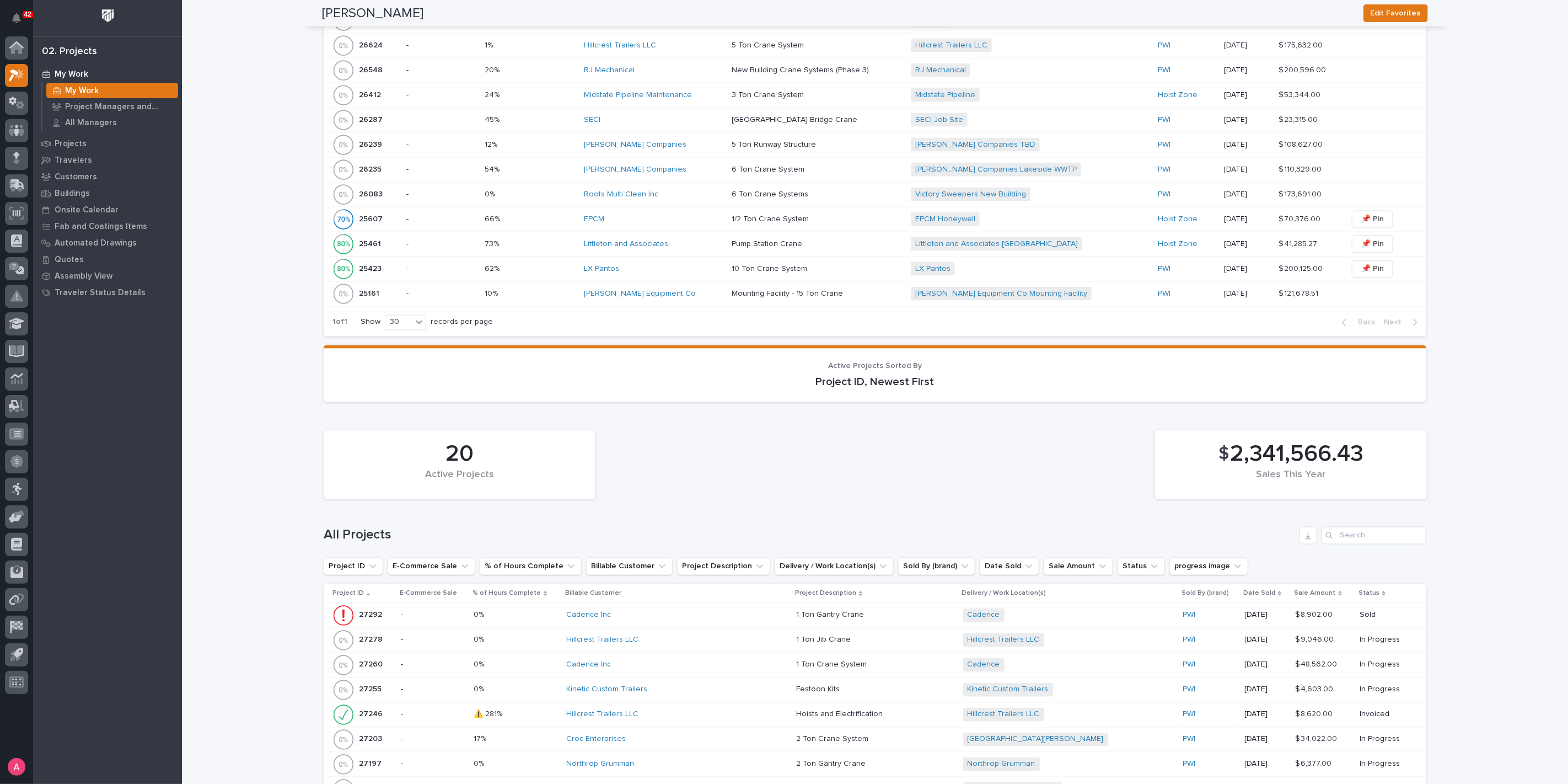
scroll to position [1470, 0]
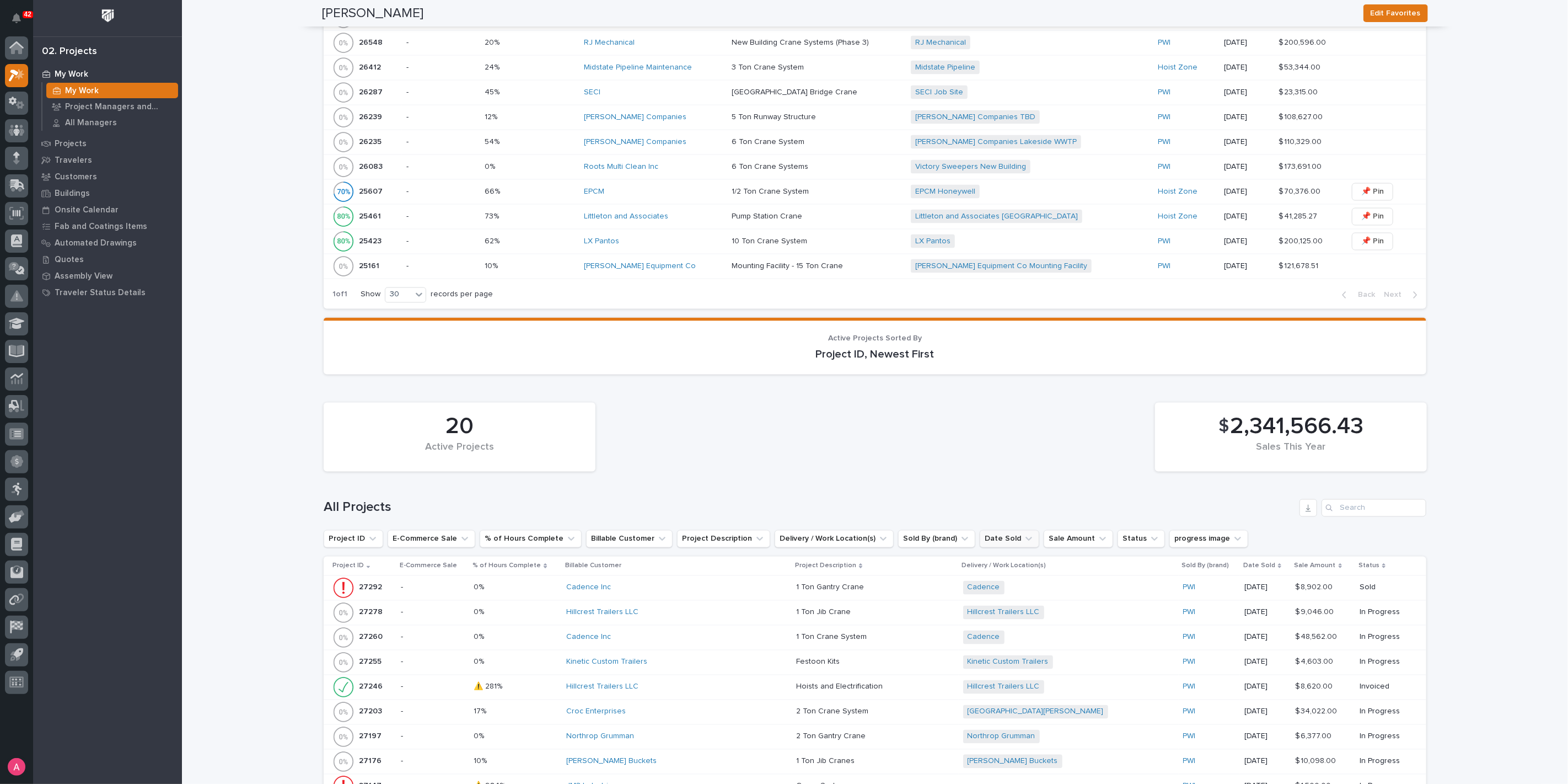
click at [1023, 535] on icon "Date Sold" at bounding box center [1028, 539] width 11 height 11
click at [990, 561] on p "is before" at bounding box center [988, 566] width 33 height 10
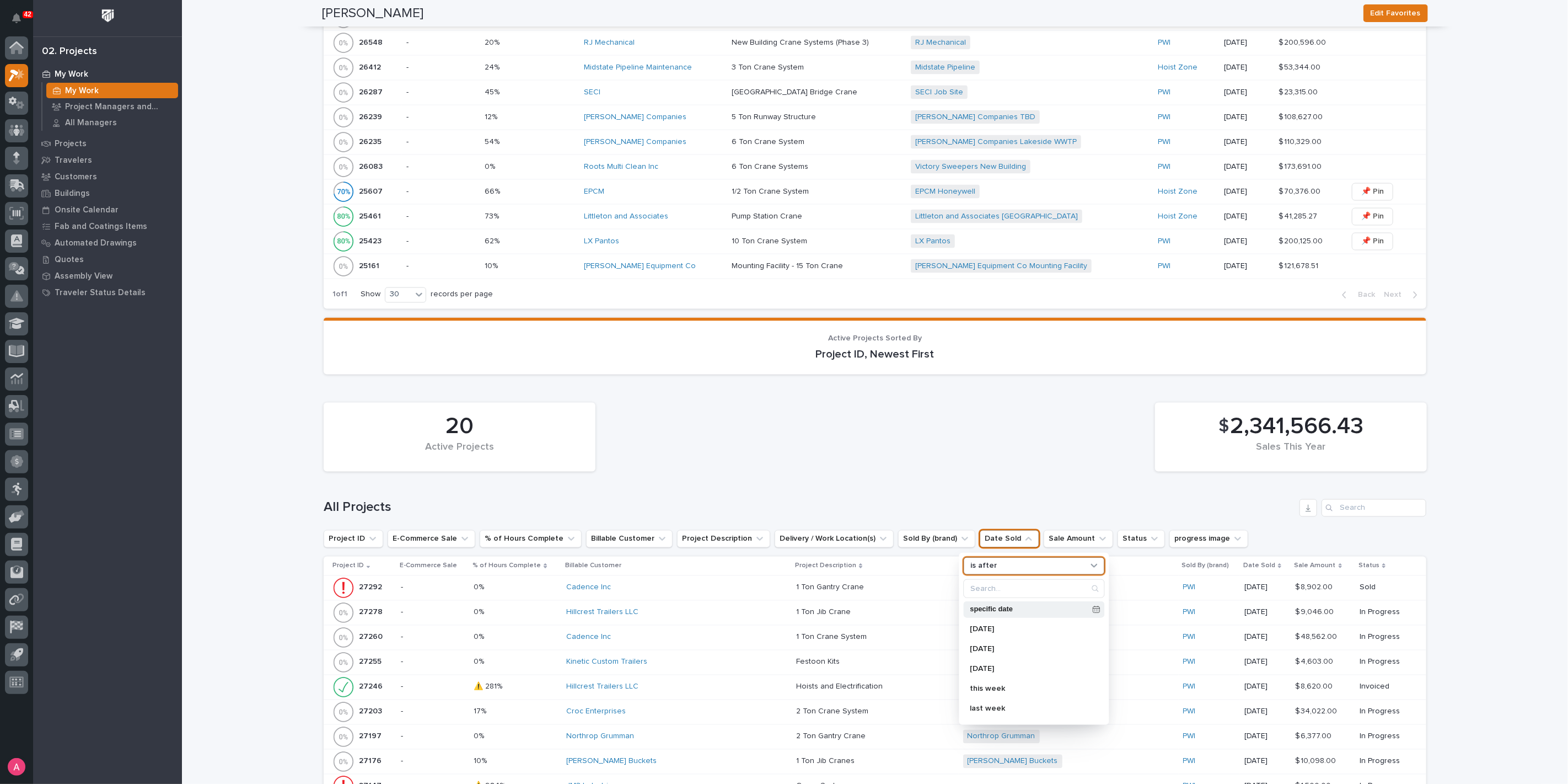
click at [995, 607] on div "specific date" at bounding box center [1034, 609] width 141 height 17
click at [986, 478] on div "1" at bounding box center [988, 477] width 15 height 15
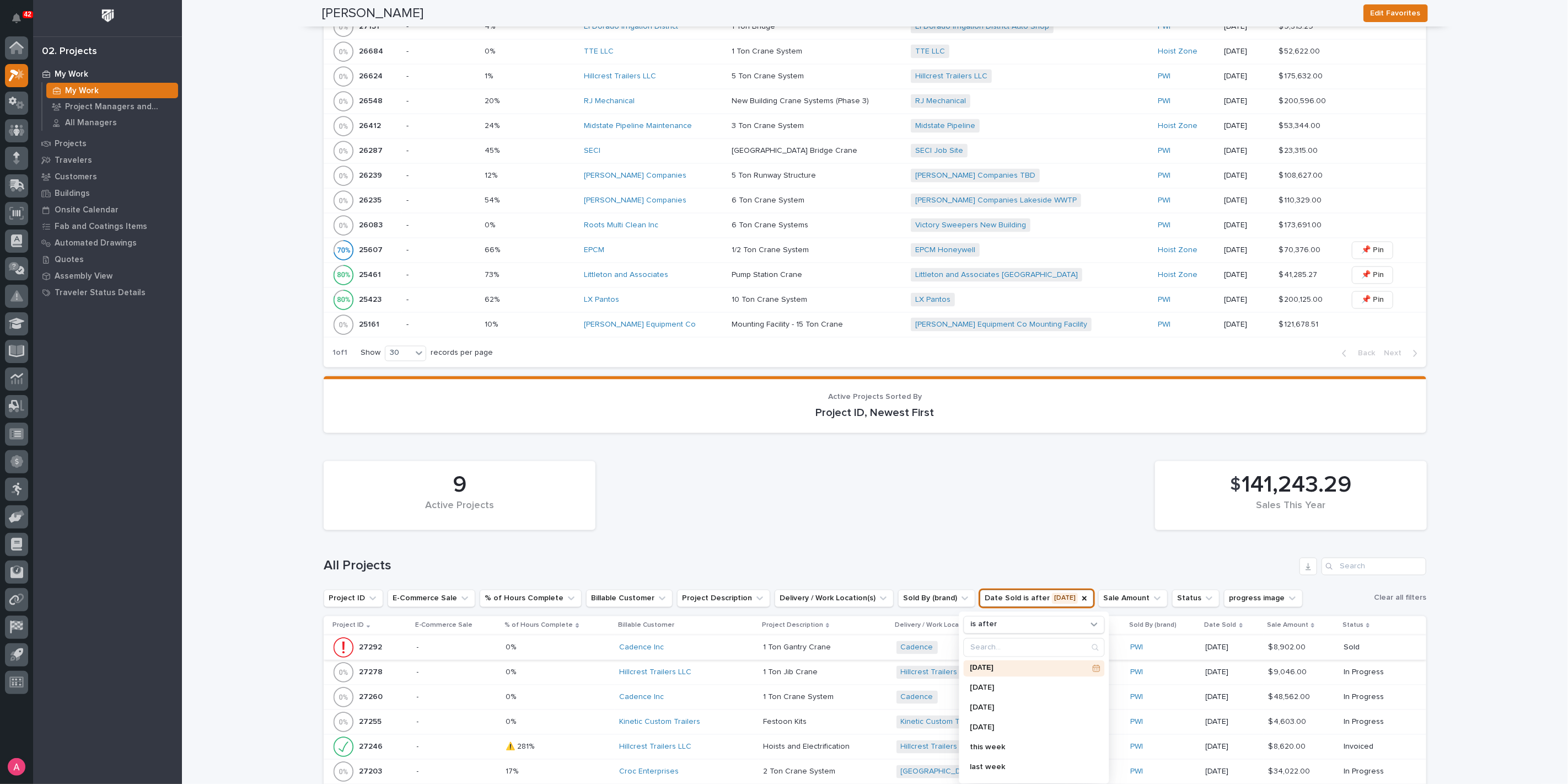
scroll to position [1410, 0]
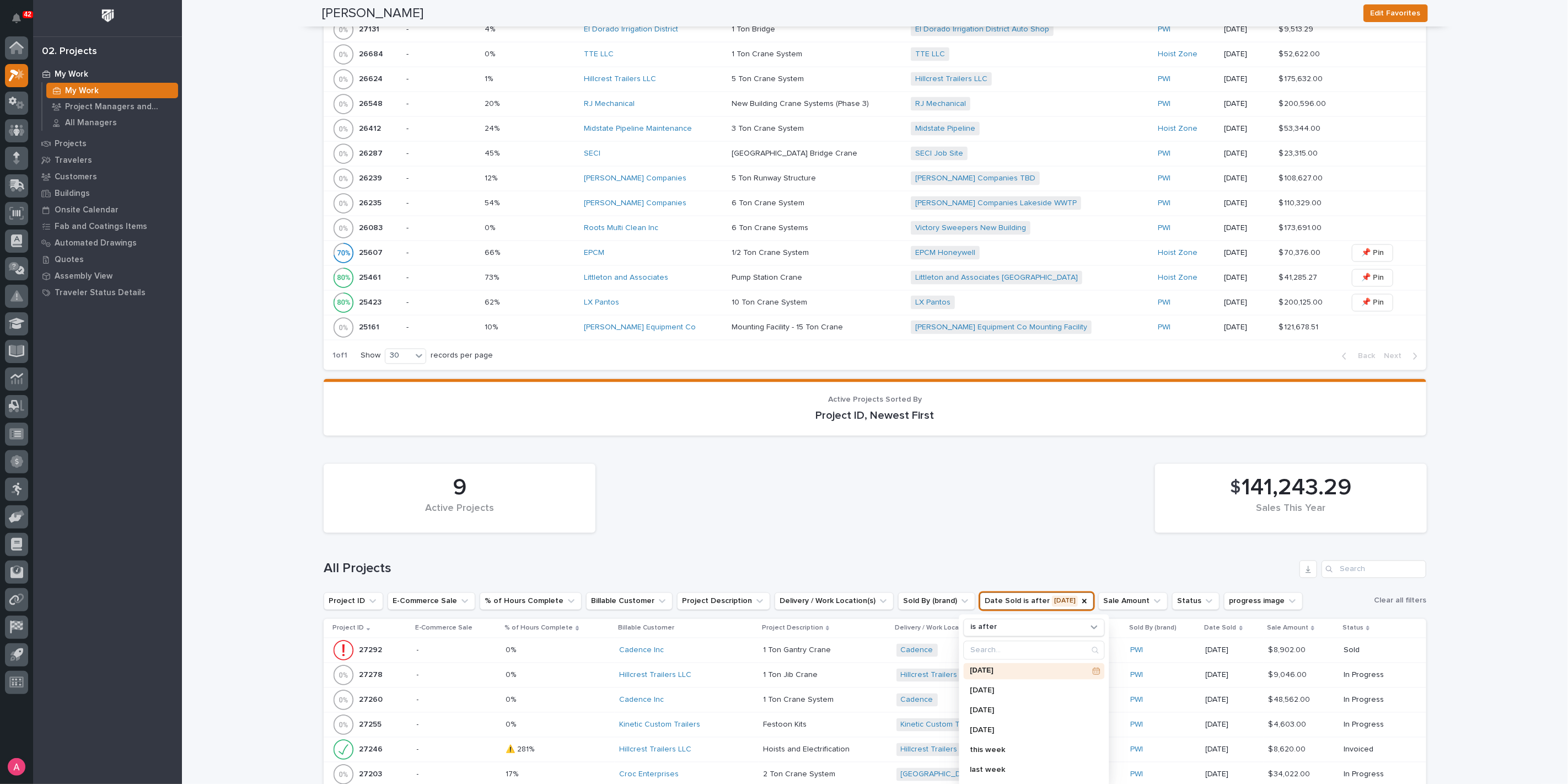
click at [1008, 445] on div "Loading... Saving… 9 Active Projects $ 141,243.29 Sales This Year All Projects …" at bounding box center [874, 684] width 1102 height 480
click at [1080, 598] on icon "Date Sold" at bounding box center [1083, 600] width 9 height 9
click at [971, 527] on div "9 Active Projects $ 141,243.29 Sales This Year" at bounding box center [875, 499] width 1114 height 80
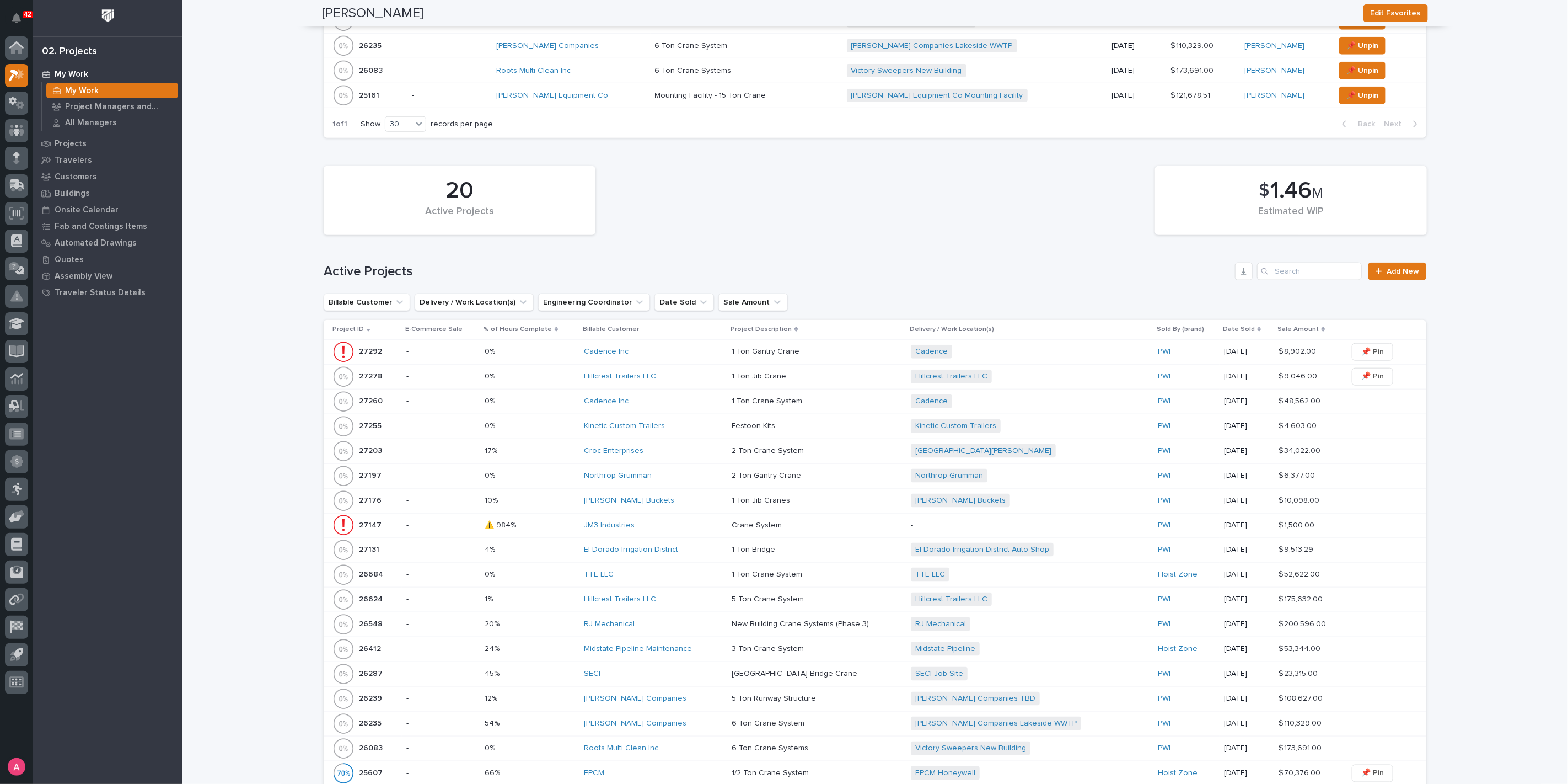
scroll to position [797, 0]
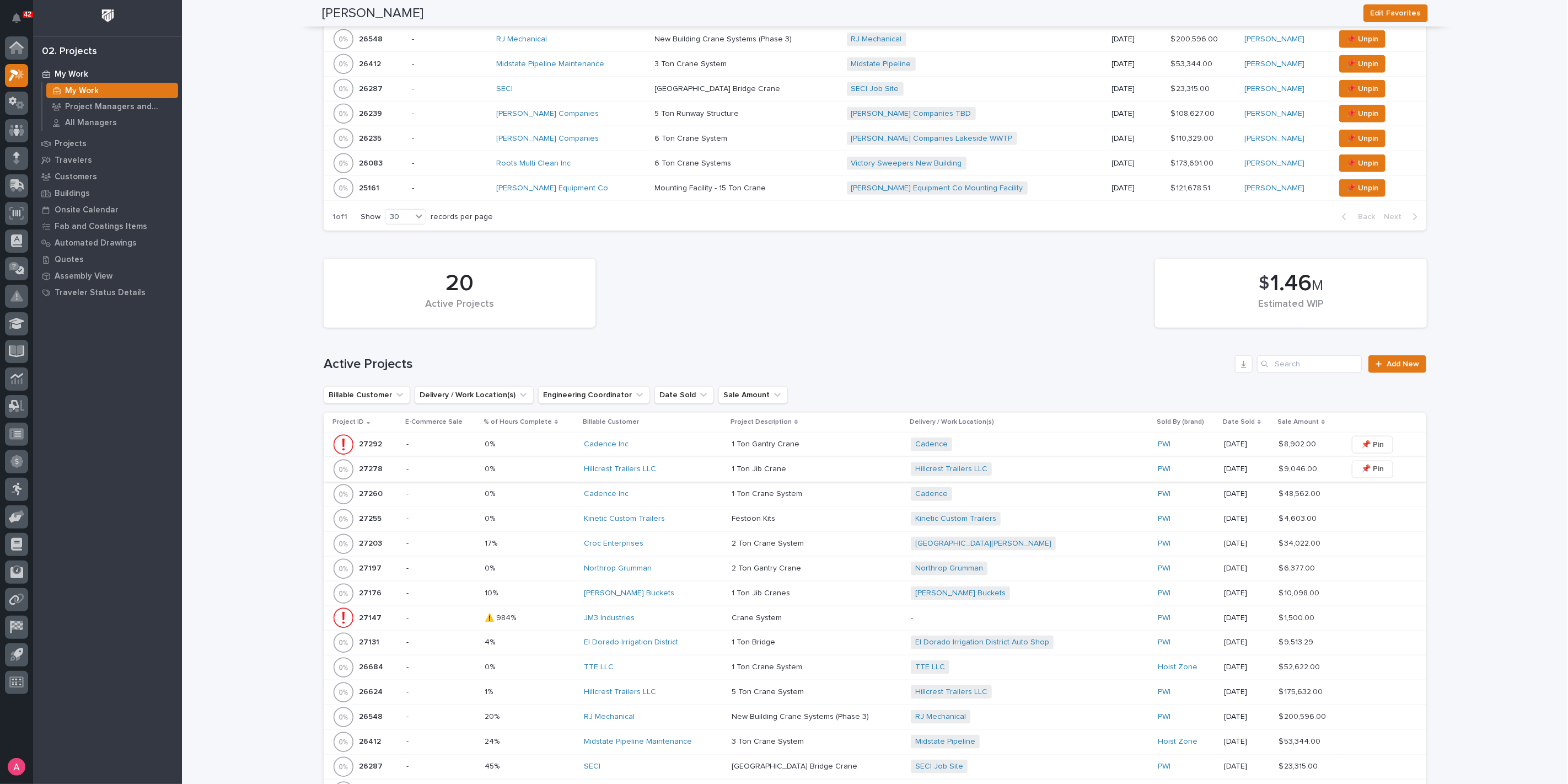
click at [1361, 465] on span "📌 Pin" at bounding box center [1372, 469] width 22 height 14
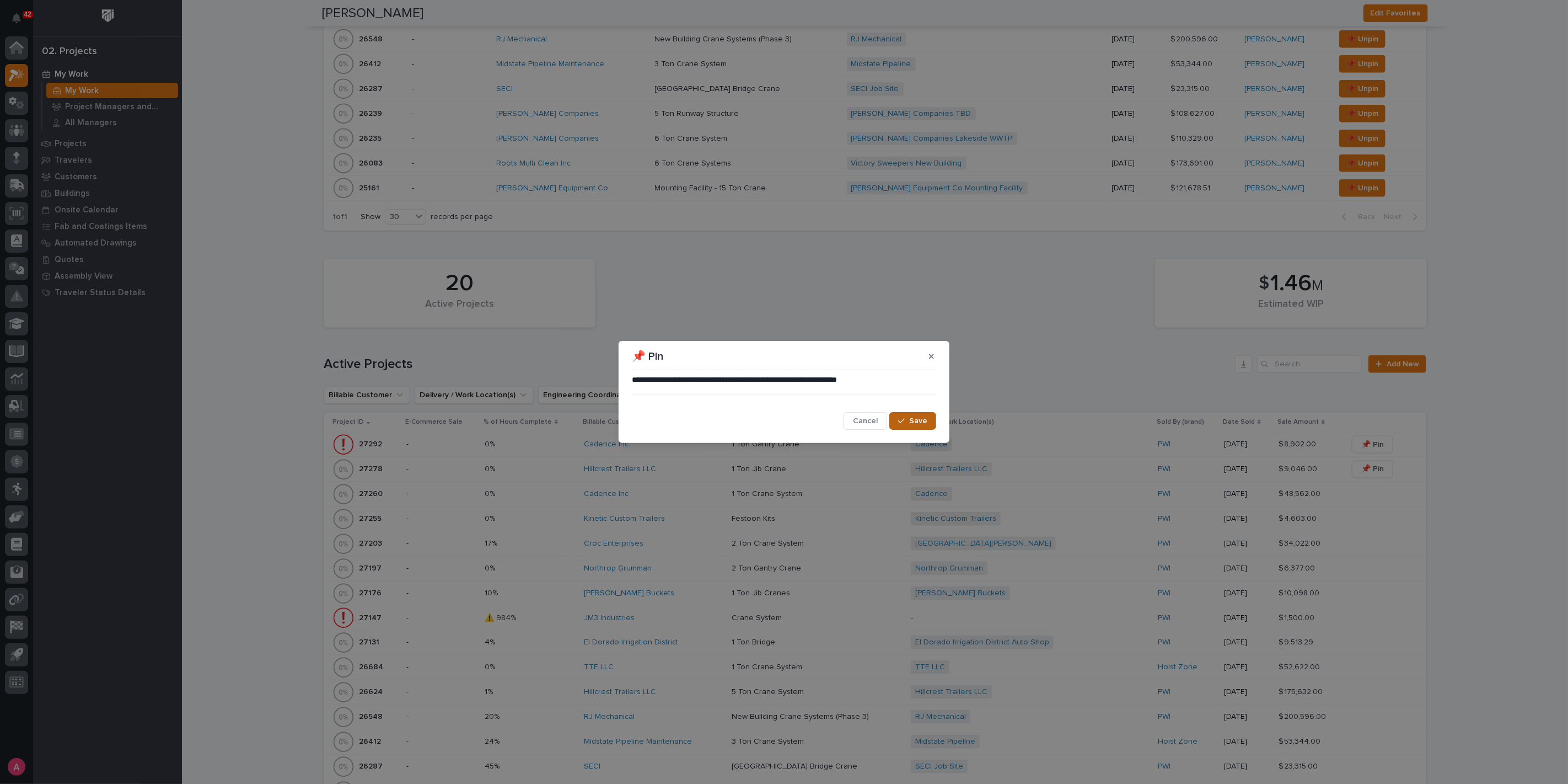
click at [896, 418] on button "Save" at bounding box center [912, 420] width 47 height 18
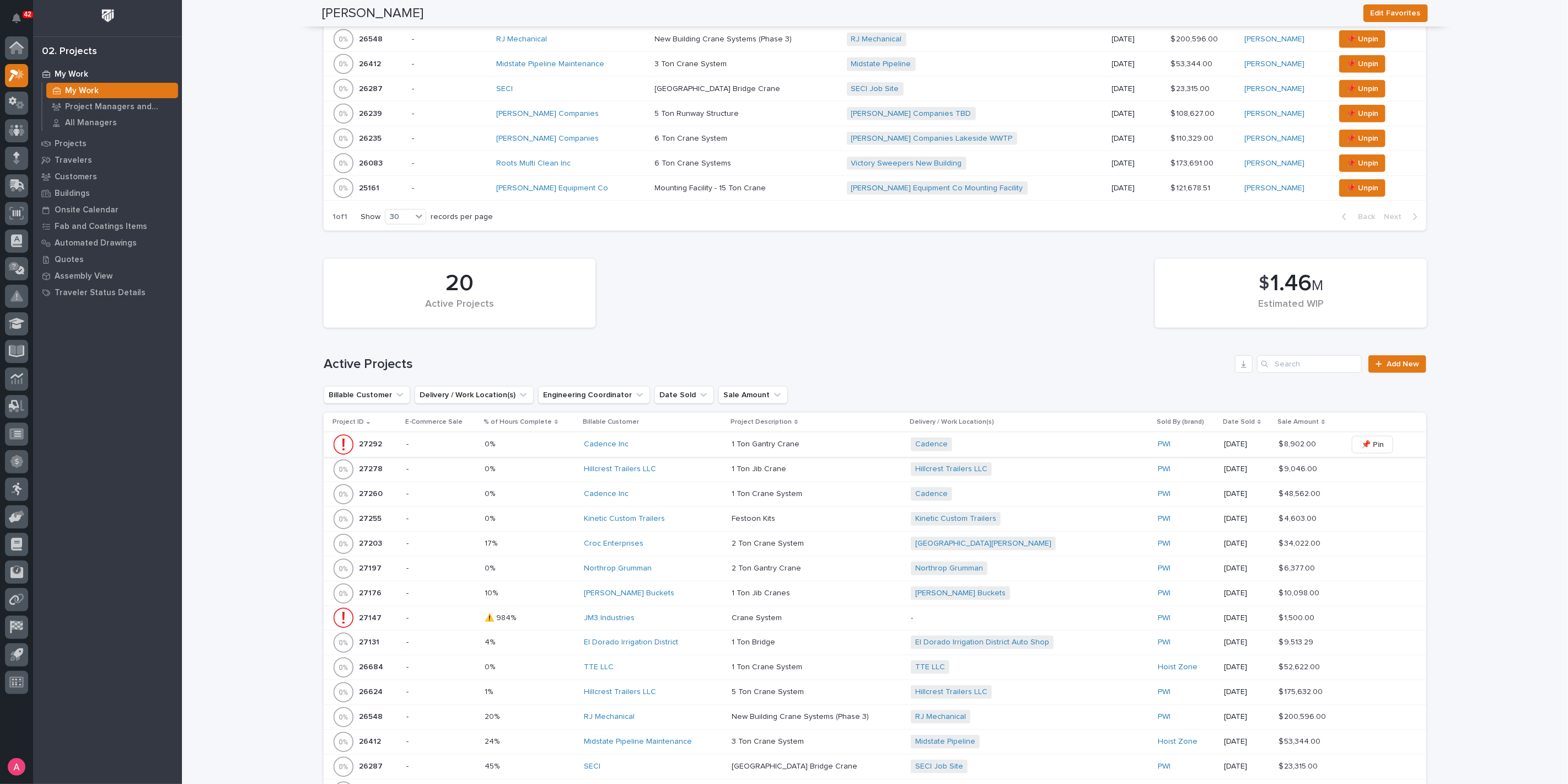
click at [1366, 445] on span "📌 Pin" at bounding box center [1372, 445] width 22 height 14
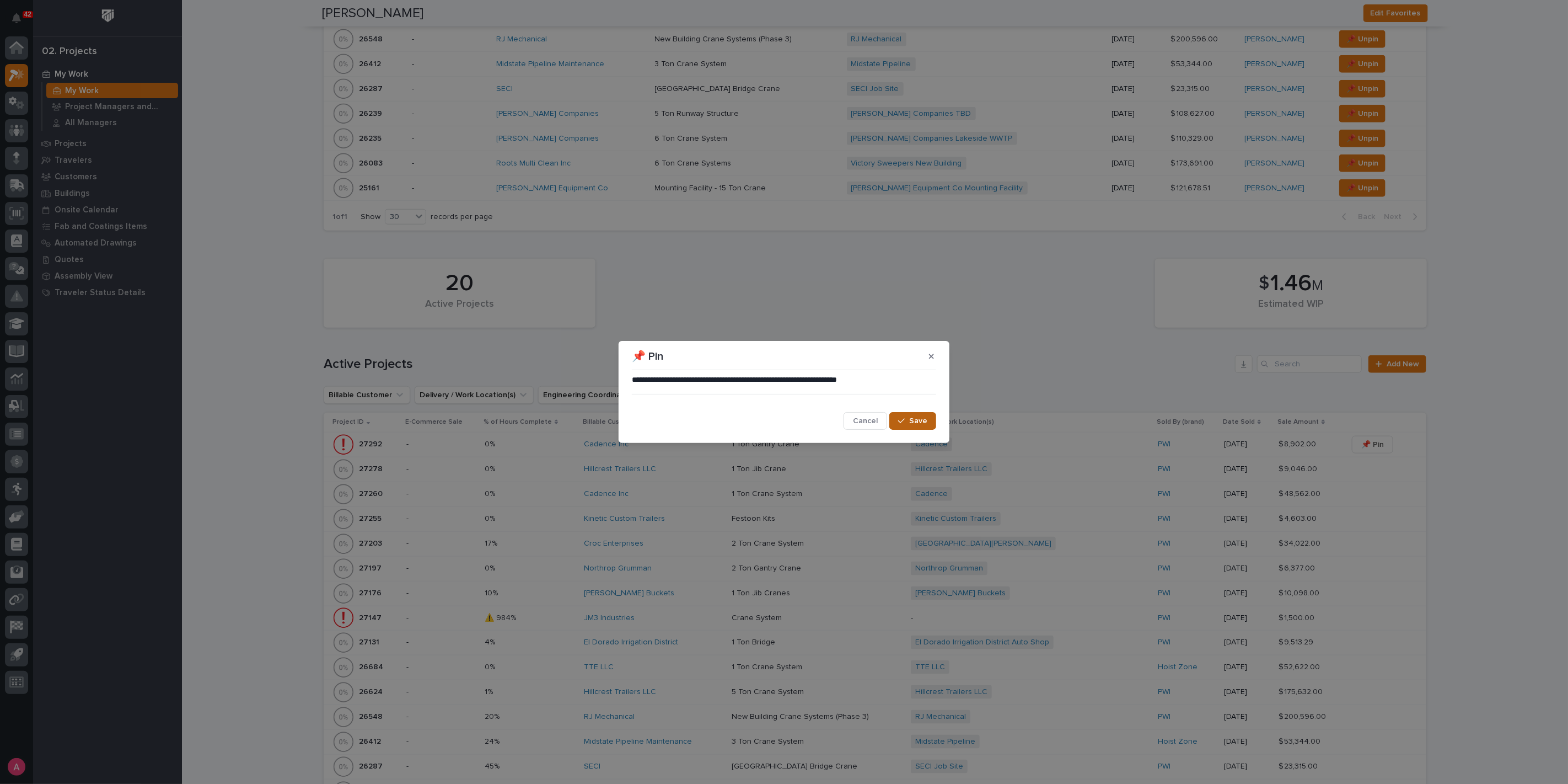
click at [924, 421] on span "Save" at bounding box center [917, 420] width 19 height 10
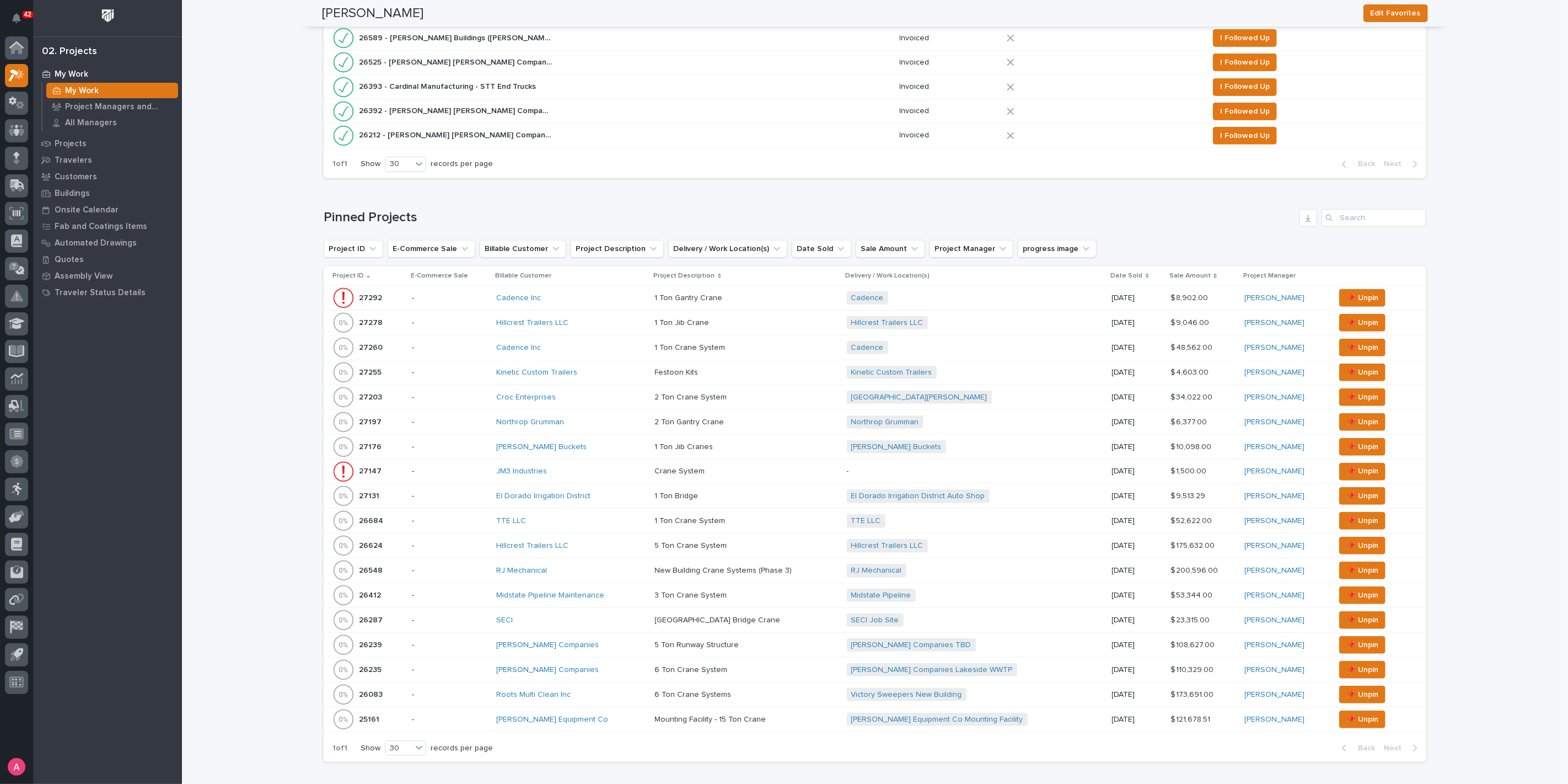
scroll to position [270, 0]
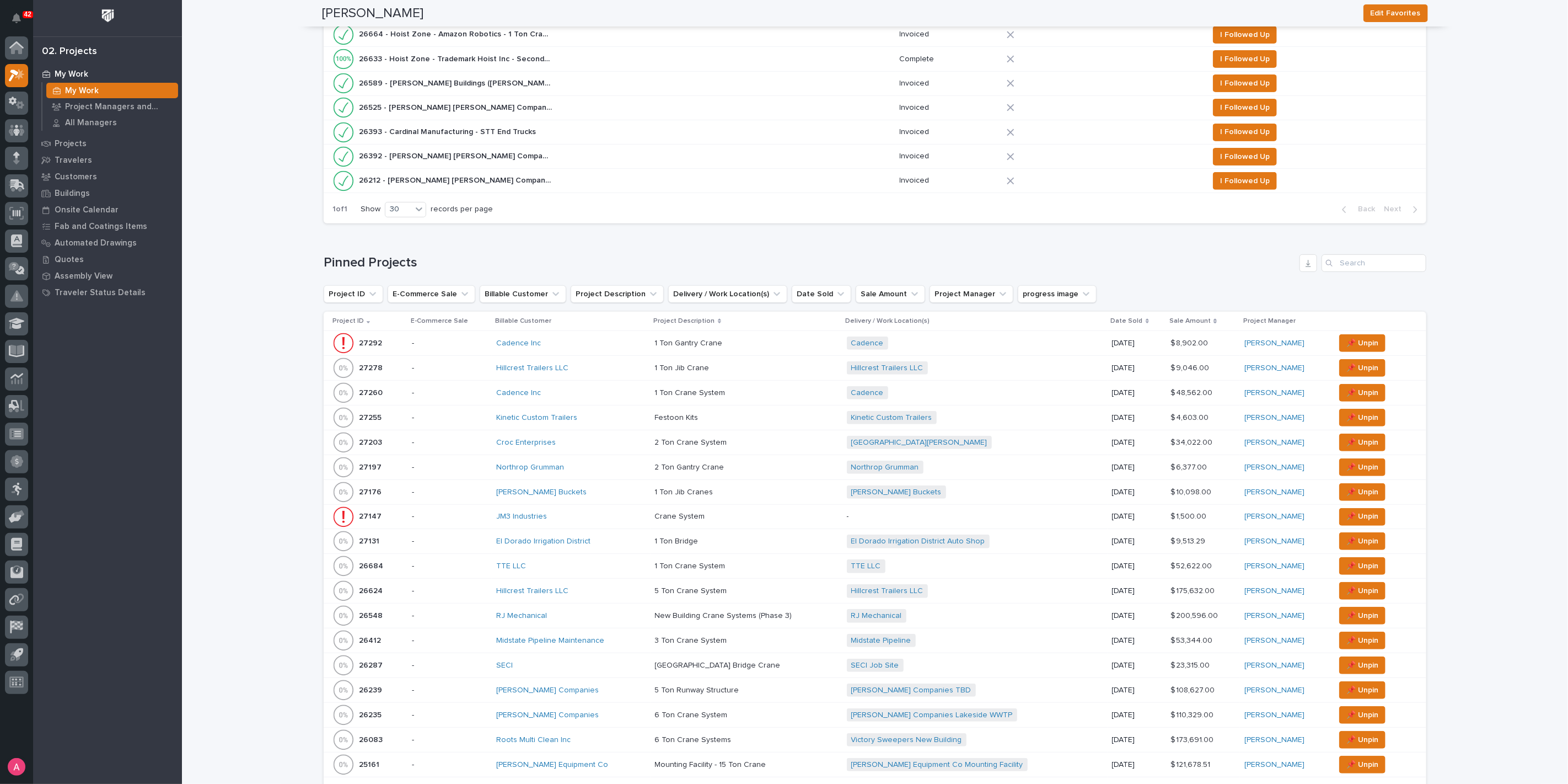
click at [615, 342] on div "Cadence Inc" at bounding box center [571, 343] width 149 height 10
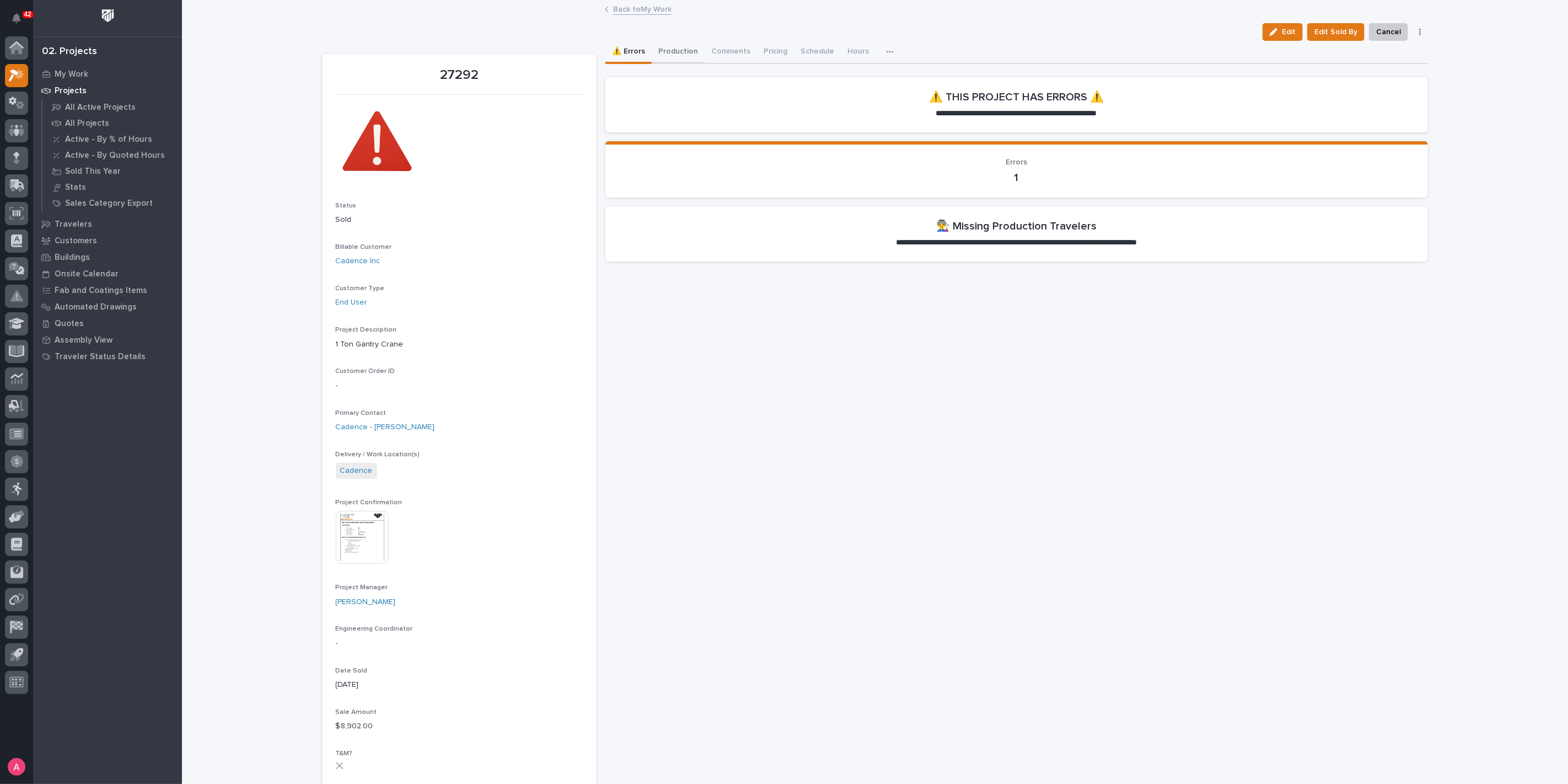
click at [673, 49] on button "Production" at bounding box center [678, 53] width 53 height 23
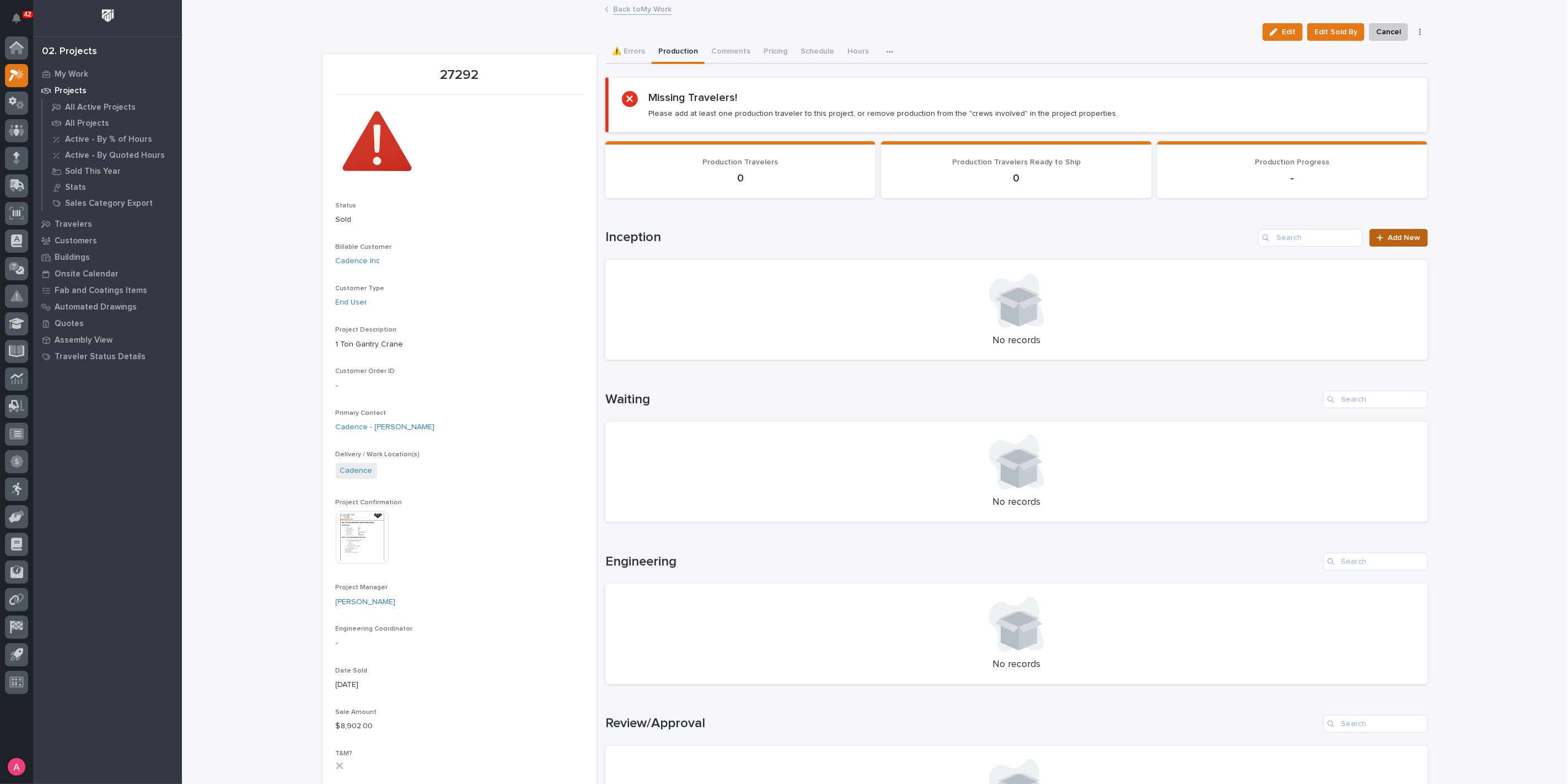
click at [1403, 234] on span "Add New" at bounding box center [1404, 238] width 32 height 8
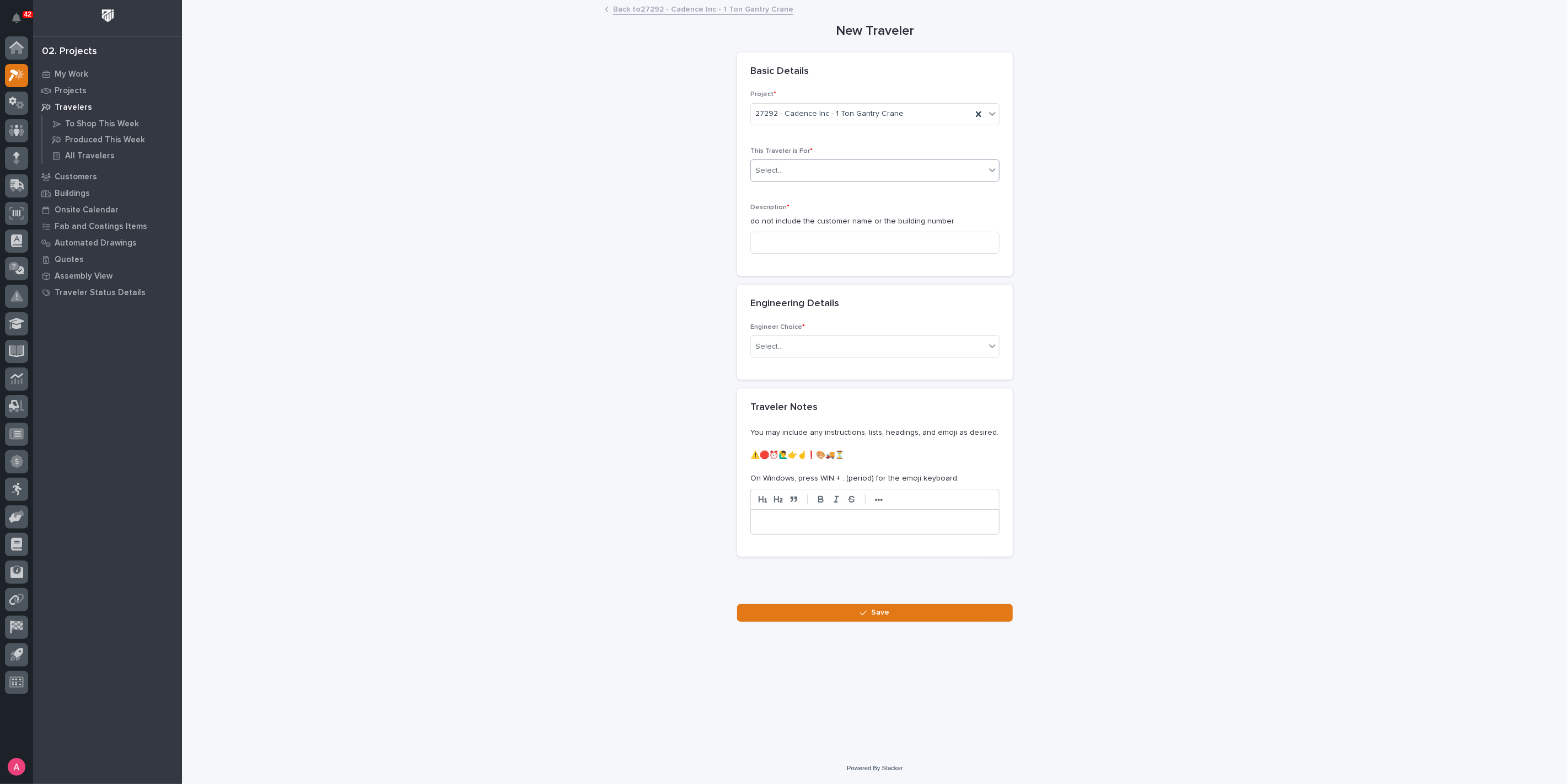
click at [791, 161] on div "Select..." at bounding box center [868, 170] width 234 height 19
click at [814, 196] on div "Production" at bounding box center [874, 192] width 248 height 20
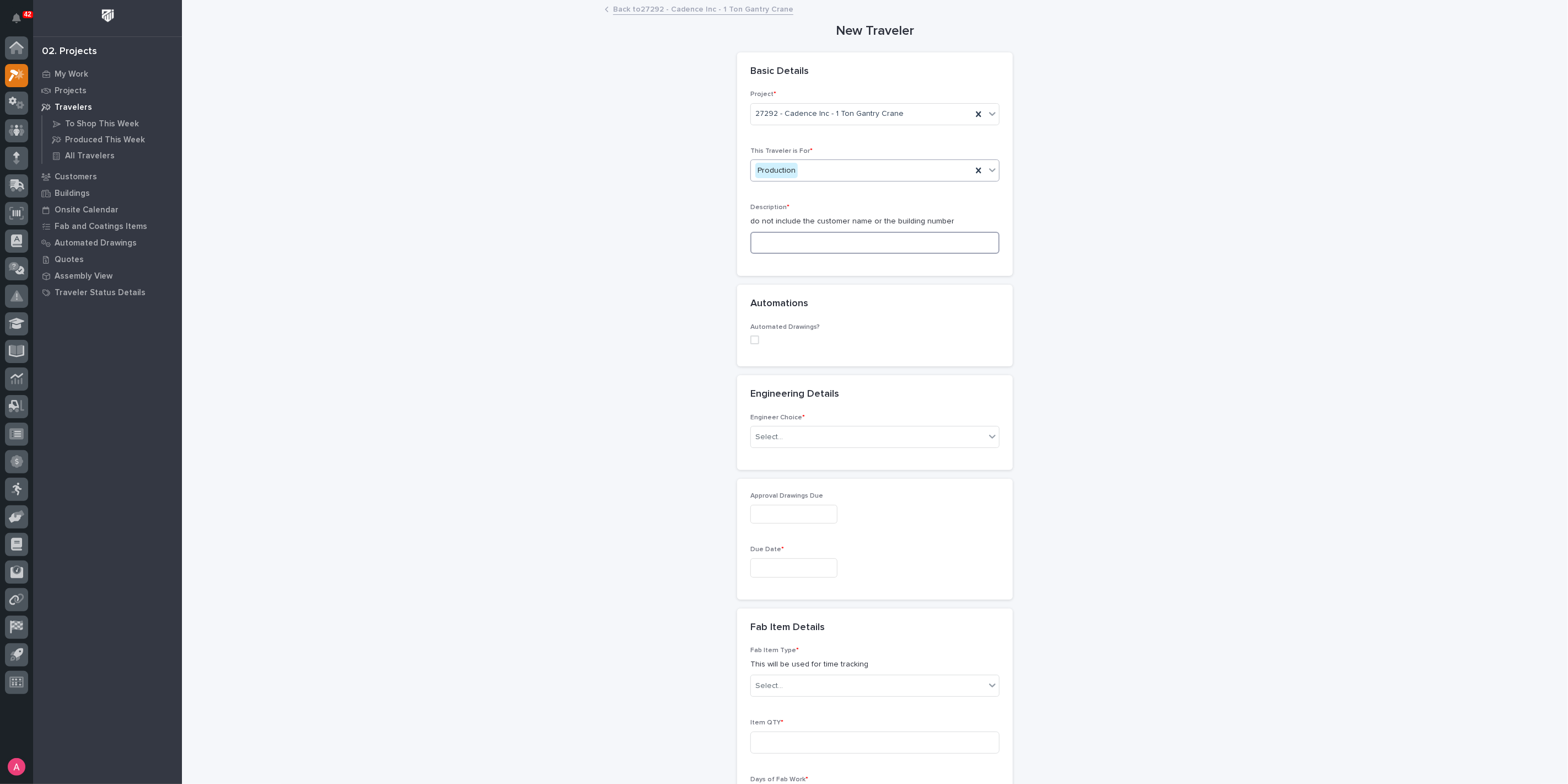
click at [814, 240] on input at bounding box center [874, 242] width 249 height 22
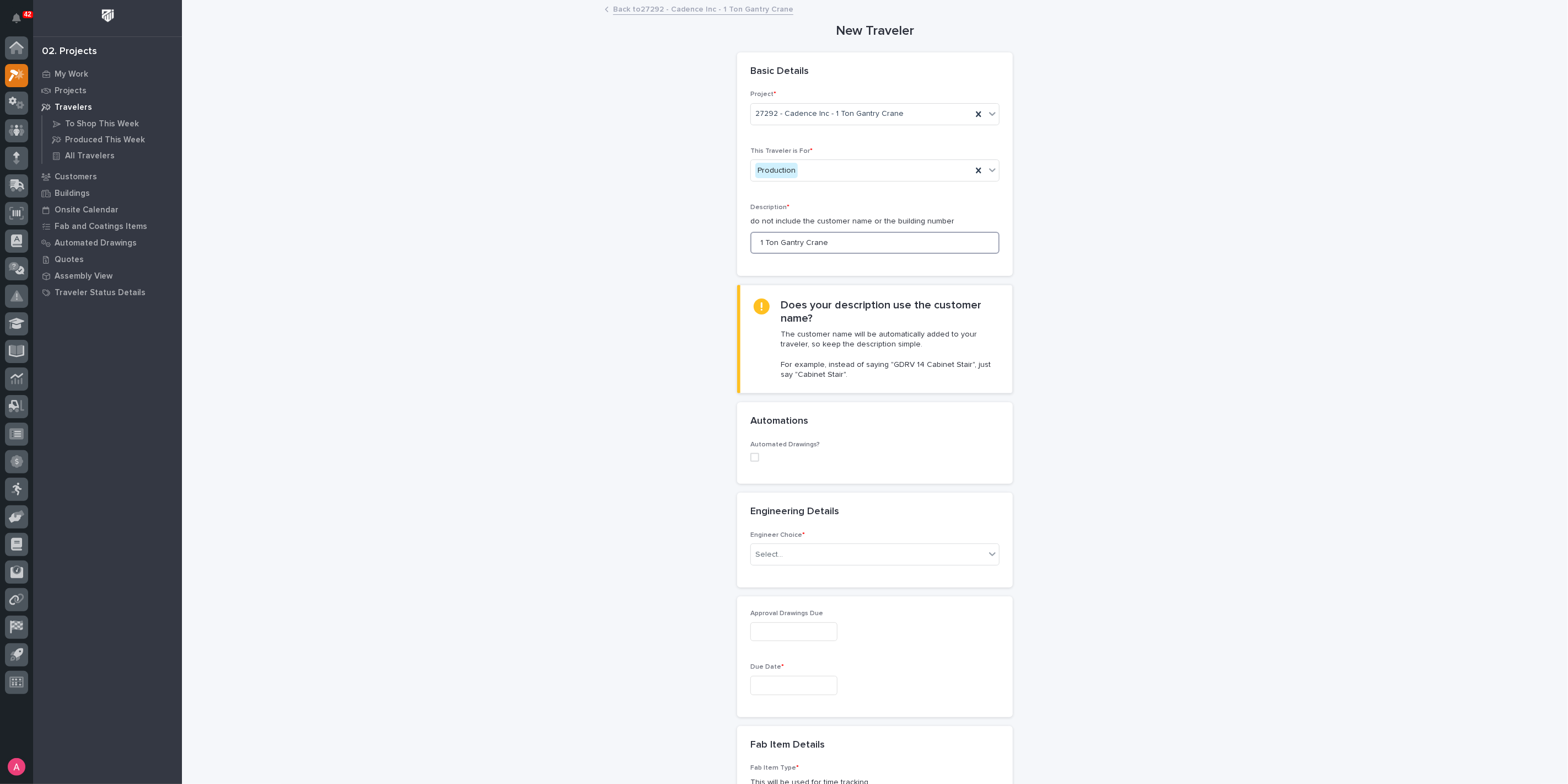
type input "1 Ton Gantry Crane"
click at [744, 455] on div "Automated Drawings?" at bounding box center [874, 462] width 275 height 43
click at [744, 458] on div "Automated Drawings?" at bounding box center [874, 462] width 275 height 43
click at [750, 457] on span at bounding box center [754, 457] width 9 height 9
click at [826, 522] on div "Select..." at bounding box center [868, 529] width 234 height 19
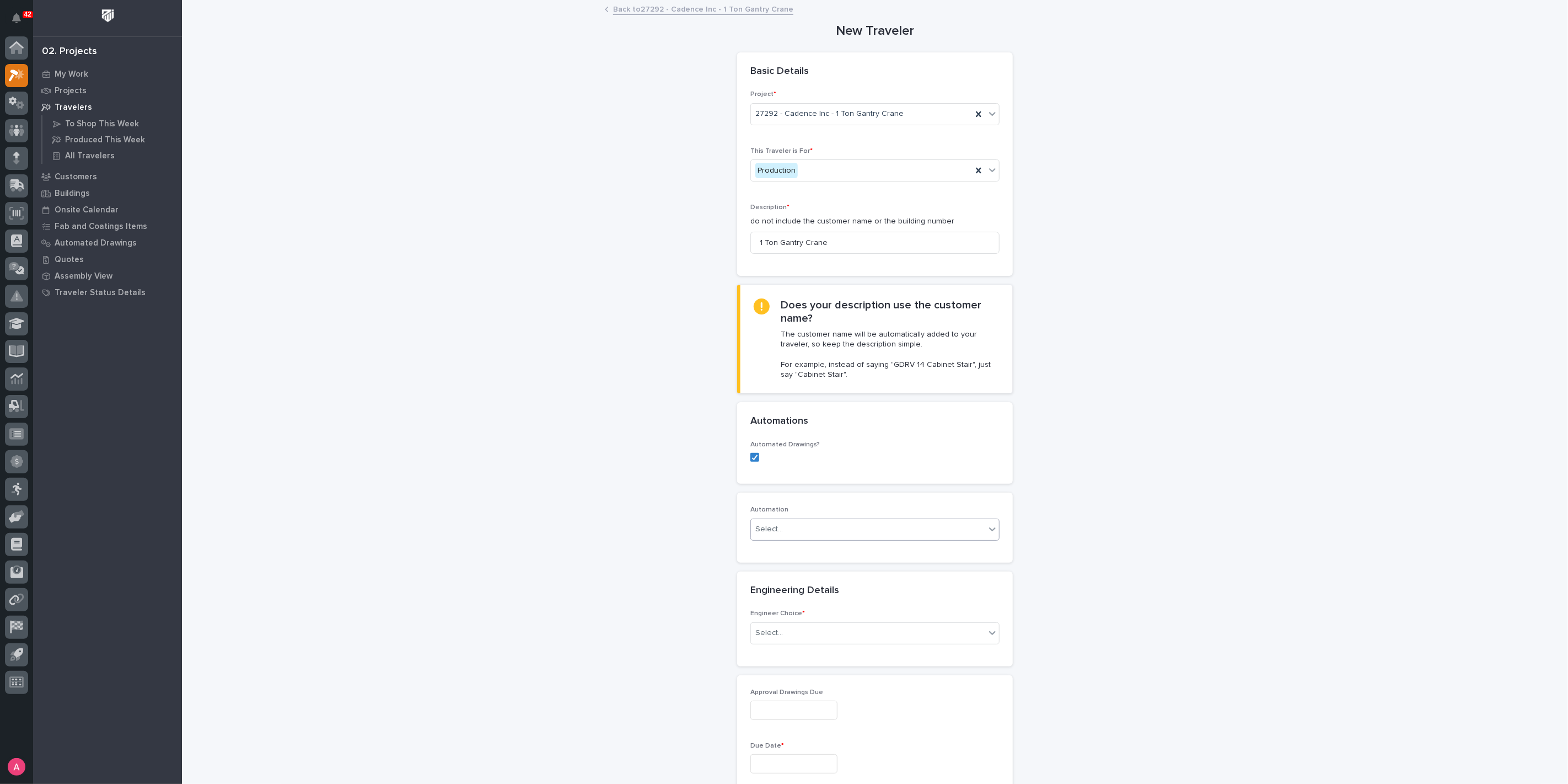
click at [813, 525] on div "Select..." at bounding box center [868, 529] width 234 height 19
paste input "*********"
type input "*********"
click at [805, 550] on div "GC #40981" at bounding box center [870, 549] width 248 height 20
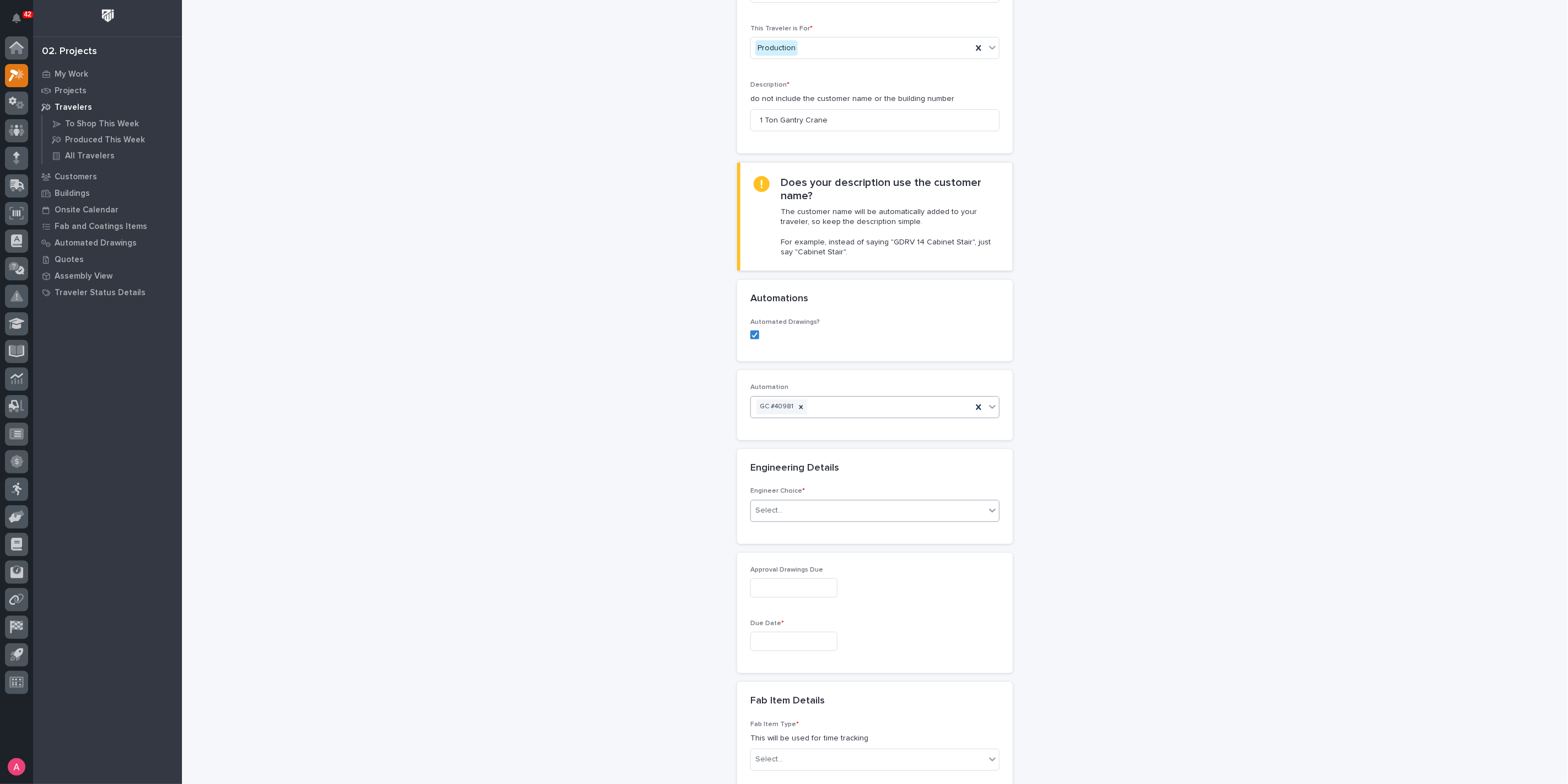
click at [809, 503] on div "Select..." at bounding box center [868, 510] width 234 height 19
click at [799, 572] on div "I know who will draw this" at bounding box center [870, 569] width 248 height 20
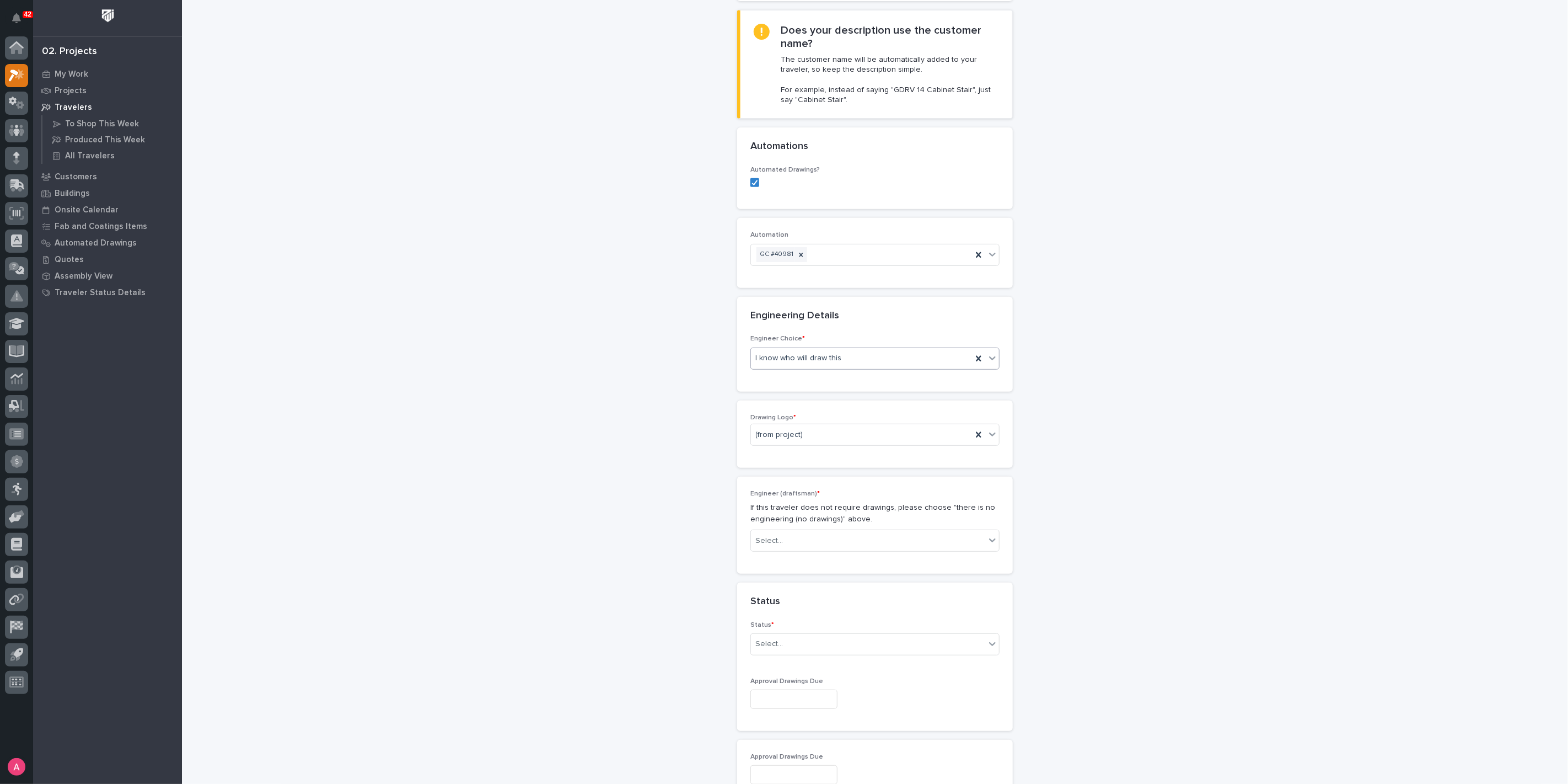
scroll to position [291, 0]
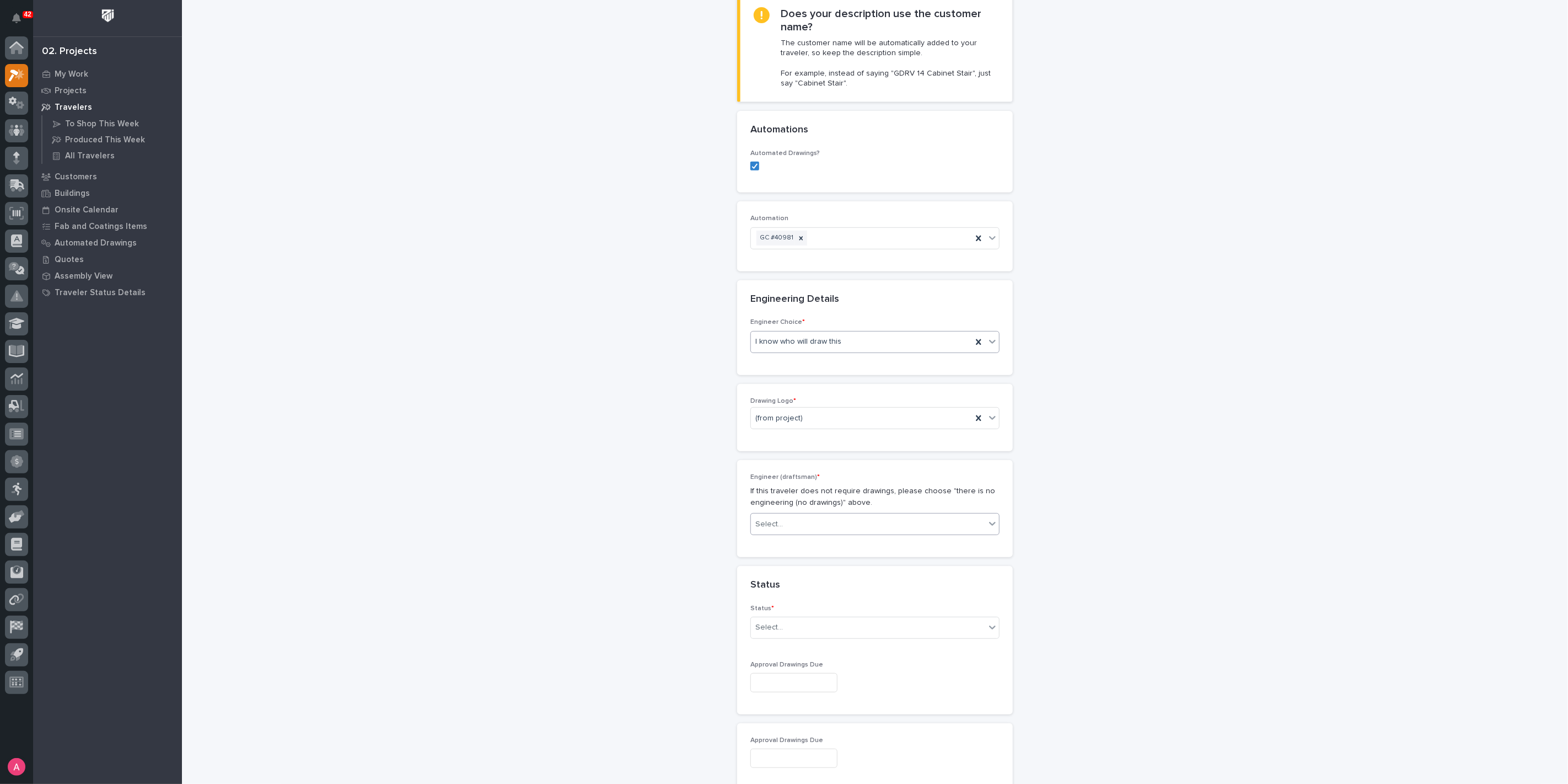
click at [814, 521] on div "Select..." at bounding box center [868, 524] width 234 height 19
click at [815, 558] on div "[PERSON_NAME]" at bounding box center [870, 562] width 248 height 20
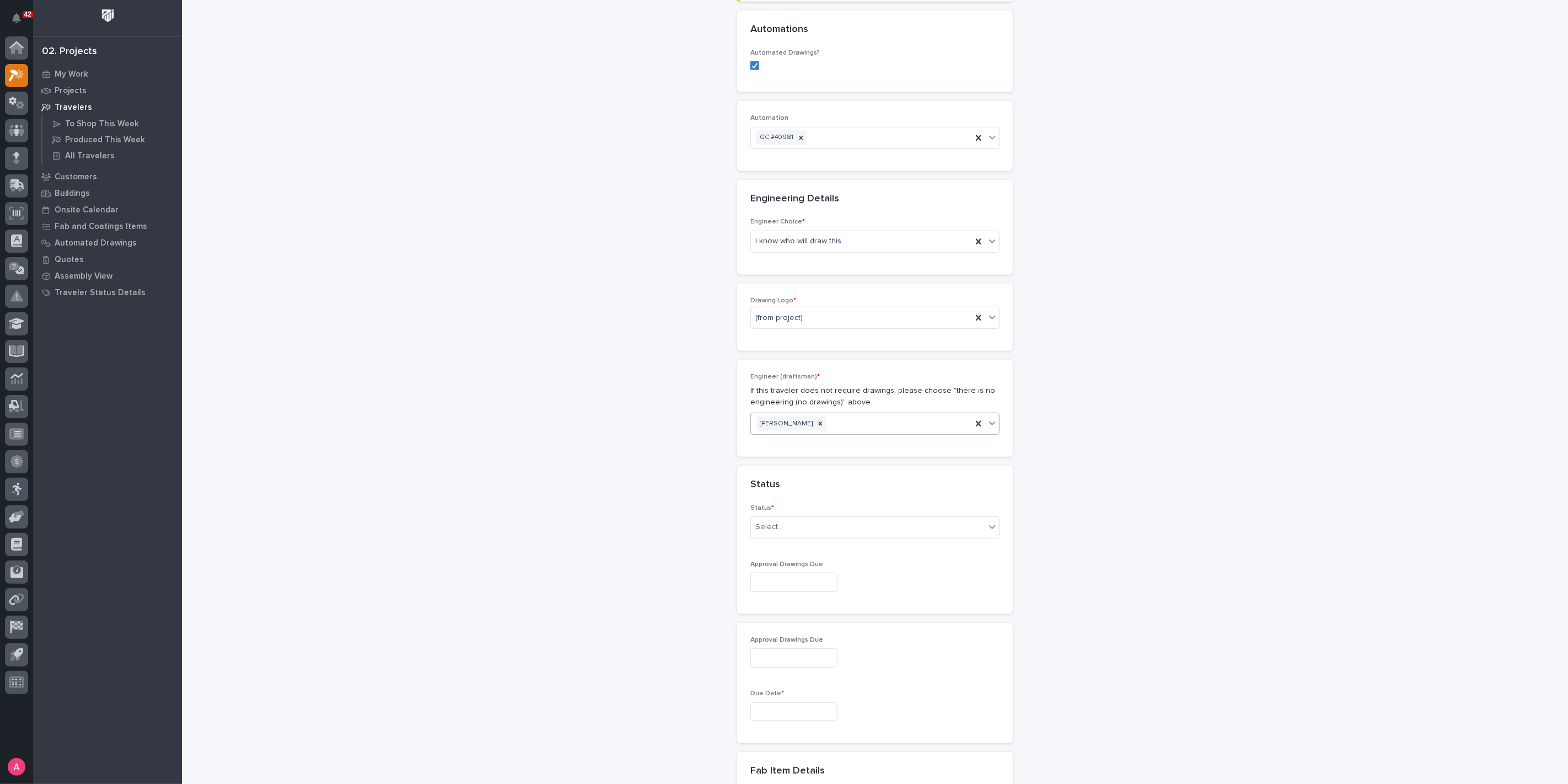
scroll to position [414, 0]
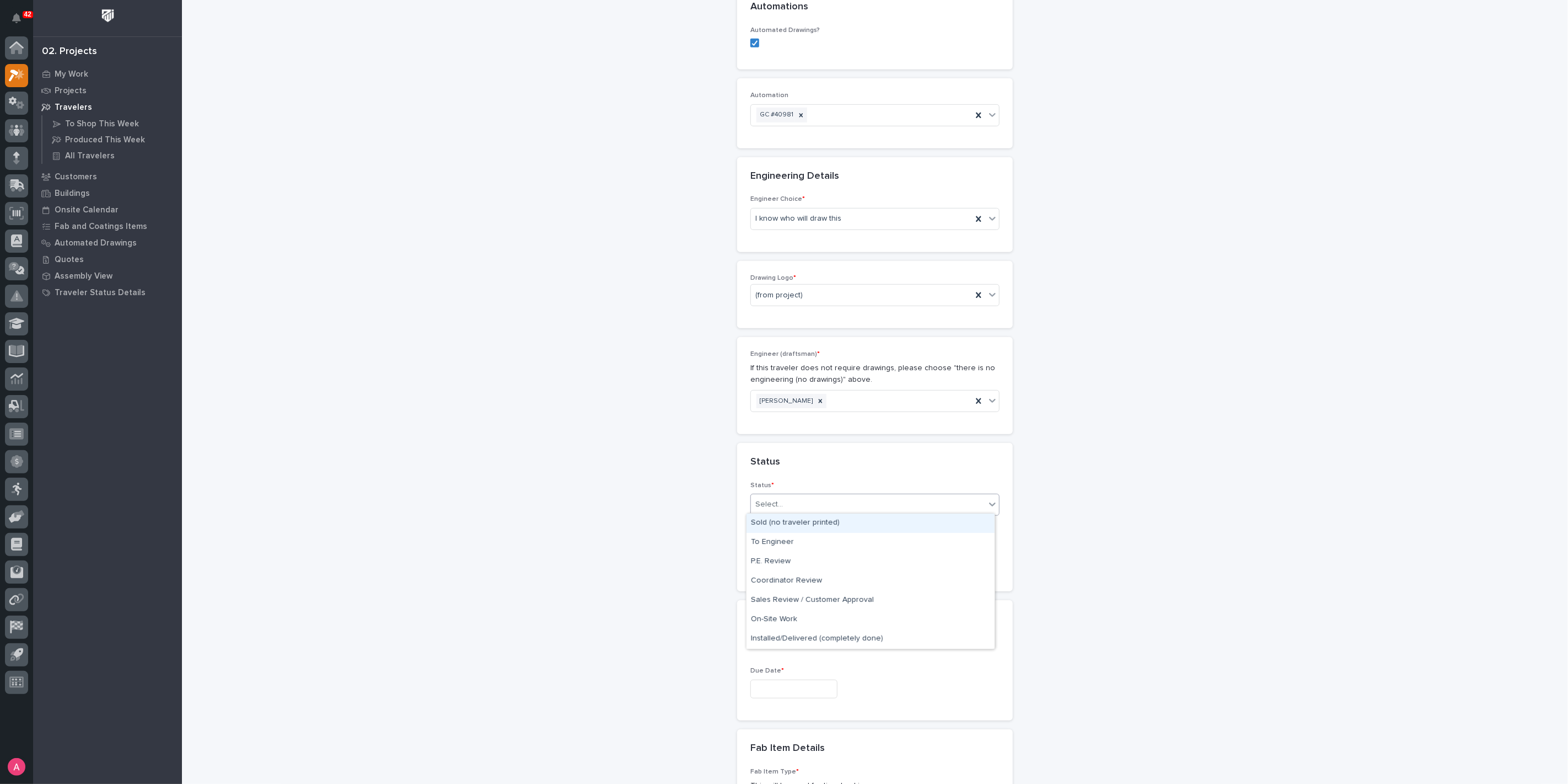
click at [792, 509] on div "Select..." at bounding box center [868, 504] width 234 height 19
click at [800, 520] on div "Sold (no traveler printed)" at bounding box center [870, 523] width 248 height 20
click at [784, 685] on input "text" at bounding box center [793, 689] width 87 height 20
click at [836, 518] on button "Next Month" at bounding box center [838, 514] width 18 height 18
click at [821, 612] on div "24" at bounding box center [818, 612] width 15 height 15
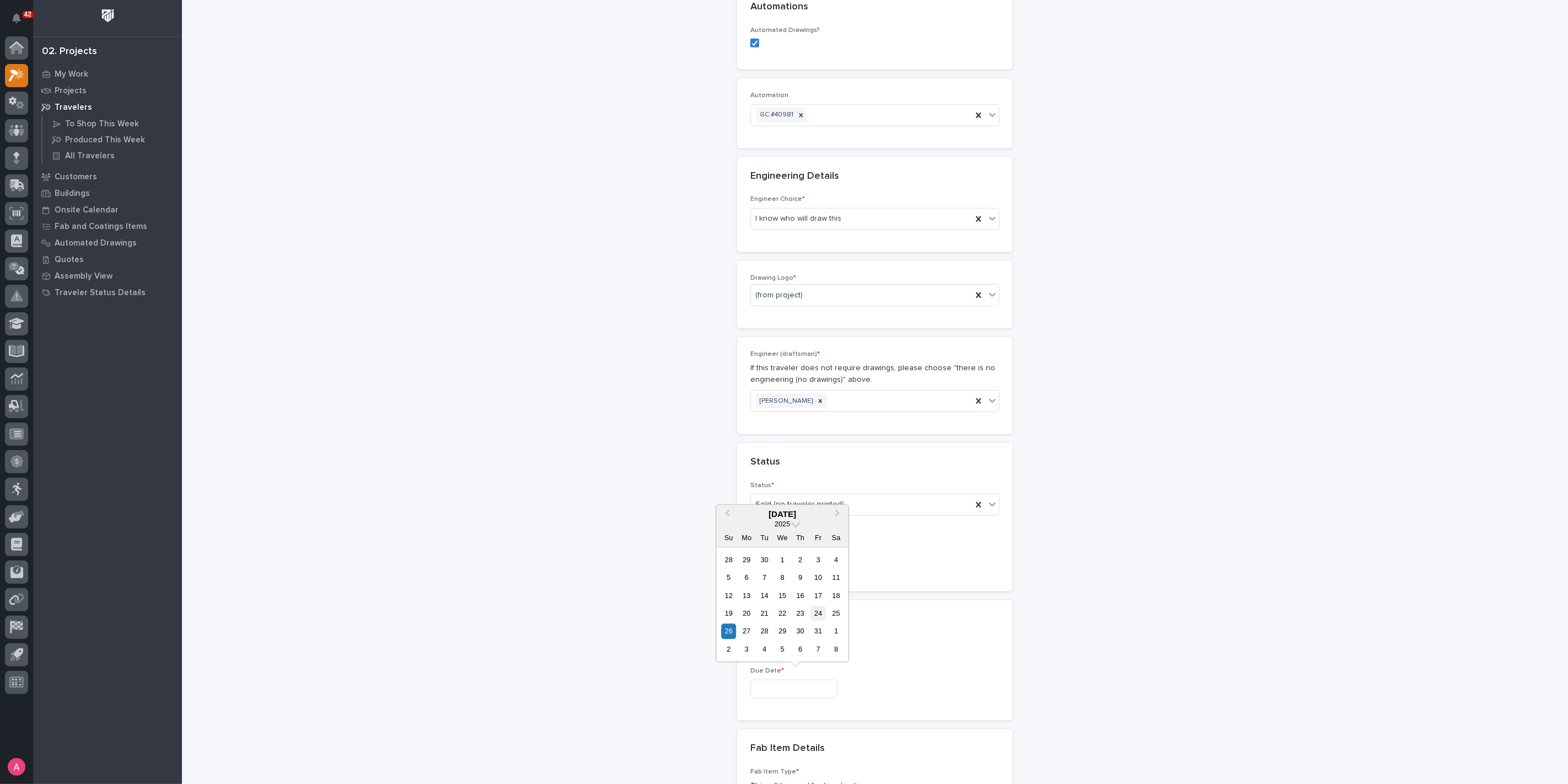
type input "**********"
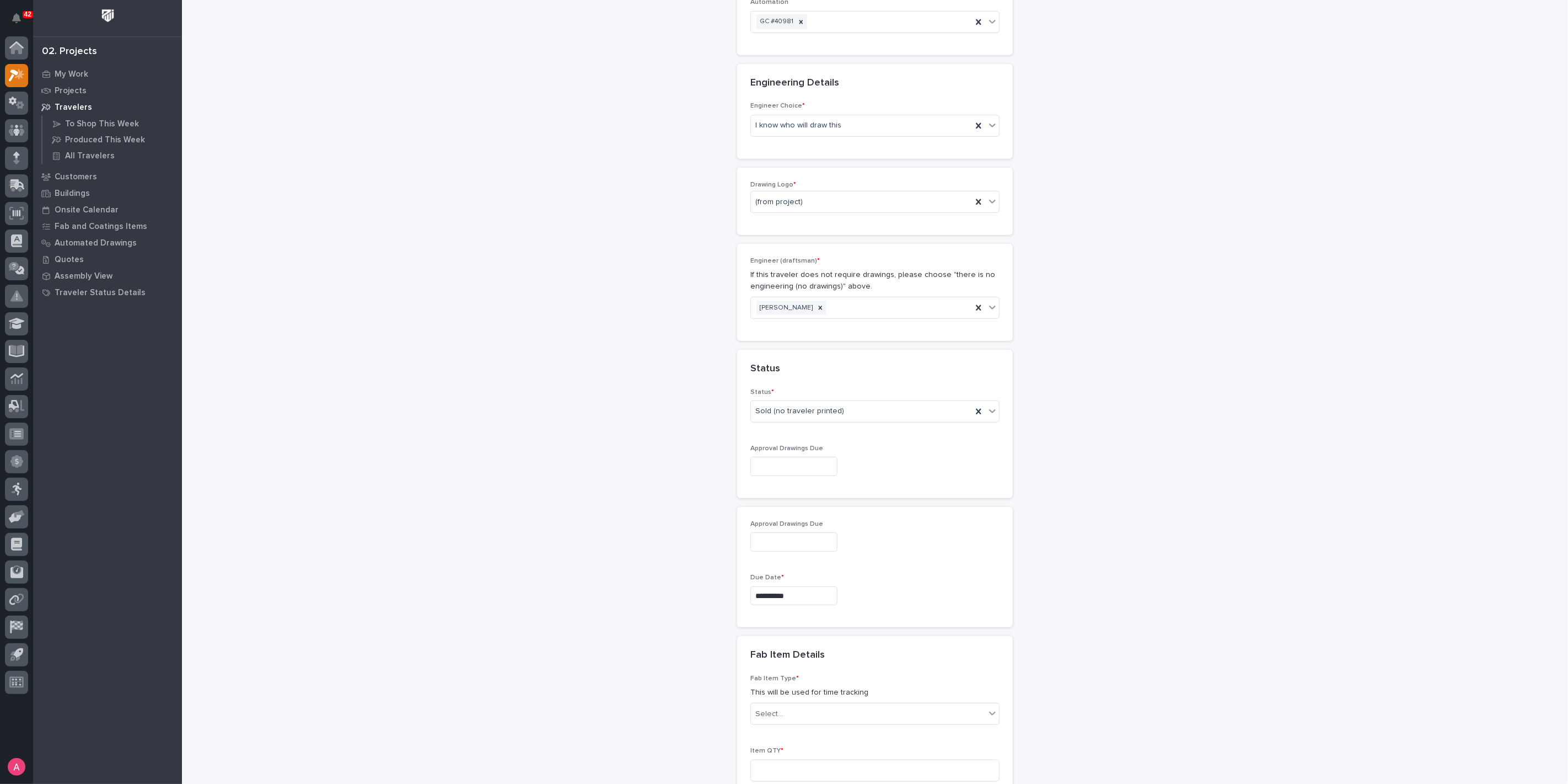
scroll to position [659, 0]
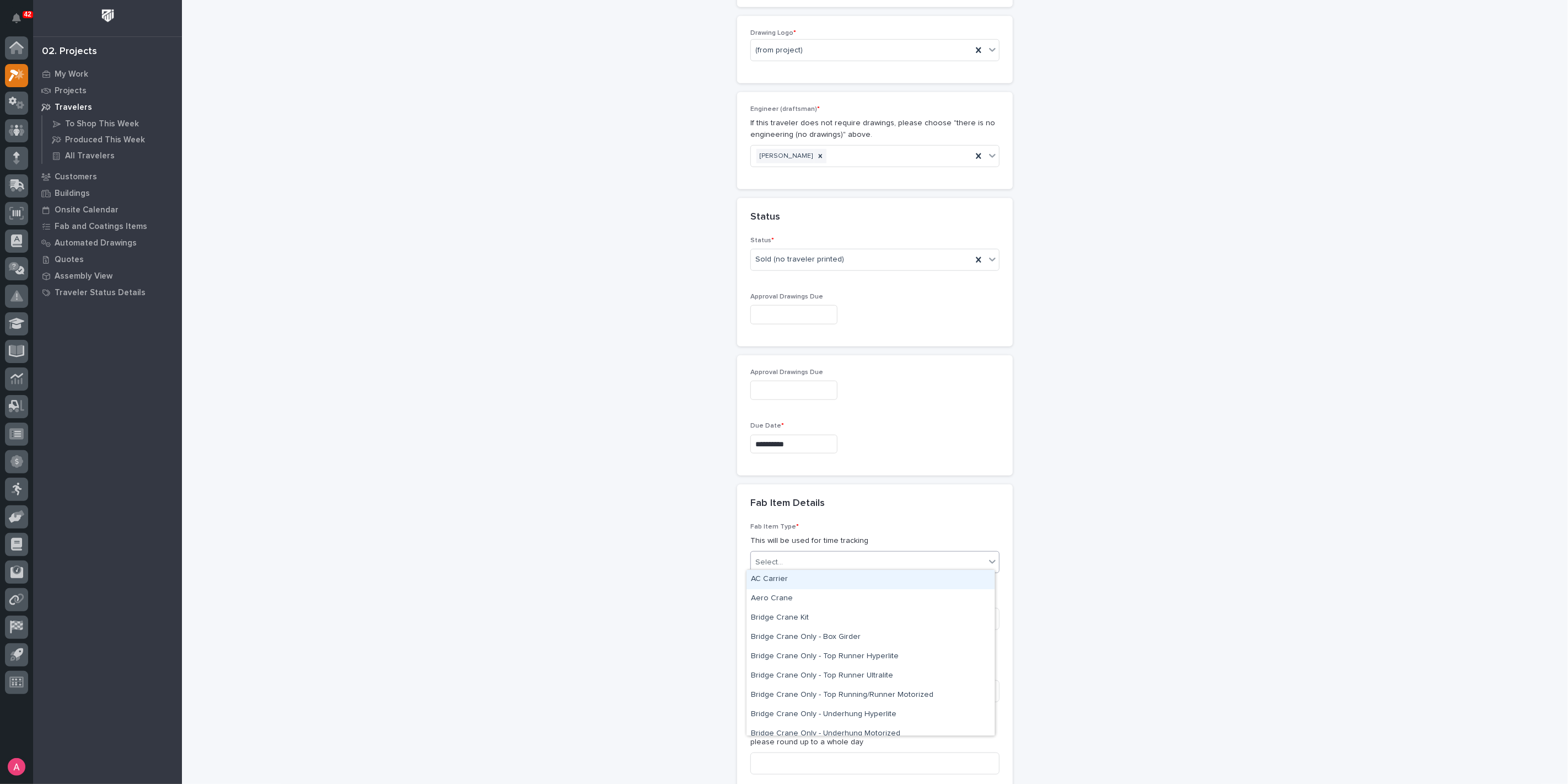
click at [784, 562] on input "text" at bounding box center [784, 562] width 1 height 10
click at [799, 619] on div "Gantry Crane" at bounding box center [870, 618] width 248 height 20
click at [801, 617] on input at bounding box center [874, 619] width 249 height 22
type input "1"
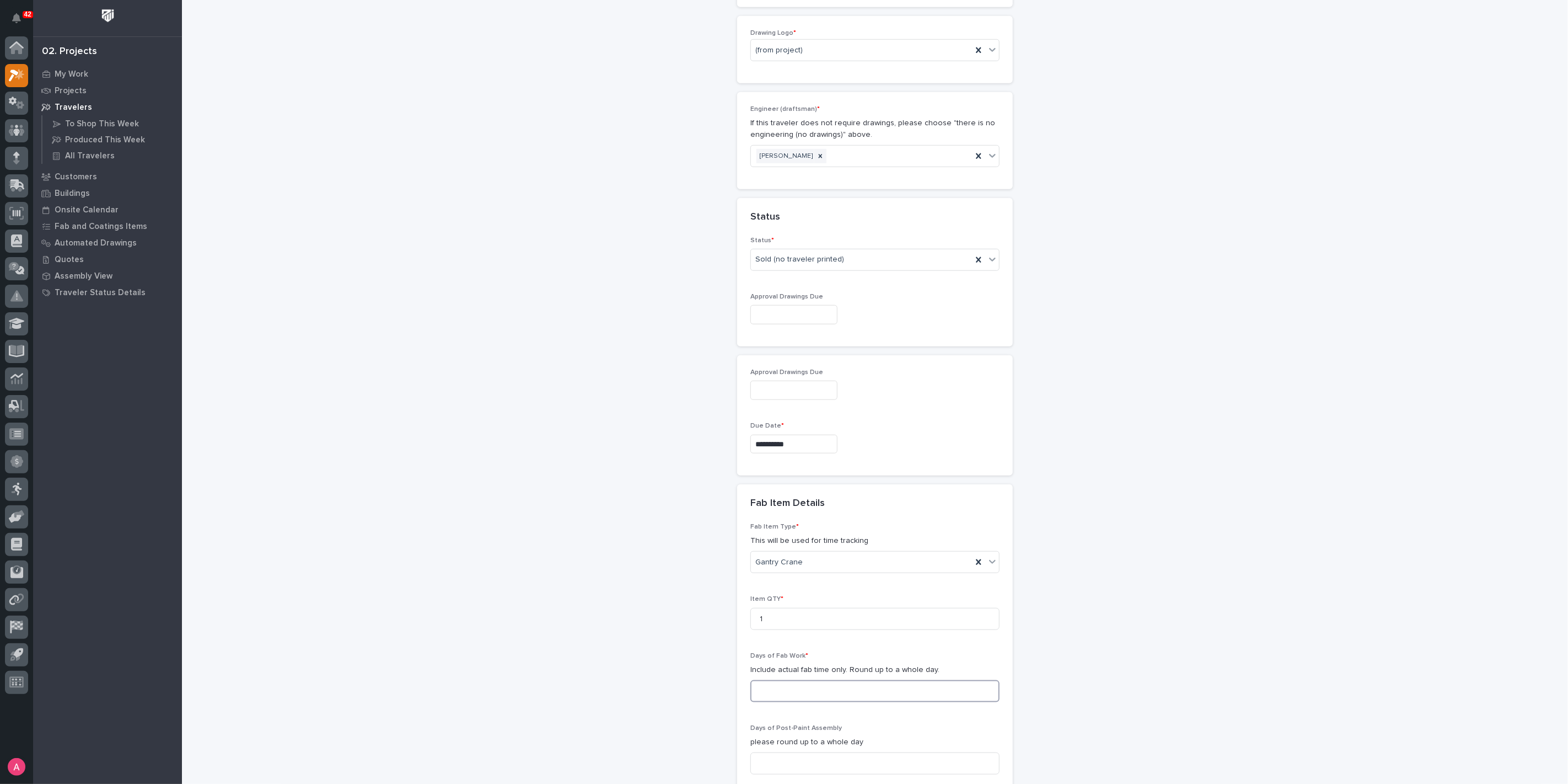
click at [798, 686] on input at bounding box center [874, 691] width 249 height 22
type input "2"
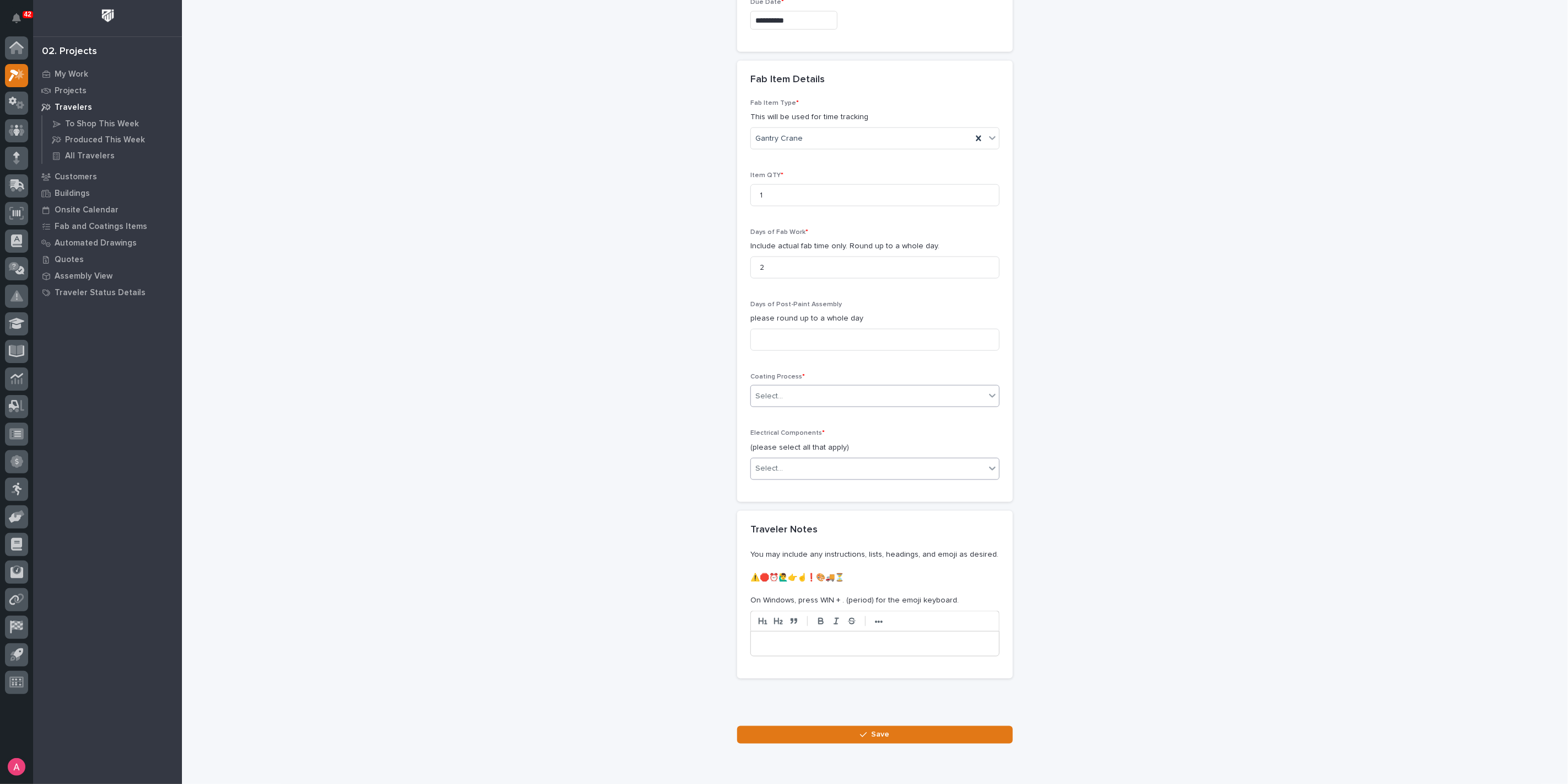
click at [802, 460] on div "Select..." at bounding box center [868, 468] width 234 height 19
click at [806, 545] on div "Electric Chain Hoist" at bounding box center [870, 544] width 248 height 20
click at [854, 730] on button "Save" at bounding box center [874, 734] width 275 height 18
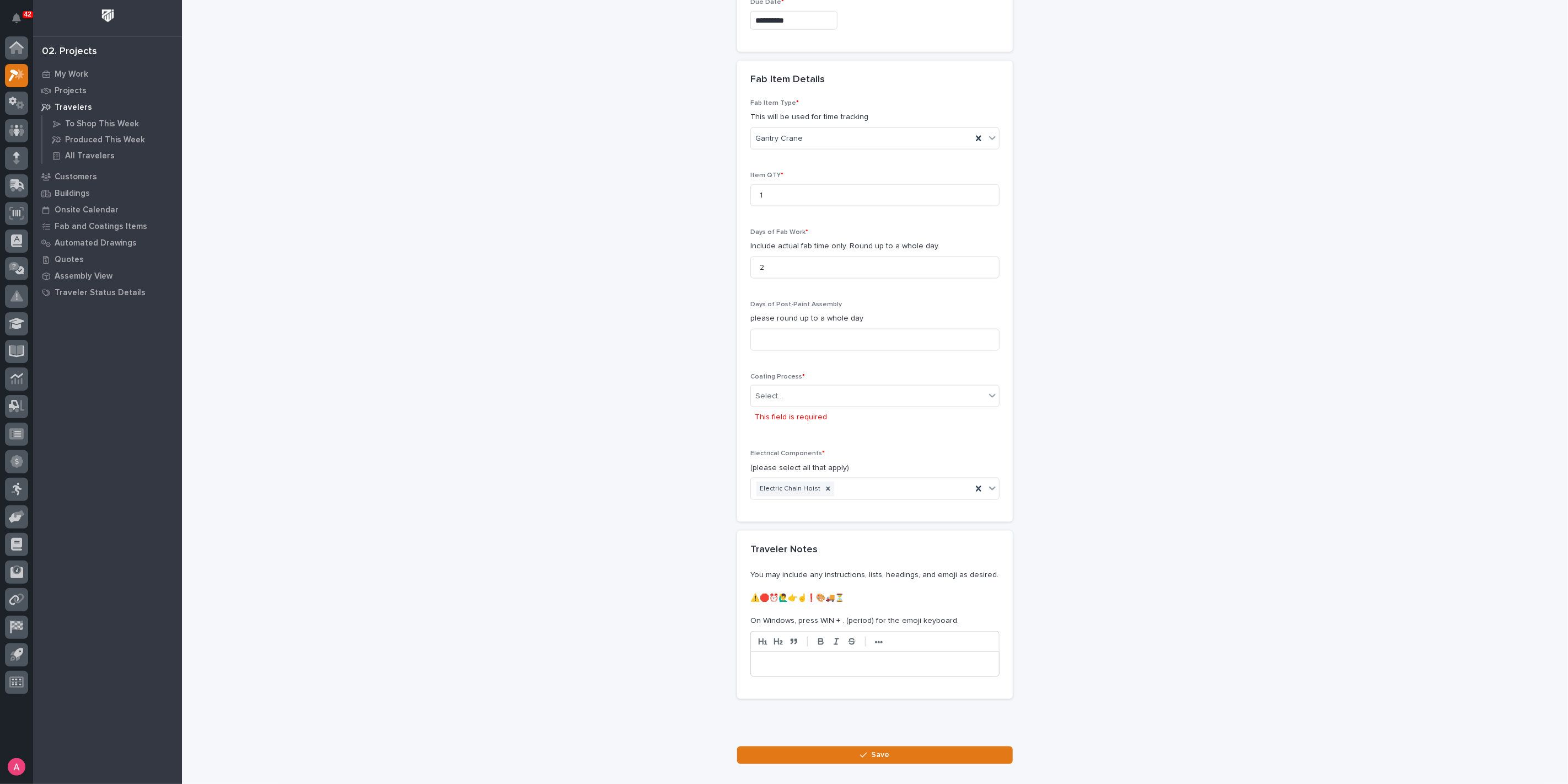
scroll to position [1144, 0]
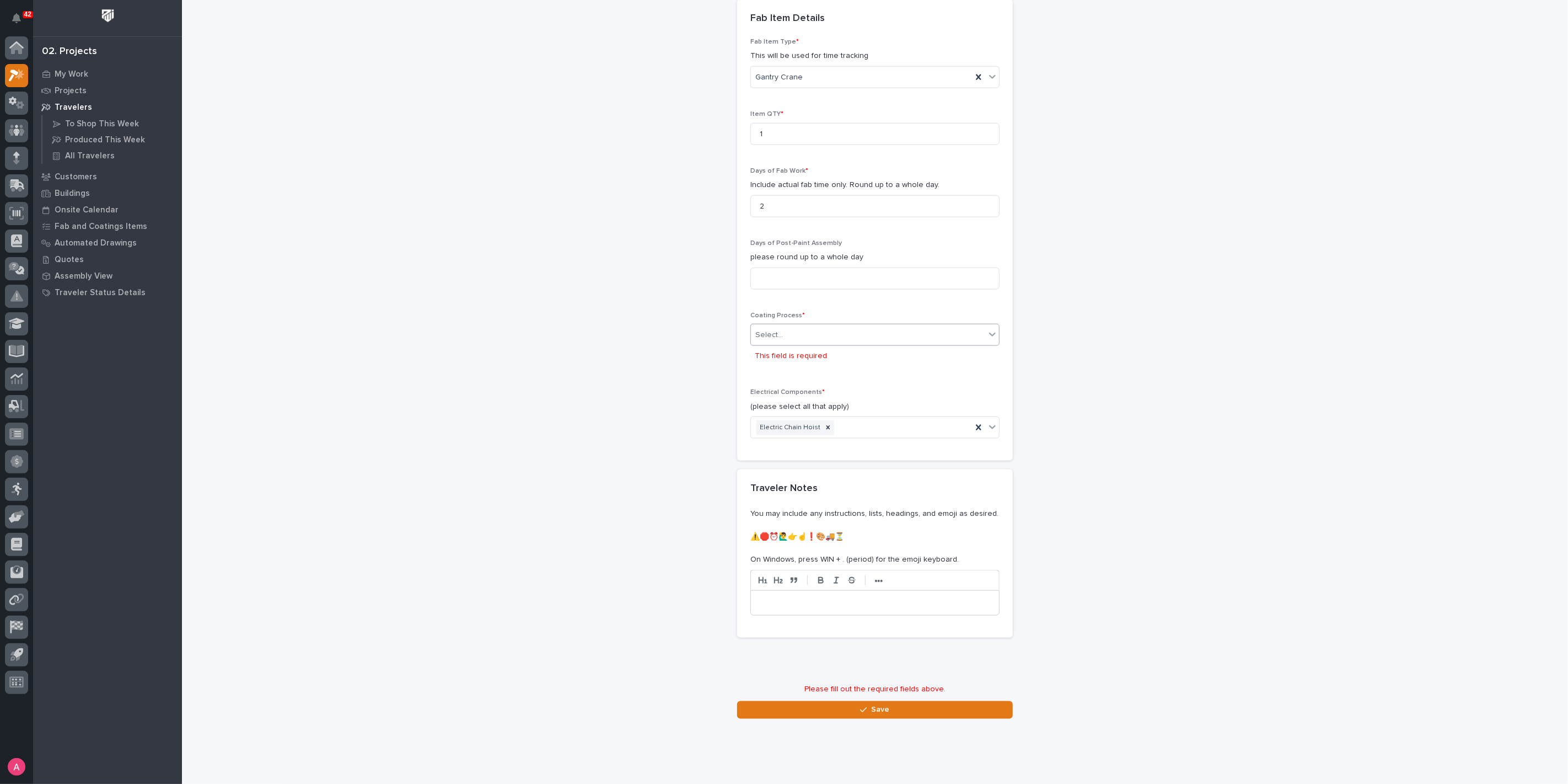
click at [853, 329] on div "Select..." at bounding box center [868, 334] width 234 height 19
click at [829, 371] on div "In-House Paint/Powder" at bounding box center [870, 371] width 248 height 20
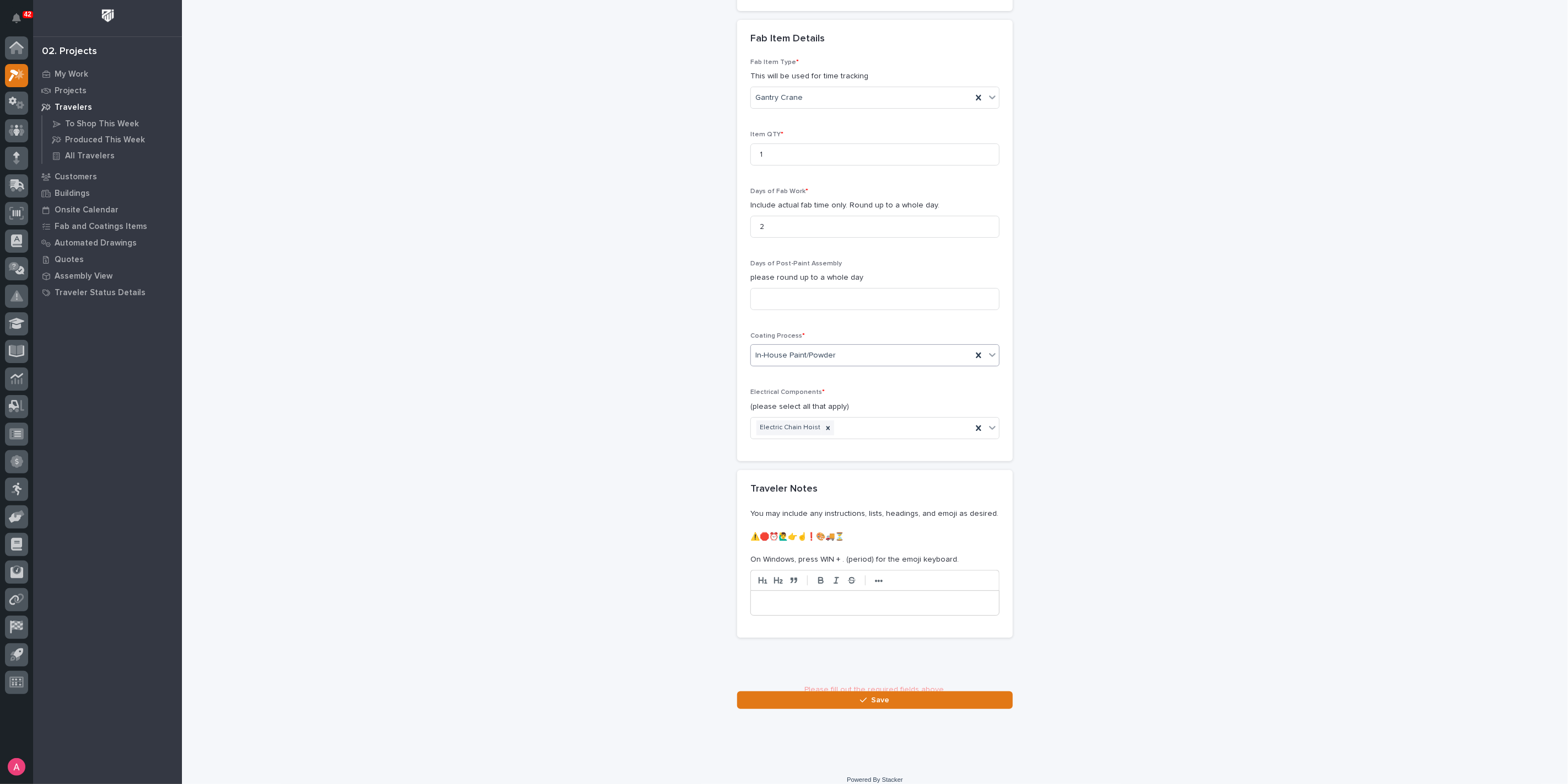
scroll to position [1123, 0]
click at [880, 690] on span "Save" at bounding box center [880, 694] width 19 height 10
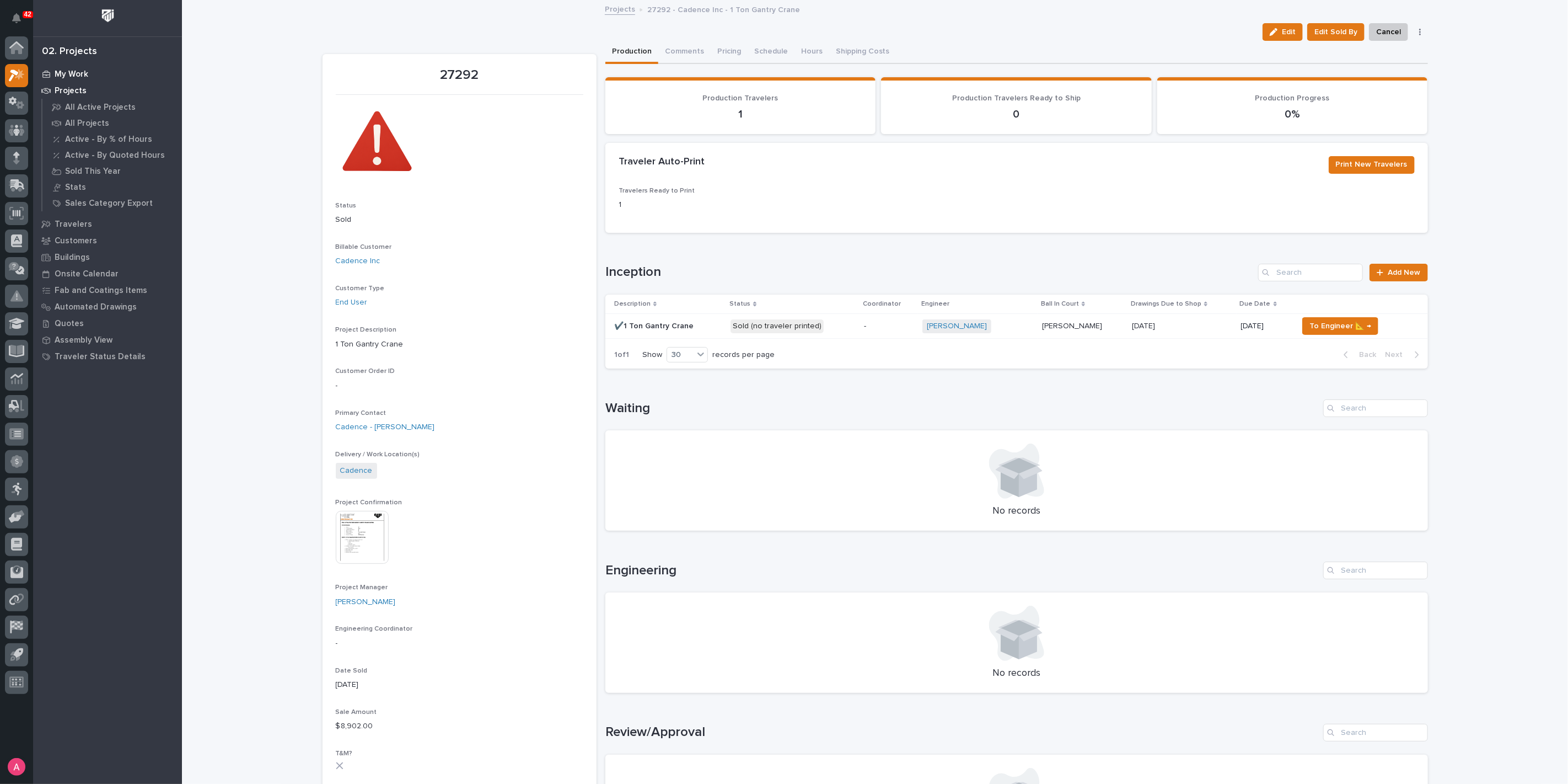
click at [82, 74] on p "My Work" at bounding box center [71, 74] width 33 height 10
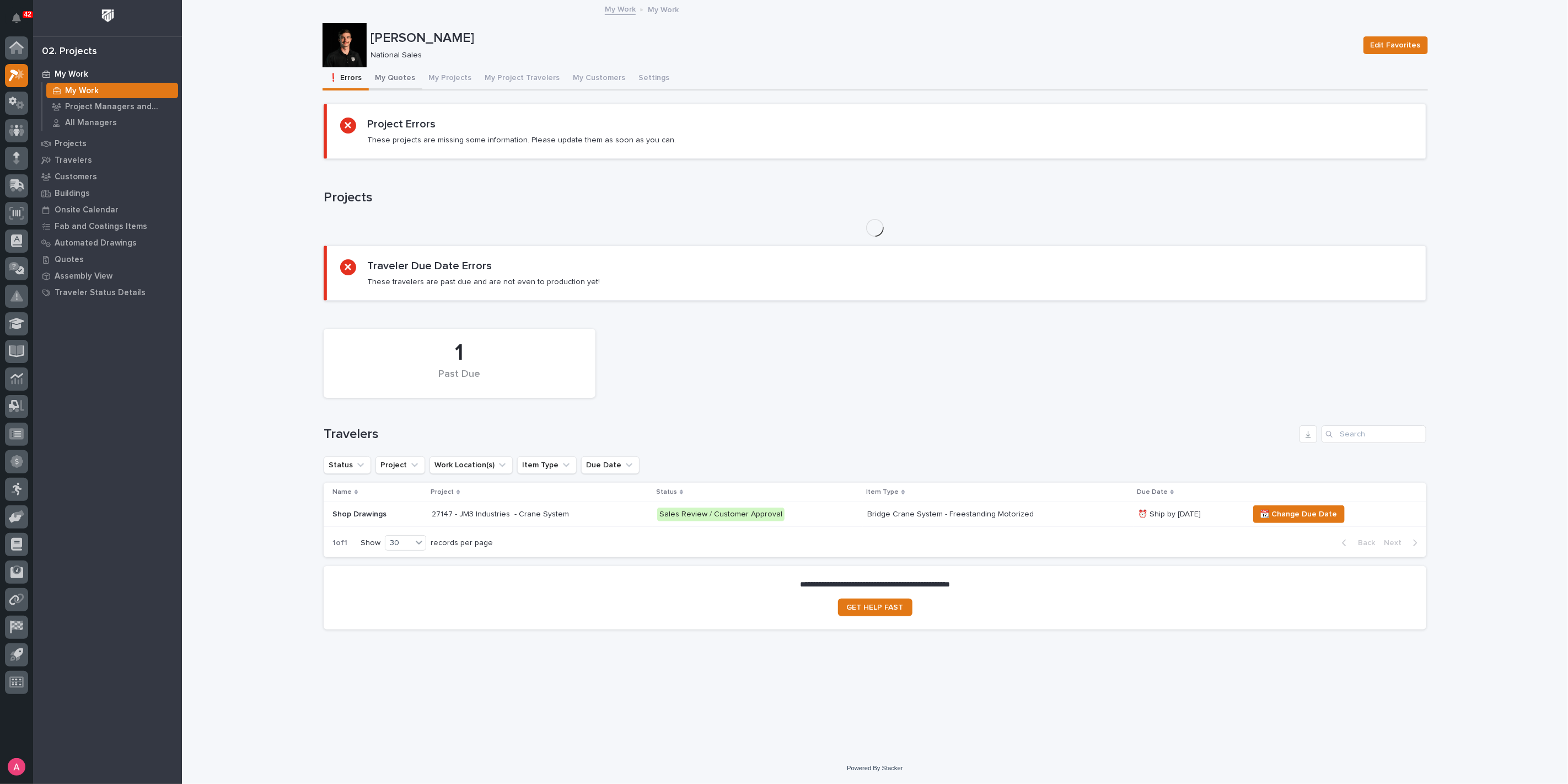
click at [381, 73] on button "My Quotes" at bounding box center [395, 79] width 54 height 23
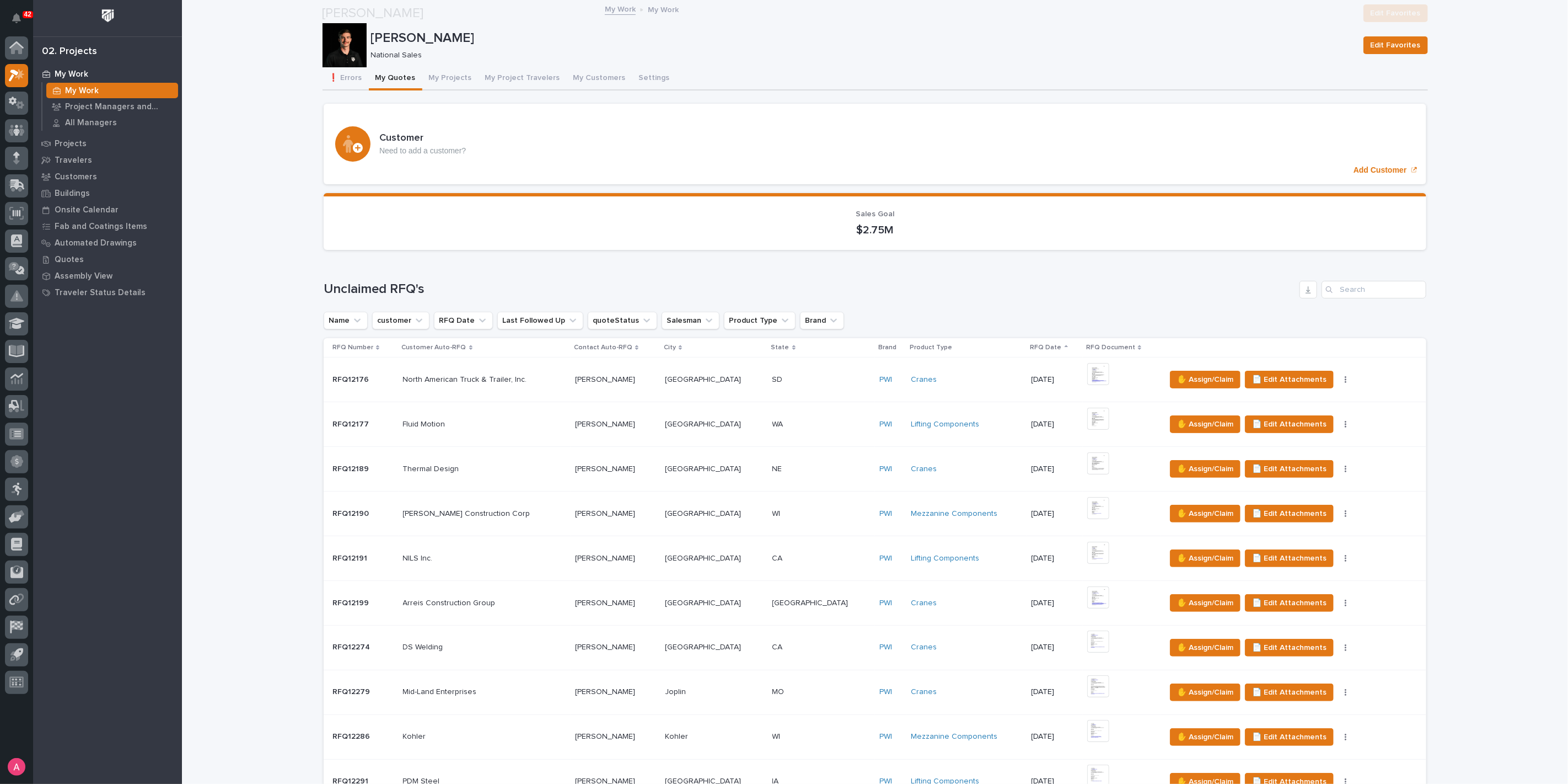
scroll to position [613, 0]
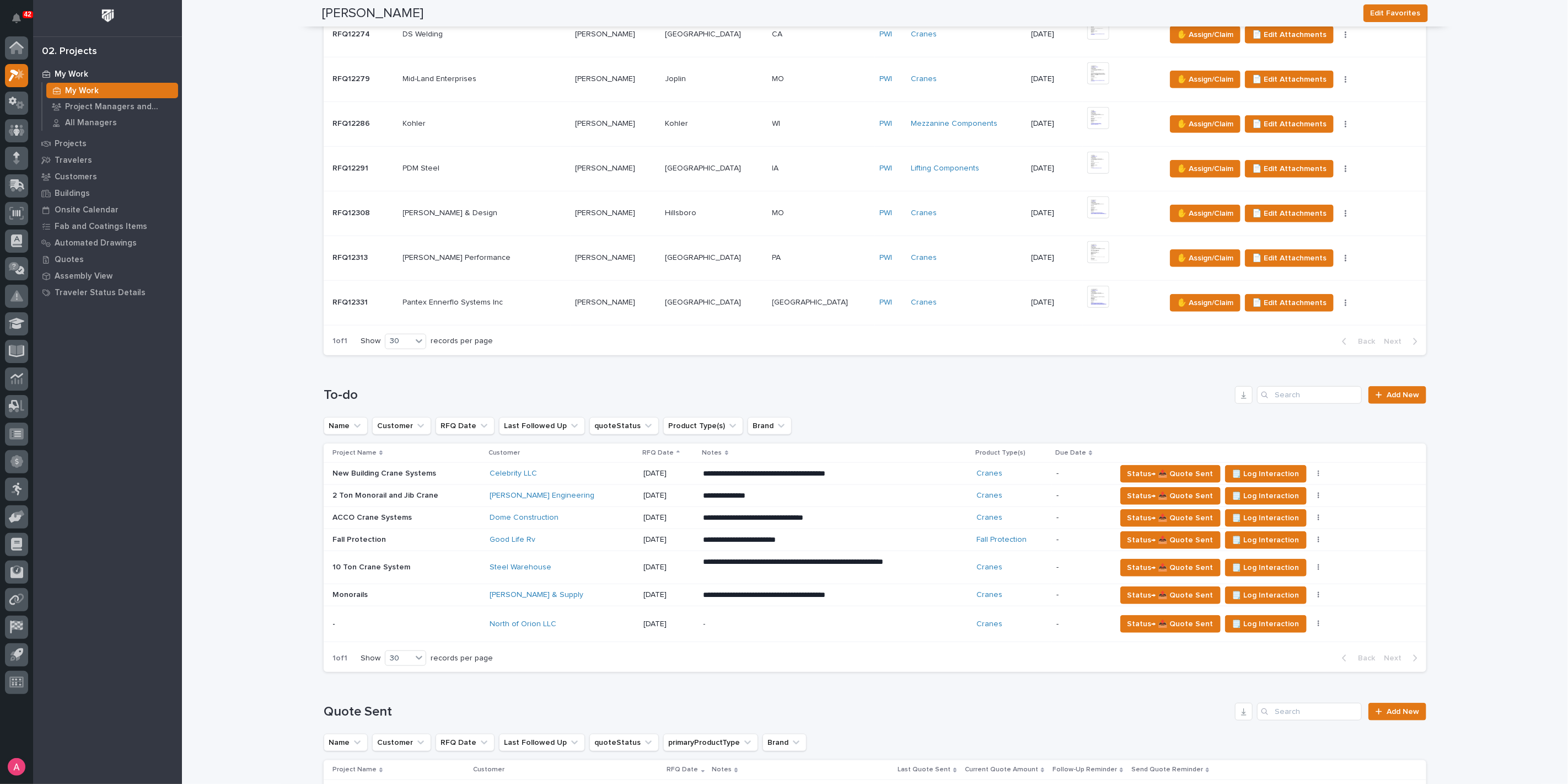
click at [560, 540] on div "Good Life Rv" at bounding box center [562, 540] width 145 height 10
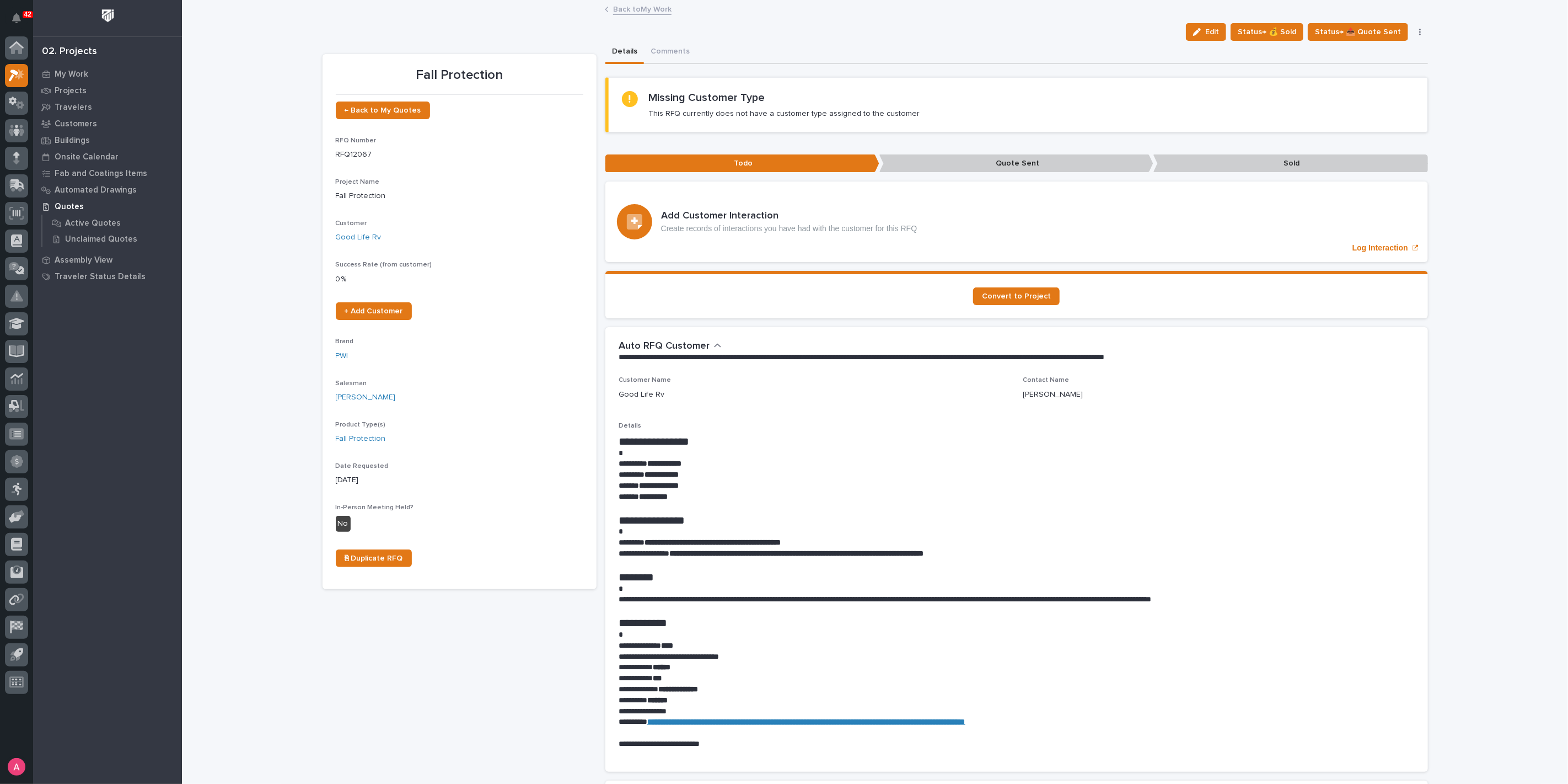
scroll to position [62, 0]
